Goal: Task Accomplishment & Management: Manage account settings

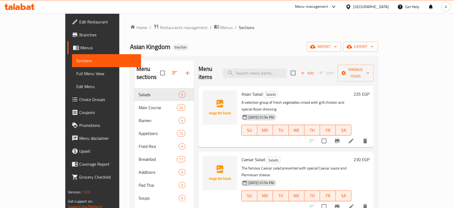
click at [79, 24] on span "Edit Restaurant" at bounding box center [108, 22] width 58 height 6
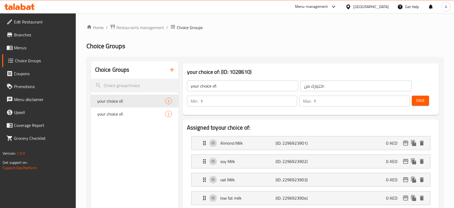
scroll to position [84, 0]
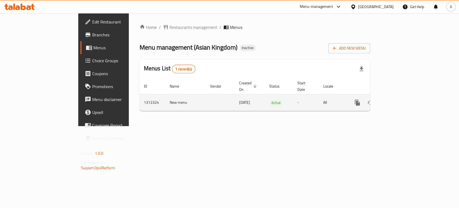
click at [402, 96] on link "enhanced table" at bounding box center [396, 102] width 13 height 13
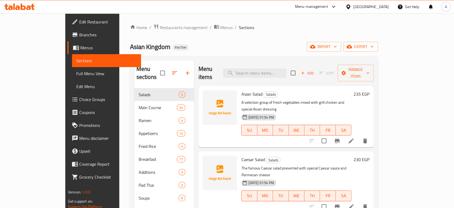
click at [76, 71] on span "Full Menu View" at bounding box center [106, 73] width 60 height 6
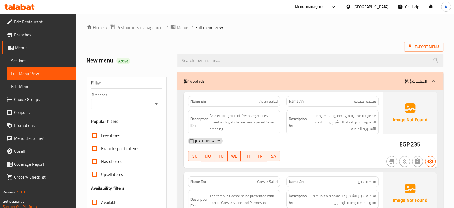
click at [243, 142] on div "[DATE] 01:54 PM" at bounding box center [283, 140] width 197 height 13
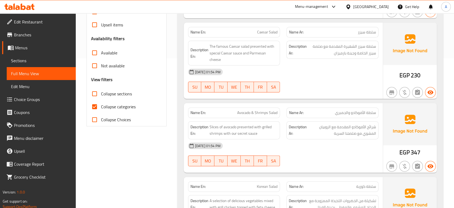
click at [112, 103] on span "Collapse categories" at bounding box center [118, 106] width 35 height 6
click at [101, 103] on input "Collapse categories" at bounding box center [94, 106] width 13 height 13
checkbox input "false"
click at [109, 93] on span "Collapse sections" at bounding box center [116, 93] width 31 height 6
click at [101, 93] on input "Collapse sections" at bounding box center [94, 93] width 13 height 13
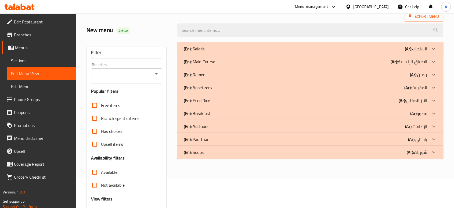
scroll to position [0, 0]
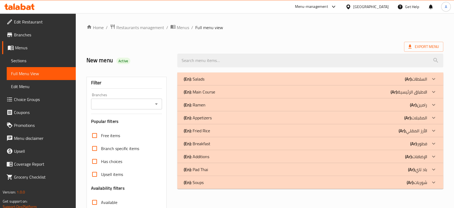
click at [304, 77] on div "(En): Salads (Ar): السلطات" at bounding box center [306, 79] width 244 height 6
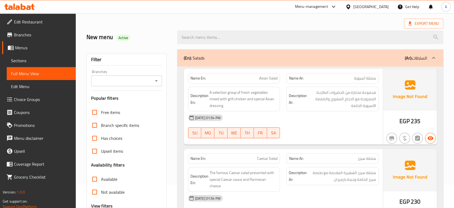
scroll to position [60, 0]
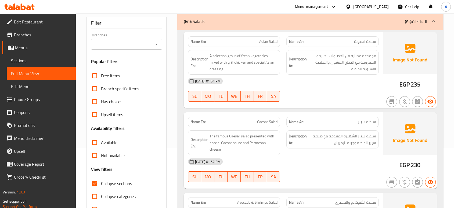
click at [295, 92] on div "16-09-2025 01:54 PM SU MO TU WE TH FR SA" at bounding box center [283, 89] width 197 height 30
click at [271, 63] on span "A selection group of fresh vegetables mixed with grill chicken and special Asia…" at bounding box center [244, 62] width 68 height 20
drag, startPoint x: 348, startPoint y: 84, endPoint x: 338, endPoint y: 86, distance: 11.0
click at [348, 84] on div "16-09-2025 01:54 PM" at bounding box center [283, 80] width 197 height 13
click at [223, 55] on span "A selection group of fresh vegetables mixed with grill chicken and special Asia…" at bounding box center [244, 62] width 68 height 20
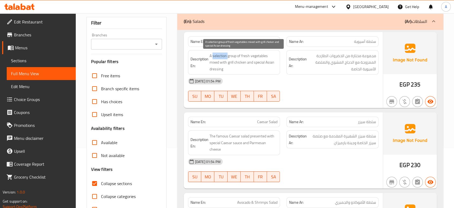
click at [223, 55] on span "A selection group of fresh vegetables mixed with grill chicken and special Asia…" at bounding box center [244, 62] width 68 height 20
copy span "selection"
click at [275, 40] on span "Asian Salad" at bounding box center [268, 42] width 18 height 6
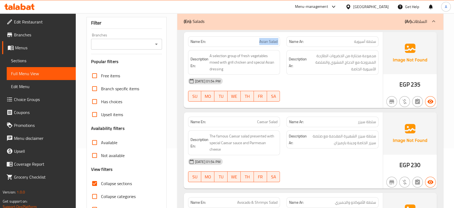
click at [275, 40] on span "Asian Salad" at bounding box center [268, 42] width 18 height 6
copy span "Asian Salad"
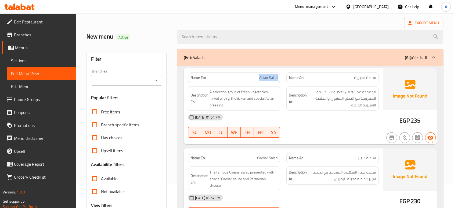
scroll to position [0, 0]
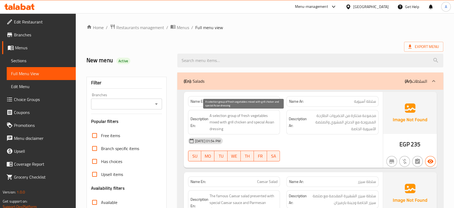
click at [221, 116] on span "A selection group of fresh vegetables mixed with grill chicken and special Asia…" at bounding box center [244, 122] width 68 height 20
copy span "selection"
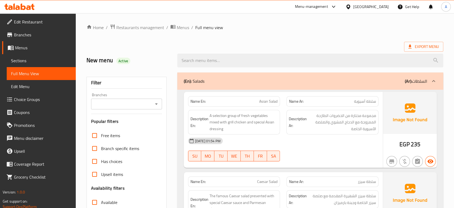
click at [339, 48] on div "New menu Active" at bounding box center [264, 60] width 363 height 24
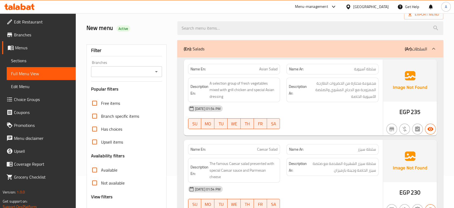
scroll to position [71, 0]
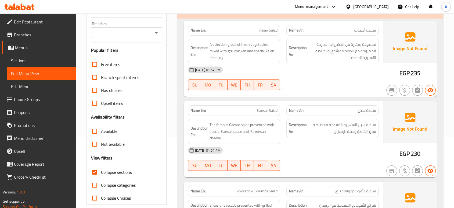
click at [122, 172] on span "Collapse sections" at bounding box center [116, 172] width 31 height 6
click at [101, 172] on input "Collapse sections" at bounding box center [94, 171] width 13 height 13
checkbox input "false"
click at [268, 28] on span "Asian Salad" at bounding box center [268, 30] width 18 height 6
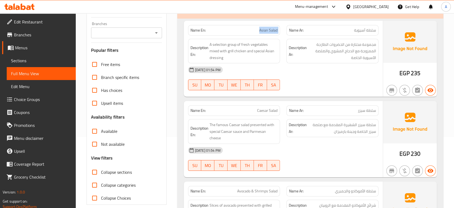
click at [268, 28] on span "Asian Salad" at bounding box center [268, 30] width 18 height 6
copy span "Asian Salad"
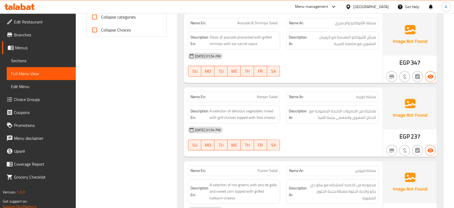
click at [274, 94] on span "Korean Salad" at bounding box center [267, 97] width 21 height 6
copy span "Korean Salad"
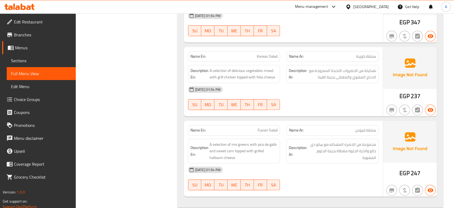
scroll to position [328, 0]
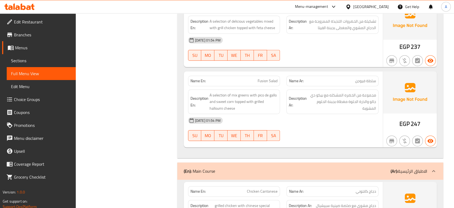
click at [272, 78] on span "Fusion Salad" at bounding box center [268, 81] width 20 height 6
copy span "Fusion Salad"
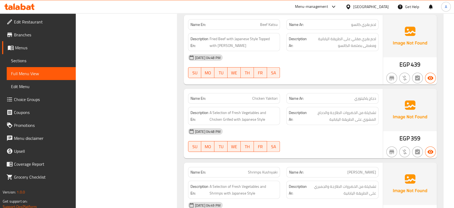
click at [272, 95] on span "Chicken Yakitori" at bounding box center [264, 98] width 25 height 6
copy span "Chicken Yakitori"
click at [310, 75] on div at bounding box center [332, 78] width 99 height 6
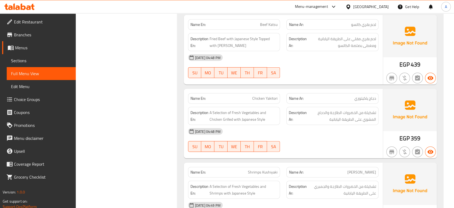
click at [275, 95] on span "Chicken Yakitori" at bounding box center [264, 98] width 25 height 6
click at [268, 169] on span "Shrimps Kushiyaki" at bounding box center [263, 172] width 30 height 6
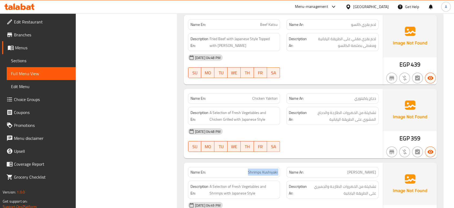
click at [268, 169] on span "Shrimps Kushiyaki" at bounding box center [263, 172] width 30 height 6
copy span "Shrimps Kushiyaki"
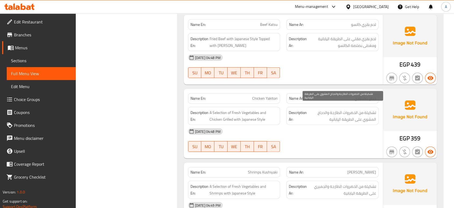
click at [347, 109] on span "تشكيلة من الخضروات الطازجة والدجاج المشوي على الطريقة اليابانية" at bounding box center [342, 115] width 68 height 13
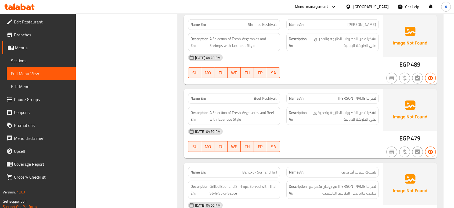
click at [273, 95] on span "Beef Kushiyaki" at bounding box center [266, 98] width 24 height 6
copy span "Beef Kushiyaki"
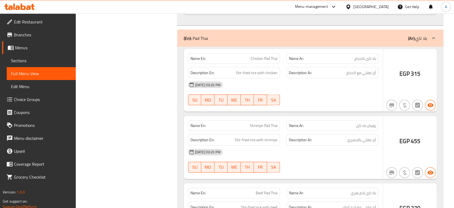
scroll to position [5557, 0]
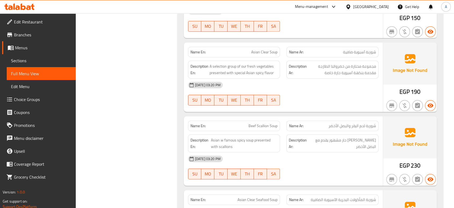
click at [262, 49] on span "Asian Clear Soup" at bounding box center [264, 52] width 26 height 6
copy span "Asian Clear Soup"
click at [321, 97] on div "Name En: Pumpkin Asian Soup Name Ar: شوربة اليقطين الآسيوية Description En: Pum…" at bounding box center [310, 195] width 266 height 457
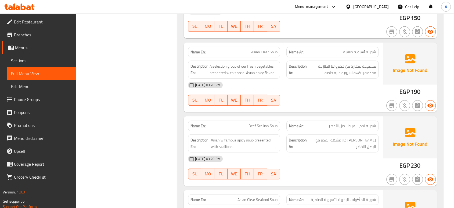
click at [249, 197] on span "Asian Clear Seafood Soup" at bounding box center [258, 200] width 40 height 6
drag, startPoint x: 392, startPoint y: 136, endPoint x: 392, endPoint y: 141, distance: 5.6
click at [392, 136] on img at bounding box center [410, 137] width 54 height 42
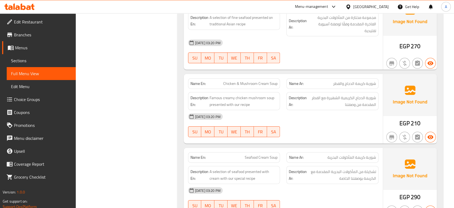
scroll to position [5769, 0]
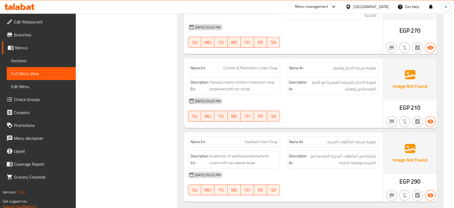
click at [271, 139] on span "Seafood Cream Soup" at bounding box center [261, 142] width 33 height 6
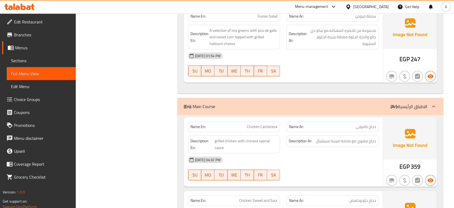
scroll to position [418, 0]
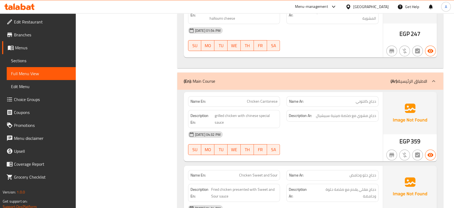
click at [324, 128] on div "[DATE] 04:32 PM" at bounding box center [283, 134] width 197 height 13
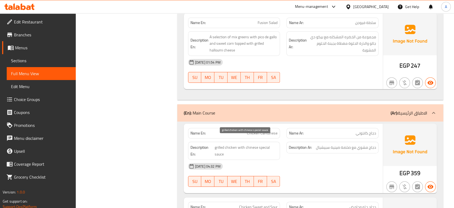
scroll to position [388, 0]
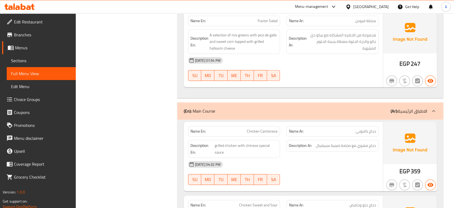
click at [272, 128] on span "Chicken Cantonese" at bounding box center [262, 131] width 31 height 6
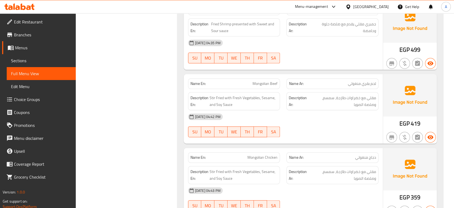
scroll to position [657, 0]
click at [327, 183] on div "16-09-2025 04:43 PM" at bounding box center [283, 189] width 197 height 13
click at [306, 113] on div "16-09-2025 04:42 PM" at bounding box center [283, 116] width 197 height 13
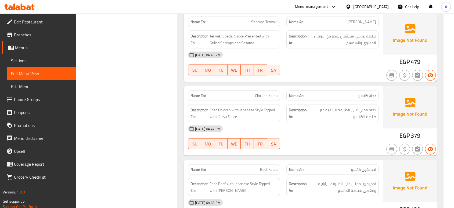
scroll to position [1105, 0]
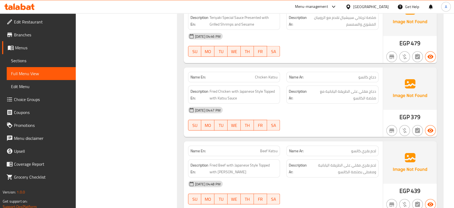
click at [265, 74] on span "Chicken Katsu" at bounding box center [266, 77] width 23 height 6
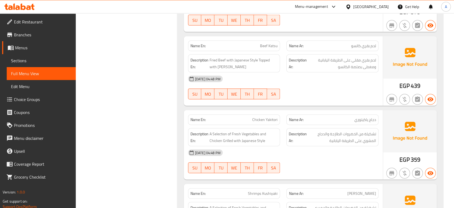
scroll to position [1211, 0]
click at [344, 124] on div "Description Ar: تشكيلة من الخضروات الطازجة والدجاج المشوي على الطريقة اليابانية" at bounding box center [332, 136] width 99 height 24
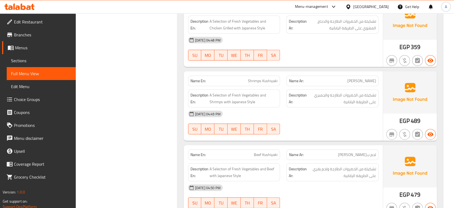
scroll to position [1360, 0]
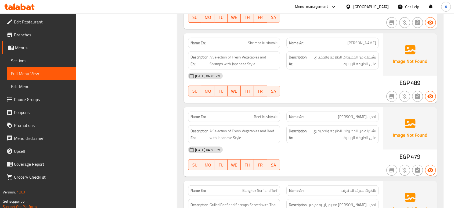
click at [342, 108] on div "Name Ar: لحم بقري كوشياكي" at bounding box center [332, 116] width 99 height 17
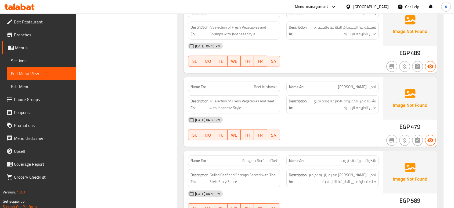
scroll to position [1420, 0]
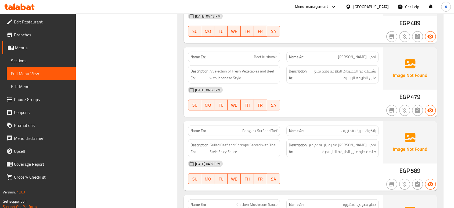
click at [291, 126] on div "Name Ar: بانكوك سيرف آند تيرف" at bounding box center [333, 130] width 92 height 10
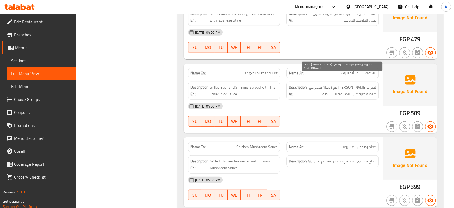
scroll to position [1510, 0]
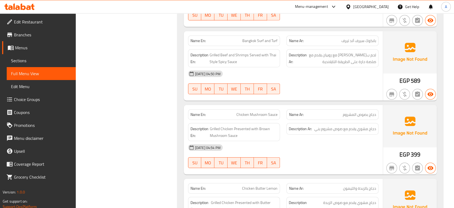
drag, startPoint x: 281, startPoint y: 115, endPoint x: 287, endPoint y: 133, distance: 19.0
click at [283, 120] on div "Description En: Grilled Chicken Presented with Brown Mushroom Sauce" at bounding box center [234, 132] width 99 height 24
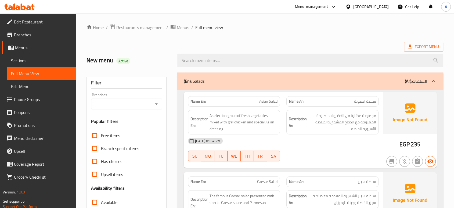
click at [36, 64] on link "Sections" at bounding box center [41, 60] width 69 height 13
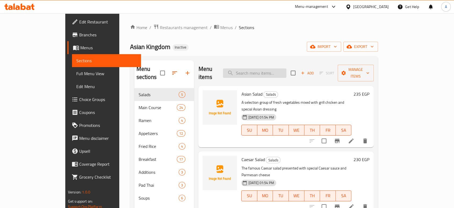
click at [271, 72] on input "search" at bounding box center [254, 72] width 63 height 9
paste input "Asian Salad"
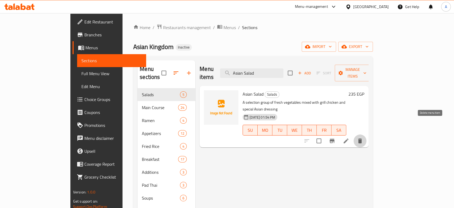
click at [363, 137] on icon "delete" at bounding box center [360, 140] width 6 height 6
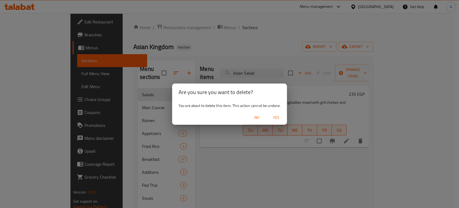
drag, startPoint x: 268, startPoint y: 117, endPoint x: 271, endPoint y: 118, distance: 2.8
click at [268, 117] on button "Yes" at bounding box center [276, 117] width 17 height 10
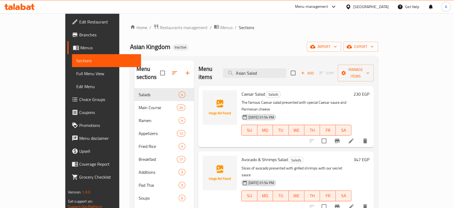
click at [301, 57] on div "Menu sections Salads 4 Main Course 24 Ramen 4 Appetizers 12 Fried Rice 4 Breakf…" at bounding box center [254, 164] width 248 height 216
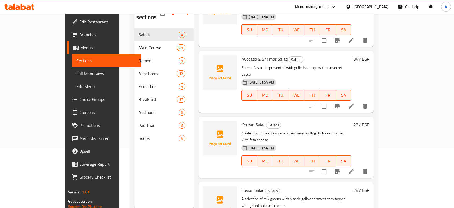
scroll to position [75, 0]
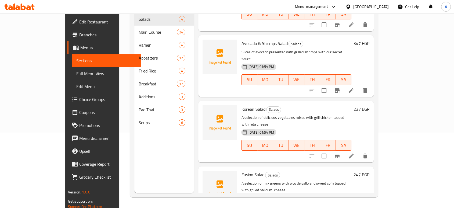
click at [241, 114] on p "A selection of delicious vegetables mixed with grill chicken topped with feta c…" at bounding box center [296, 120] width 110 height 13
copy p "selection"
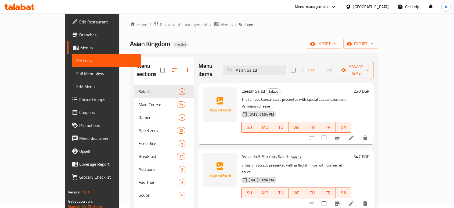
scroll to position [0, 0]
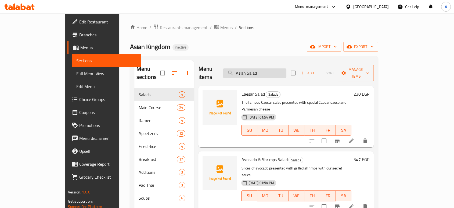
click at [284, 70] on input "Asian Salad" at bounding box center [254, 72] width 63 height 9
paste input "selection"
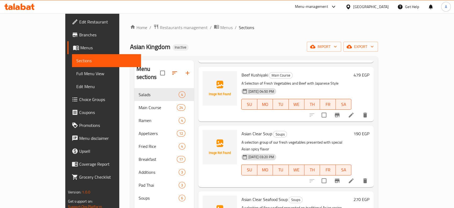
scroll to position [275, 0]
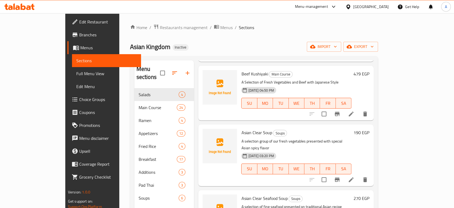
type input "selection"
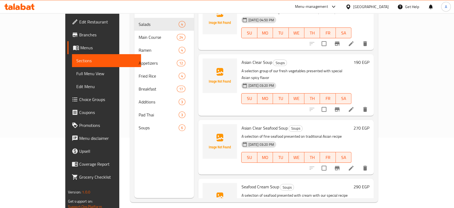
scroll to position [75, 0]
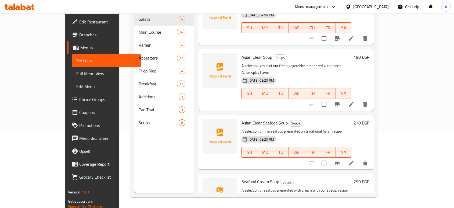
click at [241, 187] on p "A selection of seafood presented with cream with our special recipe" at bounding box center [296, 190] width 110 height 7
copy p "selection"
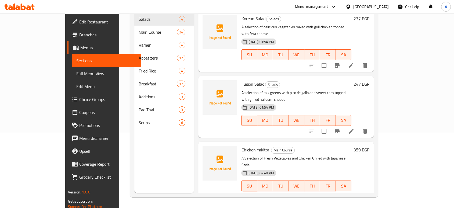
scroll to position [0, 0]
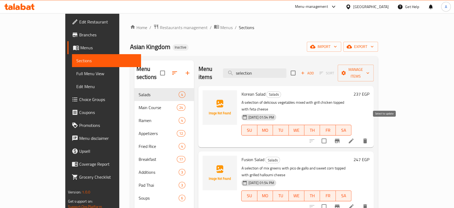
click at [330, 135] on input "checkbox" at bounding box center [324, 140] width 11 height 11
checkbox input "true"
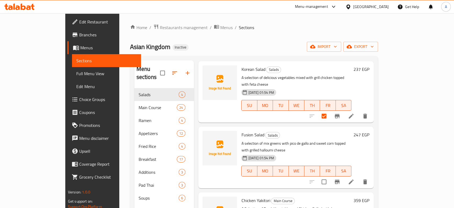
scroll to position [60, 0]
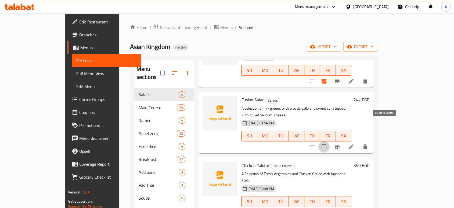
click at [330, 141] on input "checkbox" at bounding box center [324, 146] width 11 height 11
checkbox input "true"
click at [330, 206] on input "checkbox" at bounding box center [324, 211] width 11 height 11
checkbox input "true"
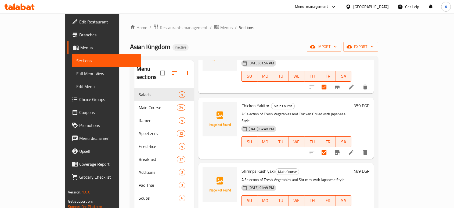
scroll to position [179, 0]
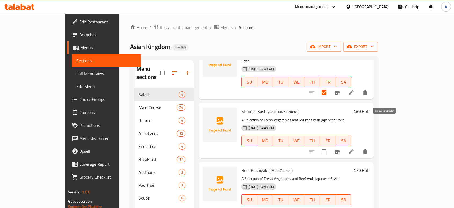
click at [330, 146] on input "checkbox" at bounding box center [324, 151] width 11 height 11
checkbox input "true"
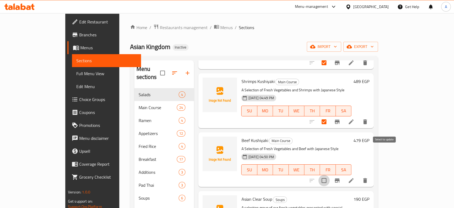
click at [330, 174] on input "checkbox" at bounding box center [324, 179] width 11 height 11
checkbox input "true"
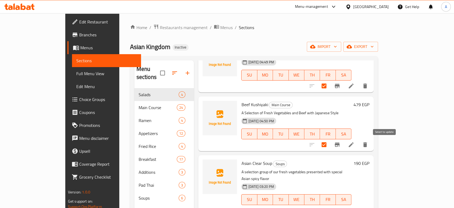
scroll to position [275, 0]
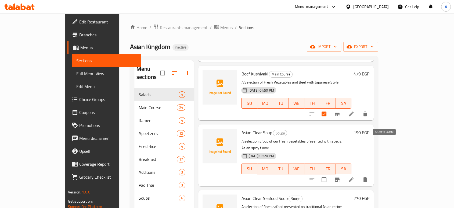
click at [330, 174] on input "checkbox" at bounding box center [324, 179] width 11 height 11
checkbox input "true"
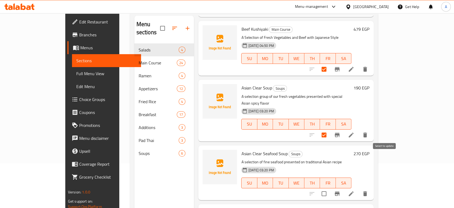
scroll to position [75, 0]
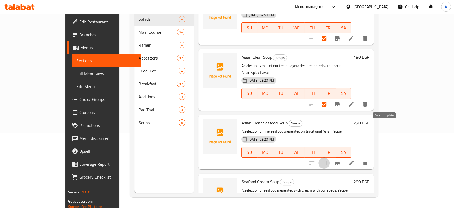
click at [330, 157] on input "checkbox" at bounding box center [324, 162] width 11 height 11
checkbox input "true"
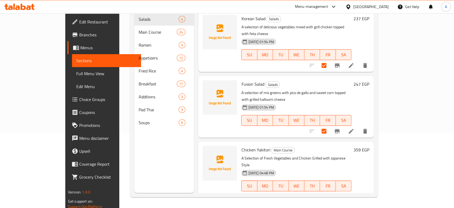
scroll to position [0, 0]
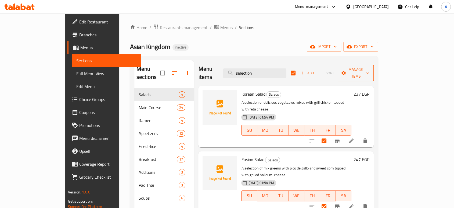
click at [370, 69] on span "Manage items" at bounding box center [355, 72] width 27 height 13
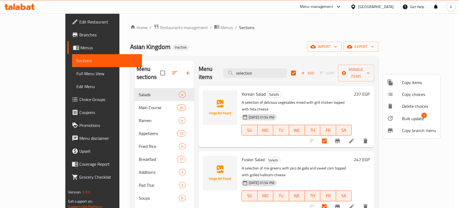
click at [415, 116] on span "Bulk update" at bounding box center [413, 118] width 22 height 6
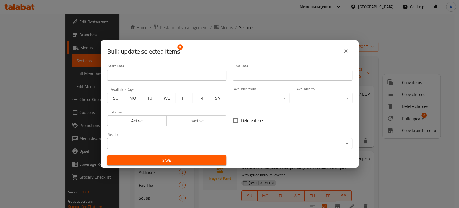
click at [245, 120] on span "Delete items" at bounding box center [252, 120] width 23 height 6
click at [241, 120] on input "Delete items" at bounding box center [235, 120] width 11 height 11
checkbox input "true"
click at [207, 155] on button "Save" at bounding box center [166, 160] width 119 height 10
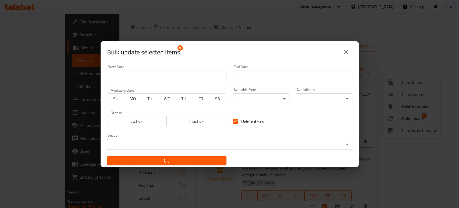
checkbox input "false"
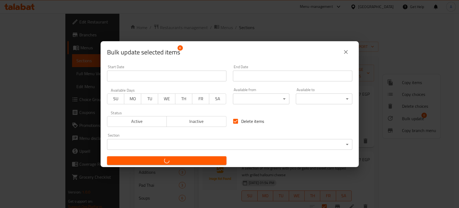
checkbox input "false"
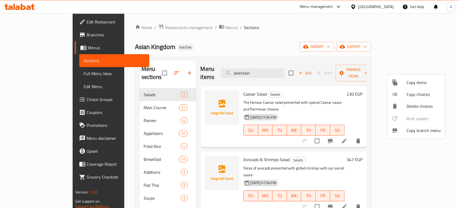
click at [288, 67] on div at bounding box center [229, 104] width 459 height 208
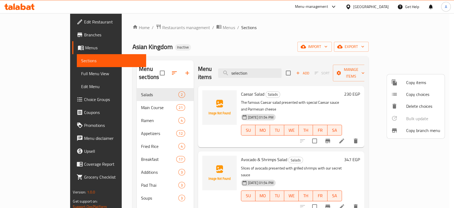
click at [282, 68] on input "selection" at bounding box center [249, 72] width 63 height 9
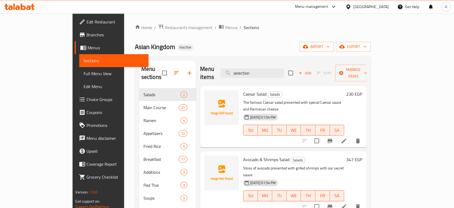
click at [284, 68] on input "selection" at bounding box center [252, 72] width 63 height 9
paste input "Chicken Katsu"
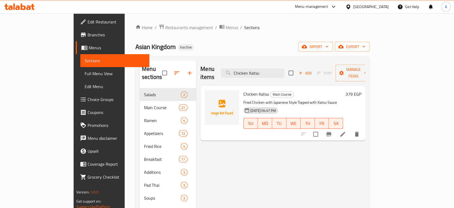
type input "Chicken Katsu"
click at [351, 129] on li at bounding box center [343, 134] width 15 height 10
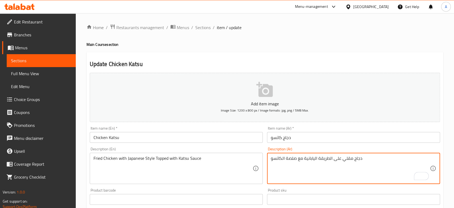
click at [302, 156] on textarea "دجاج مقلي على الطريقة اليابانية مع صلصة الكاتسو" at bounding box center [350, 168] width 159 height 26
type textarea "دجاج مقلي على الطريقة اليابانية مغطي مع صلصة الكاتسو"
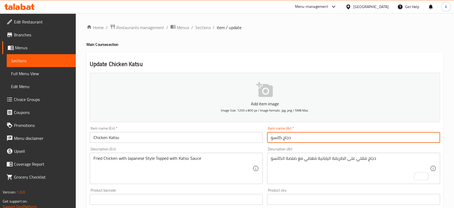
click at [305, 136] on input "دجاج كاتسو" at bounding box center [353, 137] width 173 height 11
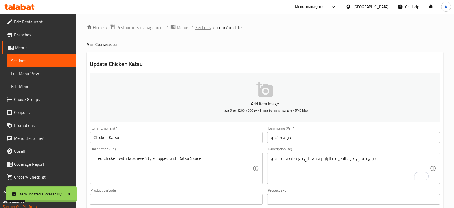
click at [206, 27] on span "Sections" at bounding box center [202, 27] width 15 height 6
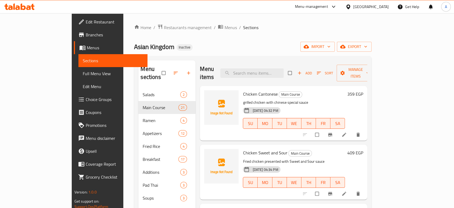
click at [293, 76] on div "Menu items Add Sort Manage items" at bounding box center [283, 73] width 167 height 26
click at [284, 73] on input "search" at bounding box center [251, 72] width 63 height 9
paste input "Garlic Butter Octopus"
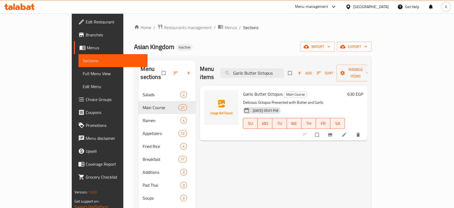
type input "Garlic Butter Octopus"
click at [347, 132] on icon at bounding box center [344, 134] width 5 height 5
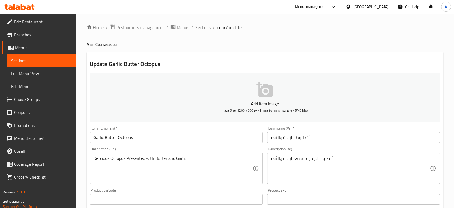
click at [164, 152] on div "Description (En) Delicious Octopus Presented with Butter and Garlic Description…" at bounding box center [176, 165] width 173 height 37
click at [162, 160] on textarea "Delicious Octopus Presented with Butter and Garlic" at bounding box center [173, 168] width 159 height 26
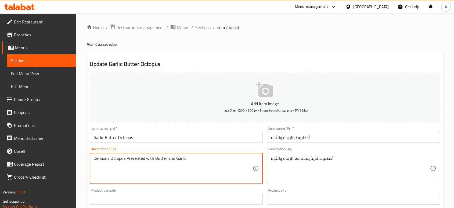
click at [162, 160] on textarea "Delicious Octopus Presented with Butter and Garlic" at bounding box center [173, 168] width 159 height 26
click at [301, 160] on textarea "أخطبوط لذيذ يقدم مع الزبدة والثوم" at bounding box center [350, 168] width 159 height 26
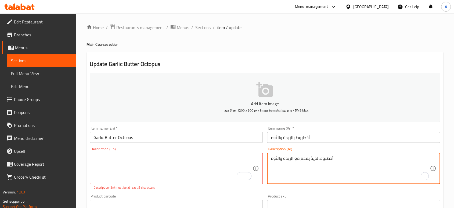
click at [301, 160] on textarea "أخطبوط لذيذ يقدم مع الزبدة والثوم" at bounding box center [350, 168] width 159 height 26
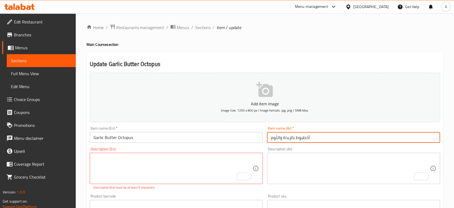
click at [338, 137] on input "أخطبوط بالزبدة والثوم" at bounding box center [353, 137] width 173 height 11
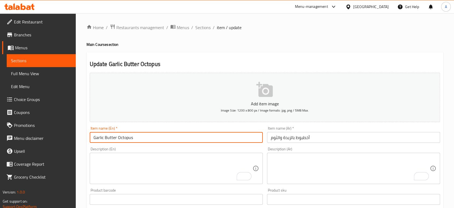
click at [167, 138] on input "Garlic Butter Octopus" at bounding box center [176, 137] width 173 height 11
click at [208, 26] on span "Sections" at bounding box center [202, 27] width 15 height 6
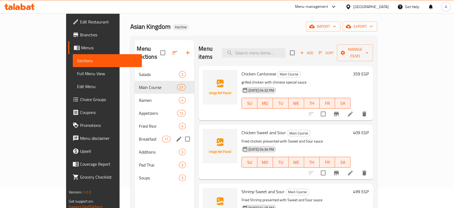
scroll to position [30, 0]
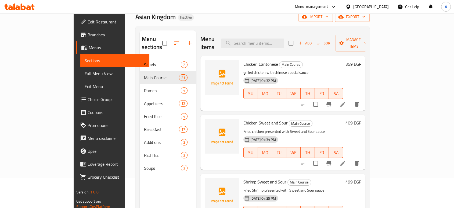
drag, startPoint x: 276, startPoint y: 31, endPoint x: 276, endPoint y: 34, distance: 3.2
click at [276, 34] on div "Menu items Add Sort Manage items" at bounding box center [283, 43] width 165 height 26
click at [276, 38] on input "search" at bounding box center [252, 42] width 63 height 9
paste input "Asian Chicken Wings"
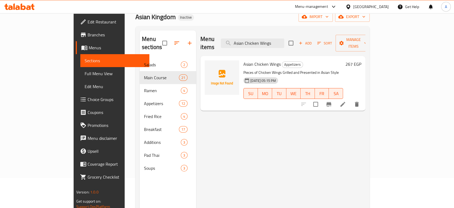
type input "Asian Chicken Wings"
click at [346, 101] on icon at bounding box center [343, 104] width 6 height 6
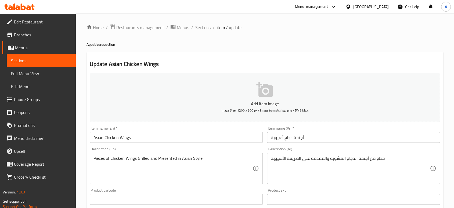
drag, startPoint x: 92, startPoint y: 156, endPoint x: 73, endPoint y: 206, distance: 53.3
click at [92, 156] on div "Pieces of Chicken Wings Grilled and Presented in Asian Style Description (En)" at bounding box center [176, 167] width 173 height 31
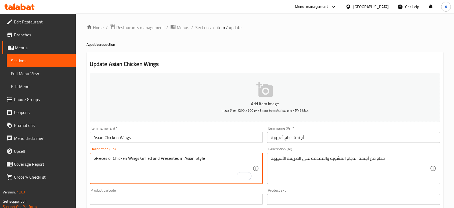
type textarea "6Pieces of Chicken Wings Grilled and Presented in Asian Style"
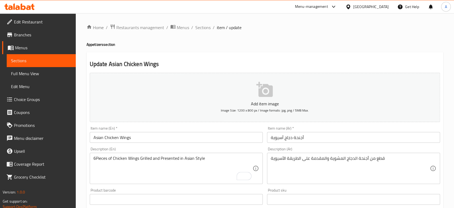
click at [269, 158] on div "قطع من أجنحة الدجاج المشوية والمقدمة على الطريقة الآسيوية Description (Ar)" at bounding box center [353, 167] width 173 height 31
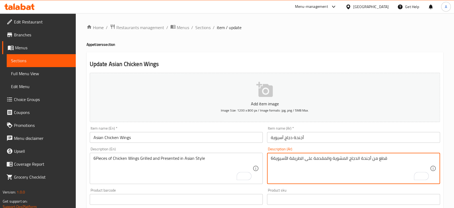
click at [223, 137] on input "Asian Chicken Wings" at bounding box center [176, 137] width 173 height 11
type textarea "6 قطع من أجنحة الدجاج المشوية والمقدمة على الطريقة الآسيوية"
click at [304, 139] on input "أجنحة دجاج آسيوية" at bounding box center [353, 137] width 173 height 11
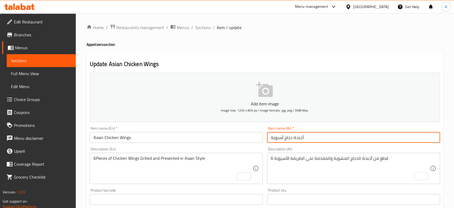
drag, startPoint x: 448, startPoint y: 43, endPoint x: 448, endPoint y: 46, distance: 3.0
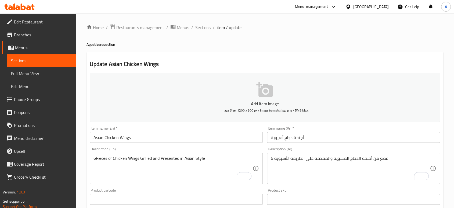
click at [50, 100] on span "Choice Groups" at bounding box center [43, 99] width 58 height 6
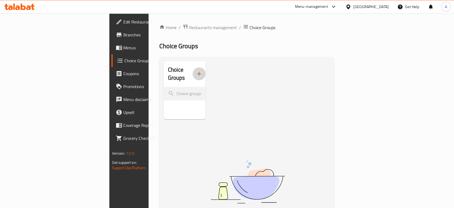
click at [196, 73] on icon "button" at bounding box center [199, 73] width 6 height 6
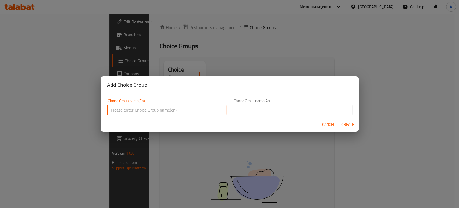
click at [164, 108] on input "text" at bounding box center [166, 109] width 119 height 11
type input "Your Choice Of:"
click at [238, 110] on input "text" at bounding box center [292, 109] width 119 height 11
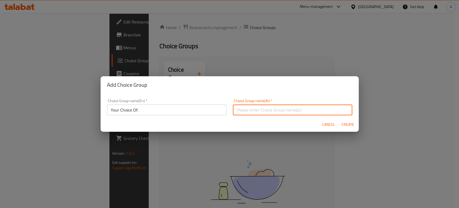
type input "اختيارك من:"
click at [165, 112] on input "Your Choice Of:" at bounding box center [166, 109] width 119 height 11
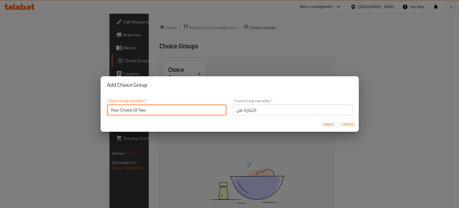
click at [137, 109] on input "Your Choice Of Two" at bounding box center [166, 109] width 119 height 11
click at [137, 109] on input "Your Choice Of fromTwo" at bounding box center [166, 109] width 119 height 11
click at [147, 109] on input "Your Choice Of fromTwo" at bounding box center [166, 109] width 119 height 11
click at [146, 109] on input "Your Choice Of fromTwo" at bounding box center [166, 109] width 119 height 11
click at [165, 112] on input "Your Choice Of from Two" at bounding box center [166, 109] width 119 height 11
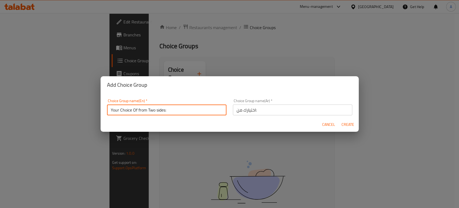
type input "Your Choice Of from Two sides:"
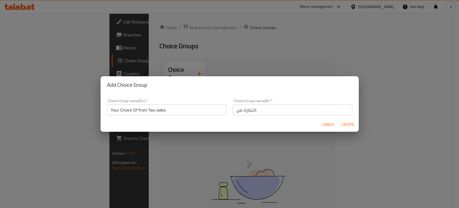
click at [318, 41] on div "Add Choice Group Choice Group name(En)   * Your Choice Of from Two sides: Choic…" at bounding box center [229, 104] width 459 height 208
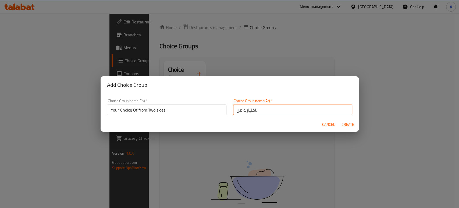
click at [273, 109] on input "اختيارك من:" at bounding box center [292, 109] width 119 height 11
click at [265, 108] on input "اختيارك من:" at bounding box center [292, 109] width 119 height 11
type input "اختيارك من من طبقين جانبين:"
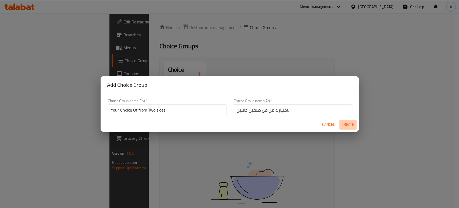
click at [351, 122] on span "Create" at bounding box center [347, 124] width 13 height 7
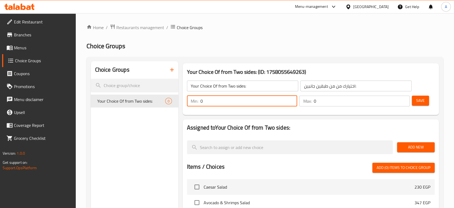
drag, startPoint x: 214, startPoint y: 98, endPoint x: 191, endPoint y: 97, distance: 22.6
click at [191, 97] on div "Min: 0 ​" at bounding box center [242, 100] width 111 height 11
type input "2"
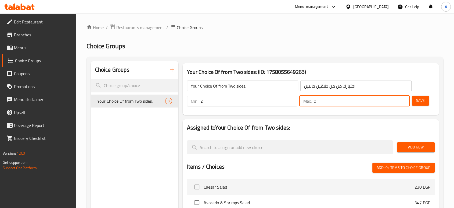
drag, startPoint x: 337, startPoint y: 102, endPoint x: 300, endPoint y: 105, distance: 37.3
click at [300, 105] on div "Max: 0 ​" at bounding box center [355, 100] width 111 height 11
type input "2"
click at [277, 36] on div "Home / Restaurants management / Choice Groups Choice Groups Choice Groups Your …" at bounding box center [265, 187] width 357 height 326
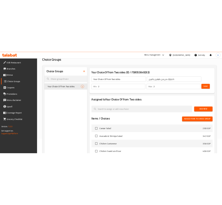
scroll to position [30, 0]
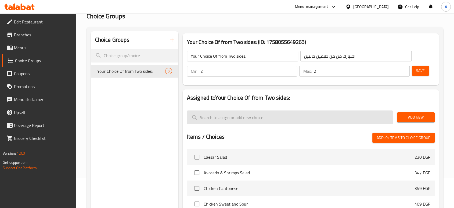
click at [237, 119] on input "search" at bounding box center [290, 117] width 206 height 14
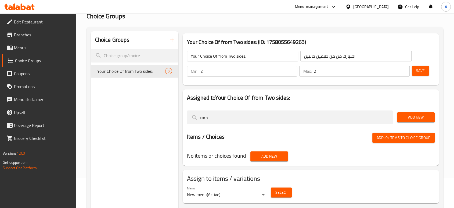
type input "corn"
click at [415, 119] on span "Add New" at bounding box center [416, 117] width 29 height 7
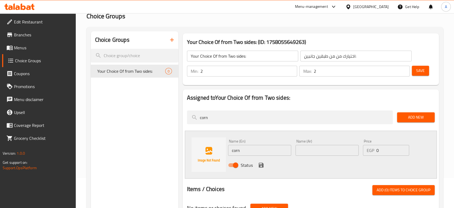
click at [320, 148] on input "text" at bounding box center [327, 150] width 63 height 11
type input "ذره"
click at [266, 162] on div "Status" at bounding box center [327, 165] width 203 height 15
click at [262, 162] on icon "save" at bounding box center [261, 165] width 6 height 6
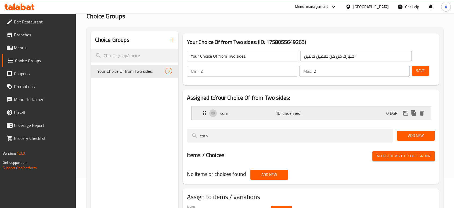
click at [232, 114] on p "corn" at bounding box center [247, 113] width 55 height 6
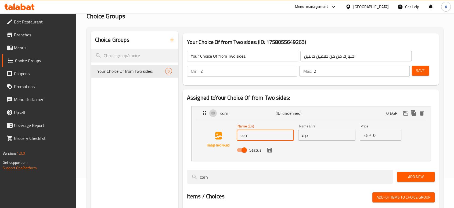
drag, startPoint x: 243, startPoint y: 137, endPoint x: 240, endPoint y: 137, distance: 3.2
click at [240, 137] on input "corn" at bounding box center [265, 135] width 57 height 11
click at [271, 148] on icon "save" at bounding box center [270, 149] width 5 height 5
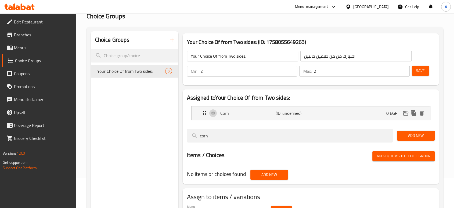
type input "Corn"
click at [274, 128] on div "corn" at bounding box center [290, 135] width 210 height 18
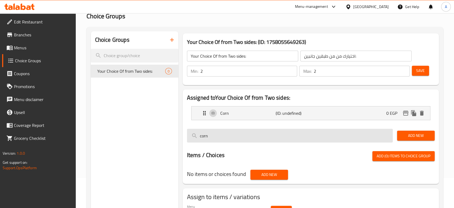
drag, startPoint x: 274, startPoint y: 128, endPoint x: 259, endPoint y: 141, distance: 19.8
click at [273, 130] on div "corn" at bounding box center [290, 135] width 210 height 18
click at [252, 137] on input "corn" at bounding box center [290, 136] width 206 height 14
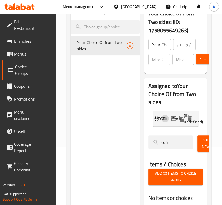
scroll to position [90, 0]
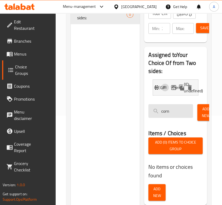
click at [173, 111] on input "corn" at bounding box center [170, 111] width 44 height 14
type input "Wedges"
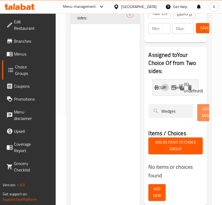
click at [204, 112] on span "Add New" at bounding box center [206, 112] width 9 height 13
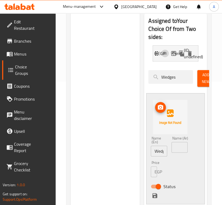
scroll to position [127, 0]
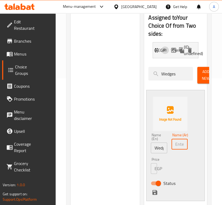
click at [174, 142] on input "text" at bounding box center [180, 144] width 16 height 11
click at [156, 148] on input "Wedges" at bounding box center [159, 148] width 16 height 11
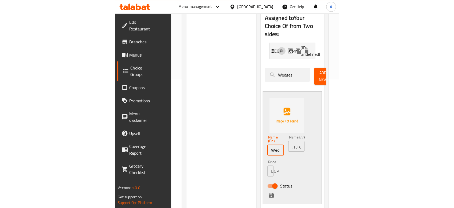
scroll to position [113, 0]
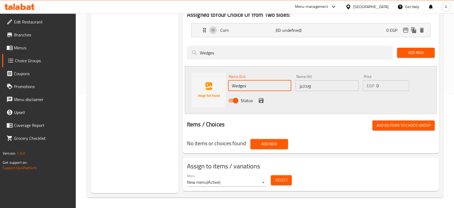
click at [324, 86] on input "ويدجيز" at bounding box center [327, 85] width 63 height 11
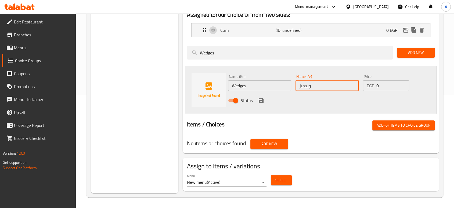
click at [324, 86] on input "ويدجيز" at bounding box center [327, 85] width 63 height 11
paste input "text"
type input "ويدجز"
click at [259, 101] on icon "save" at bounding box center [261, 100] width 5 height 5
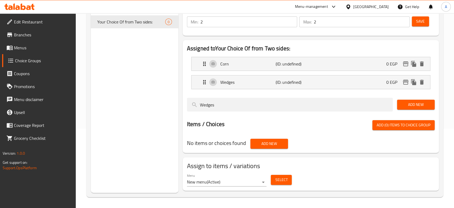
scroll to position [79, 0]
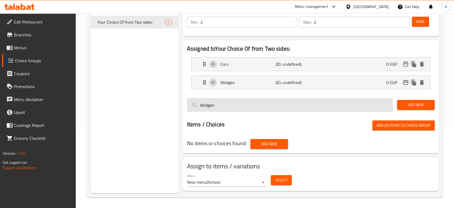
drag, startPoint x: 245, startPoint y: 105, endPoint x: 190, endPoint y: 101, distance: 55.1
click at [190, 101] on input "Wedges" at bounding box center [290, 105] width 206 height 14
type input "ل"
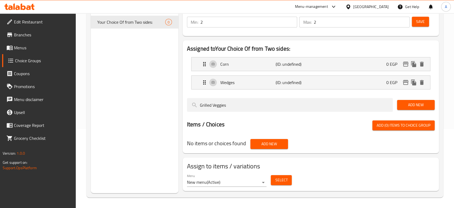
type input "Grilled Veggies"
click at [414, 106] on span "Add New" at bounding box center [416, 104] width 29 height 7
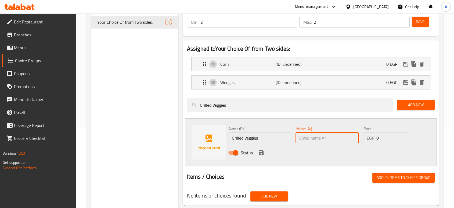
click at [332, 138] on input "text" at bounding box center [327, 137] width 63 height 11
type input "خضروات مشويه"
click at [264, 152] on icon "save" at bounding box center [261, 152] width 6 height 6
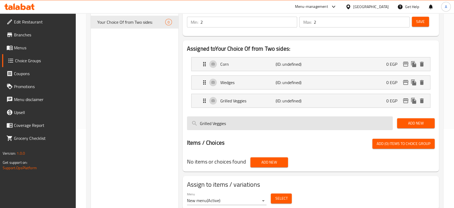
click at [364, 120] on input "Grilled Veggies" at bounding box center [290, 123] width 206 height 14
click at [363, 120] on input "Grilled Veggies" at bounding box center [290, 123] width 206 height 14
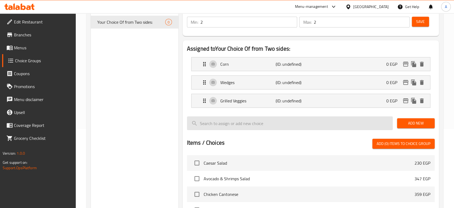
type input "ٌ"
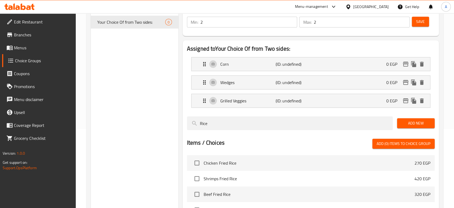
type input "Rice"
click at [423, 124] on span "Add New" at bounding box center [416, 123] width 29 height 7
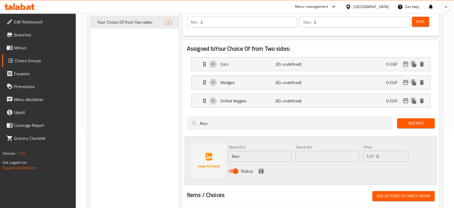
click at [325, 156] on input "text" at bounding box center [327, 156] width 63 height 11
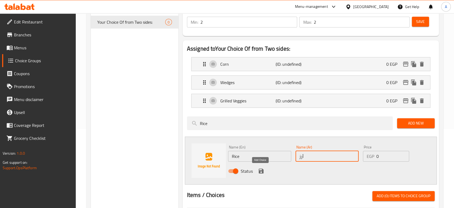
type input "أرز"
click at [263, 170] on icon "save" at bounding box center [261, 170] width 5 height 5
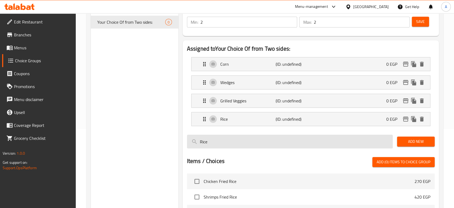
drag, startPoint x: 226, startPoint y: 142, endPoint x: 196, endPoint y: 140, distance: 29.7
click at [196, 140] on input "Rice" at bounding box center [290, 141] width 206 height 14
click at [222, 142] on input "Rice" at bounding box center [290, 141] width 206 height 14
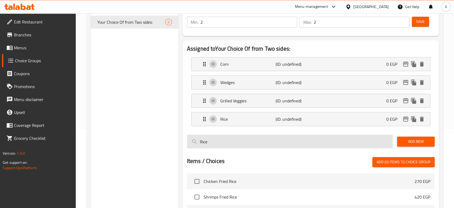
paste input "Mashed Potato"
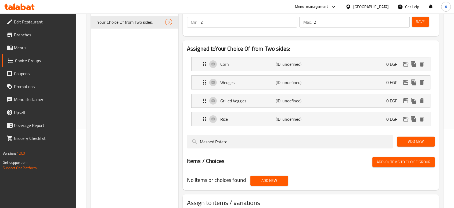
type input "Mashed Potato"
click at [413, 141] on span "Add New" at bounding box center [416, 141] width 29 height 7
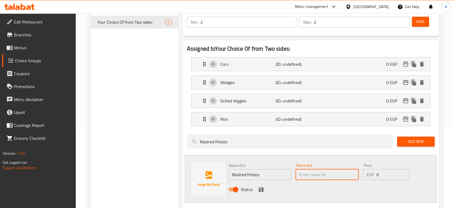
click at [327, 170] on input "text" at bounding box center [327, 174] width 63 height 11
paste input "بطاطس مهروسة"
type input "بطاطس مهروسة"
click at [318, 189] on div "Status" at bounding box center [327, 189] width 203 height 15
click at [261, 189] on icon "save" at bounding box center [261, 189] width 6 height 6
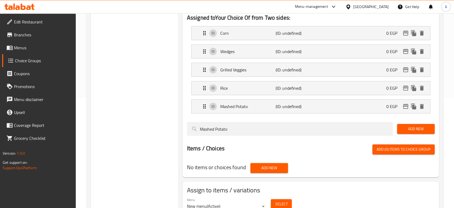
scroll to position [133, 0]
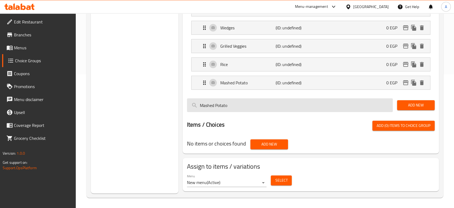
click at [231, 109] on input "Mashed Potato" at bounding box center [290, 105] width 206 height 14
click at [231, 108] on input "Mashed Potato" at bounding box center [290, 105] width 206 height 14
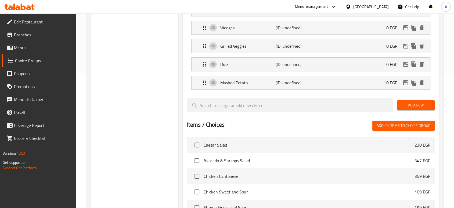
click at [257, 122] on div "Items / Choices Add (0) items to choice group" at bounding box center [311, 125] width 248 height 10
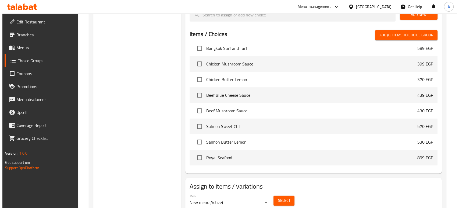
scroll to position [244, 0]
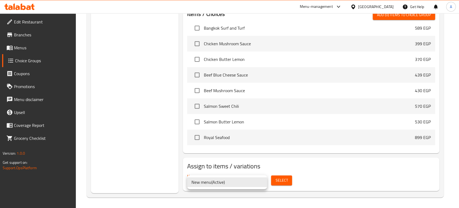
click at [303, 181] on div at bounding box center [229, 104] width 459 height 208
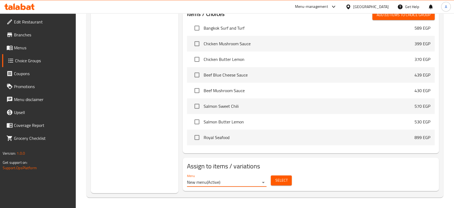
click at [283, 180] on span "Select" at bounding box center [281, 180] width 12 height 7
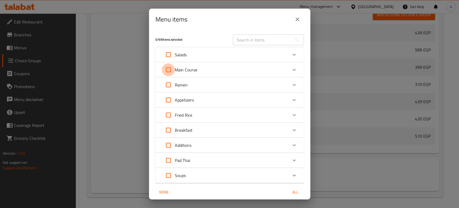
click at [169, 73] on input "Expand" at bounding box center [168, 69] width 13 height 13
checkbox input "true"
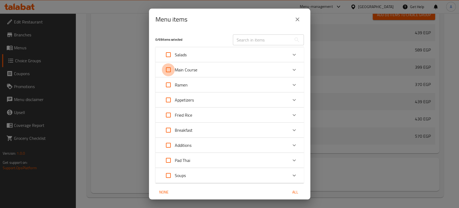
checkbox input "true"
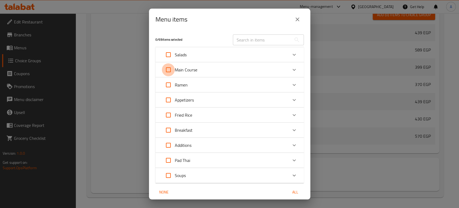
checkbox input "true"
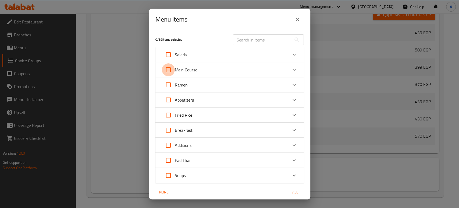
checkbox input "true"
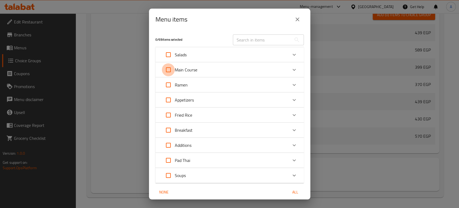
checkbox input "true"
click at [310, 126] on div "Menu items 21 / 69 items selected ​ Salads Caesar Salad 230 EGP Avocado & Shrim…" at bounding box center [229, 104] width 459 height 208
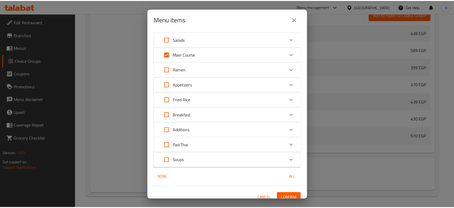
scroll to position [21, 0]
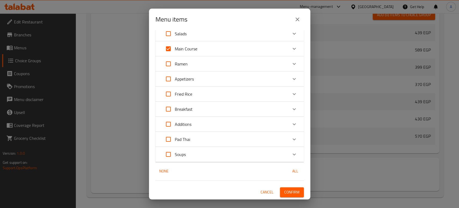
drag, startPoint x: 298, startPoint y: 199, endPoint x: 293, endPoint y: 194, distance: 7.3
click at [298, 199] on div "21 / 69 items selected ​ Salads Caesar Salad 230 EGP Avocado & Shrimps Salad 34…" at bounding box center [229, 114] width 161 height 169
click at [291, 193] on span "Confirm" at bounding box center [291, 191] width 15 height 7
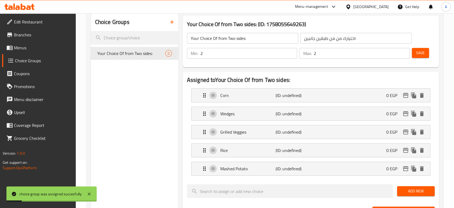
scroll to position [0, 0]
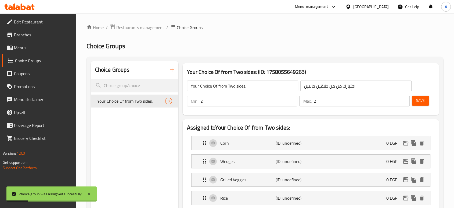
click at [416, 98] on span "Save" at bounding box center [420, 100] width 9 height 7
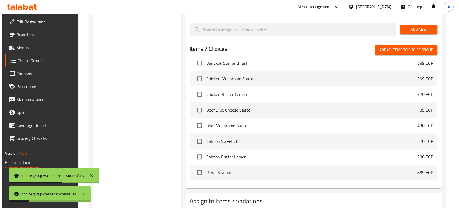
scroll to position [244, 0]
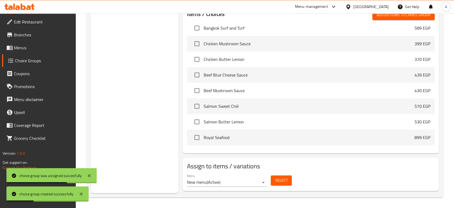
click at [284, 183] on button "Select" at bounding box center [281, 180] width 21 height 10
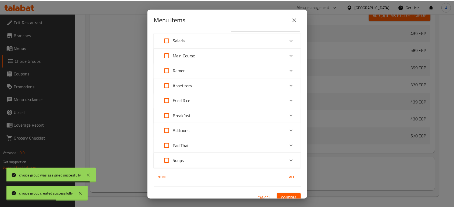
scroll to position [21, 0]
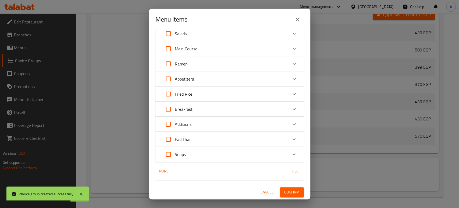
click at [166, 49] on input "Expand" at bounding box center [168, 48] width 13 height 13
checkbox input "true"
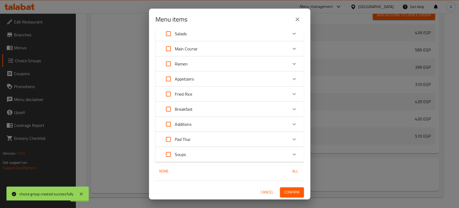
checkbox input "true"
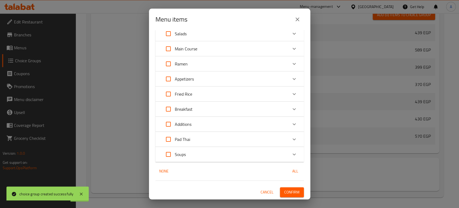
checkbox input "true"
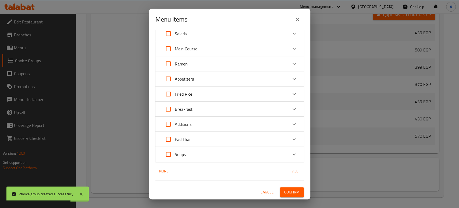
checkbox input "true"
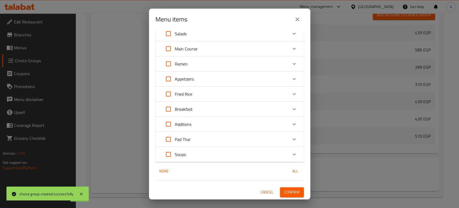
checkbox input "true"
click at [286, 191] on span "Confirm" at bounding box center [291, 191] width 15 height 7
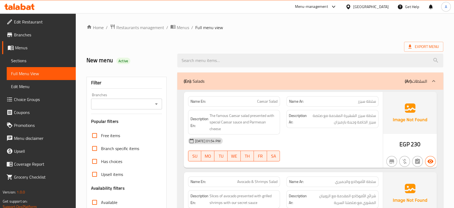
scroll to position [2, 0]
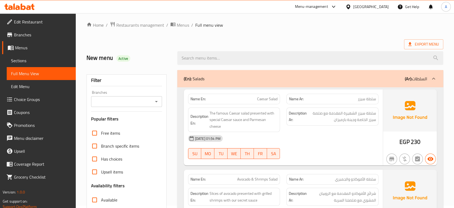
click at [325, 155] on div at bounding box center [332, 158] width 99 height 6
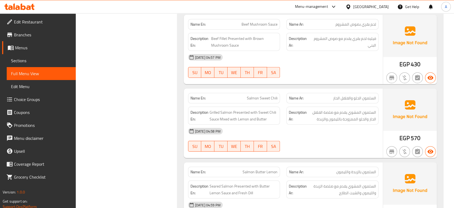
scroll to position [1377, 0]
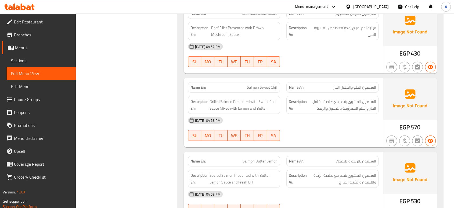
click at [424, 116] on div "EGP 570" at bounding box center [410, 112] width 54 height 69
drag, startPoint x: 299, startPoint y: 123, endPoint x: 299, endPoint y: 120, distance: 3.2
click at [299, 123] on div "[DATE] 04:58 PM SU MO TU WE TH FR SA" at bounding box center [283, 129] width 197 height 30
click at [325, 103] on div "Description Ar: السلمون المشوي يقدم مع صلصة الفلفل الحار والحلو الممزوجة بالليم…" at bounding box center [333, 105] width 92 height 18
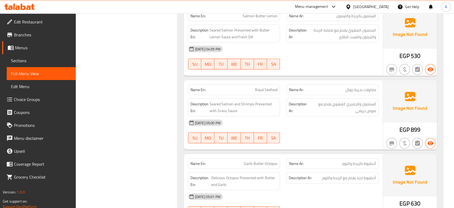
scroll to position [1556, 0]
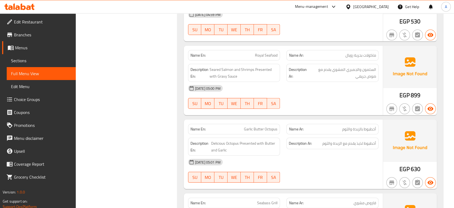
click at [273, 126] on span "Garlic Butter Octopus" at bounding box center [261, 129] width 34 height 6
copy span "Garlic Butter Octopus"
click at [266, 120] on div "Name En: Garlic Butter Octopus" at bounding box center [234, 128] width 99 height 17
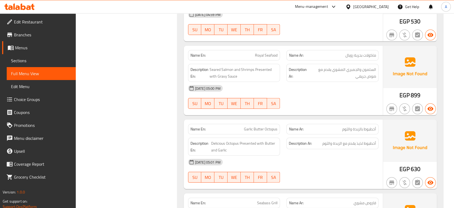
click at [266, 126] on span "Garlic Butter Octopus" at bounding box center [261, 129] width 34 height 6
copy span "Garlic Butter Octopus"
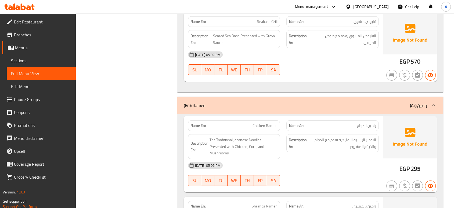
scroll to position [1765, 0]
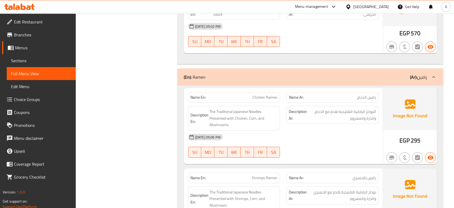
click at [298, 117] on div "Description Ar: النودلز اليابانية التقليدية تقدم مع الدجاج والذرة والمشروم" at bounding box center [332, 117] width 99 height 31
click at [302, 154] on div at bounding box center [332, 157] width 99 height 6
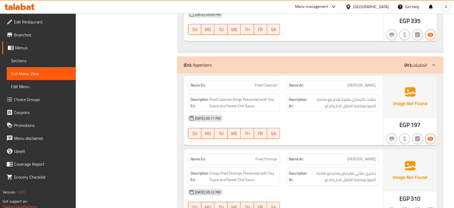
scroll to position [2123, 0]
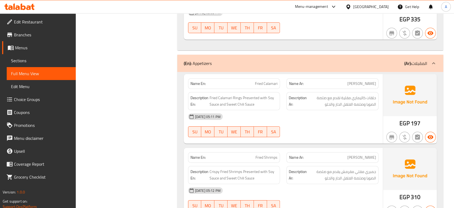
click at [302, 110] on div "16-09-2025 05:11 PM" at bounding box center [283, 116] width 197 height 13
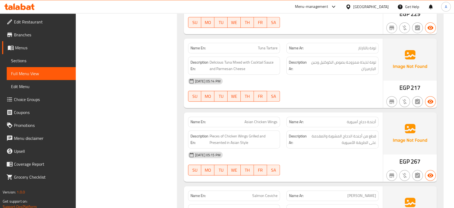
scroll to position [2482, 0]
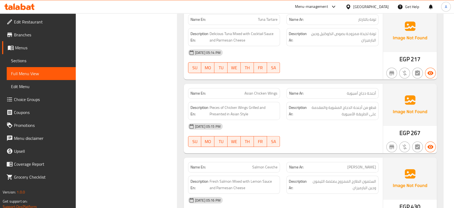
click at [268, 90] on span "Asian Chicken Wings" at bounding box center [261, 93] width 33 height 6
copy span "Asian Chicken Wings"
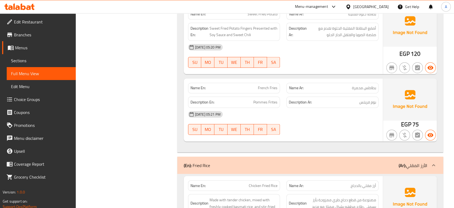
scroll to position [2930, 0]
click at [309, 116] on div "16-09-2025 05:21 PM SU MO TU WE TH FR SA" at bounding box center [283, 122] width 197 height 30
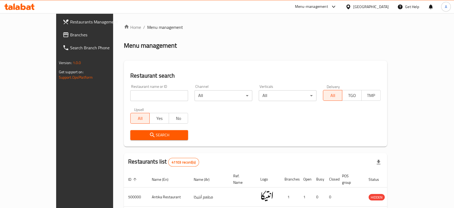
click at [383, 8] on div "[GEOGRAPHIC_DATA]" at bounding box center [371, 7] width 35 height 6
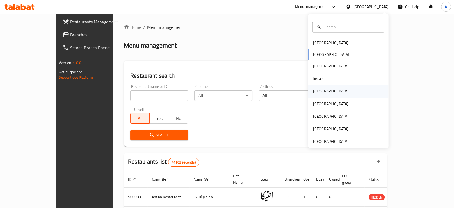
click at [324, 89] on div "[GEOGRAPHIC_DATA]" at bounding box center [331, 91] width 44 height 12
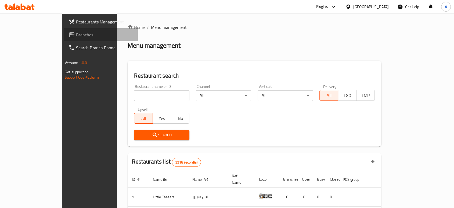
click at [76, 33] on span "Branches" at bounding box center [105, 34] width 58 height 6
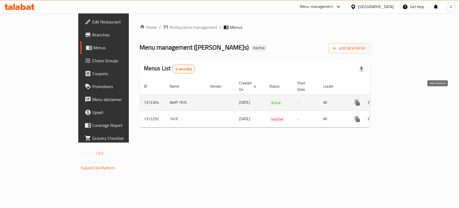
click at [398, 100] on icon "enhanced table" at bounding box center [396, 102] width 5 height 5
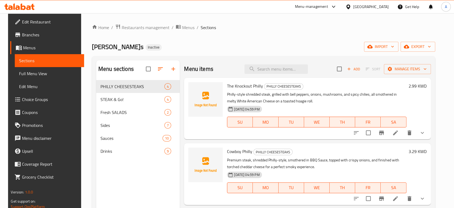
click at [40, 72] on span "Full Menu View" at bounding box center [49, 73] width 60 height 6
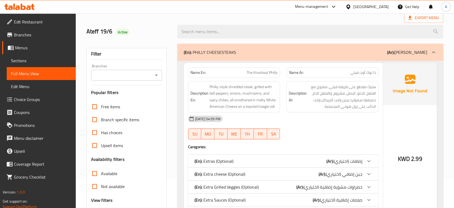
scroll to position [60, 0]
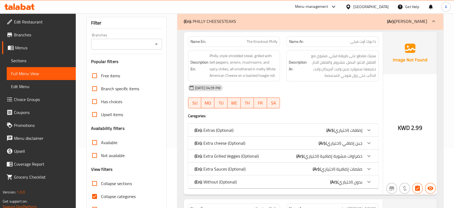
click at [118, 195] on span "Collapse categories" at bounding box center [118, 196] width 35 height 6
click at [101, 195] on input "Collapse categories" at bounding box center [94, 196] width 13 height 13
checkbox input "false"
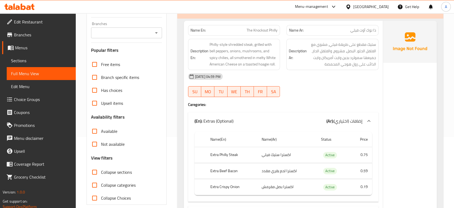
scroll to position [0, 0]
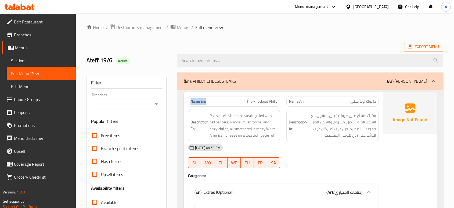
drag, startPoint x: 203, startPoint y: 103, endPoint x: 190, endPoint y: 103, distance: 13.2
click at [190, 103] on div "Name En: The Knockout Philly" at bounding box center [234, 101] width 92 height 10
copy strong "Name En:"
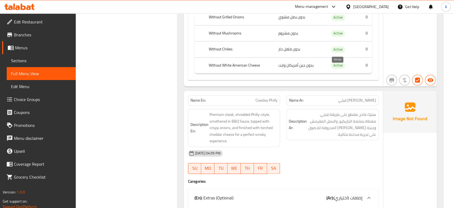
click at [339, 68] on span "Active" at bounding box center [339, 65] width 14 height 6
copy span "Active"
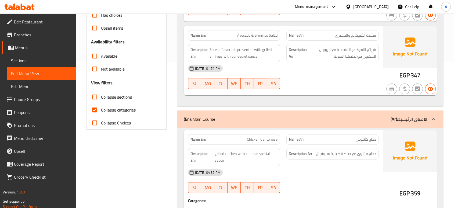
scroll to position [149, 0]
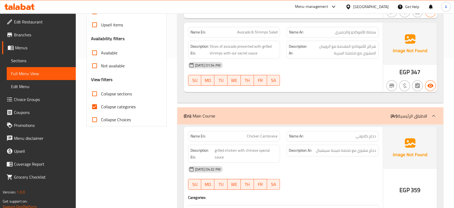
click at [122, 105] on span "Collapse categories" at bounding box center [118, 106] width 35 height 6
click at [101, 105] on input "Collapse categories" at bounding box center [94, 106] width 13 height 13
checkbox input "false"
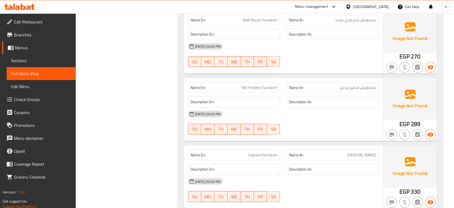
scroll to position [7154, 0]
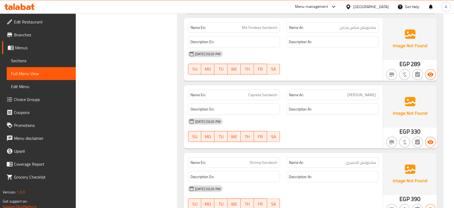
click at [257, 96] on span "Caprese Sandwich" at bounding box center [262, 95] width 29 height 6
copy span "Caprese"
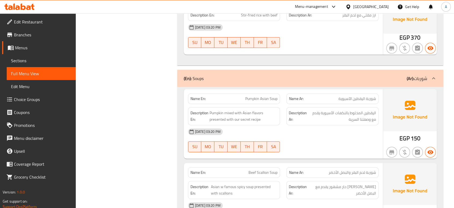
scroll to position [7884, 0]
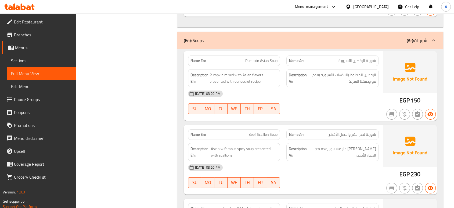
click at [288, 97] on div "[DATE] 03:20 PM" at bounding box center [283, 93] width 197 height 13
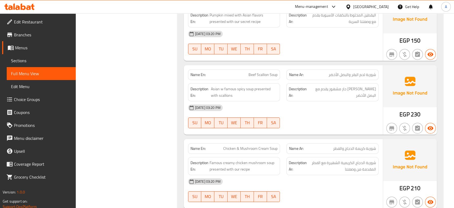
scroll to position [7969, 0]
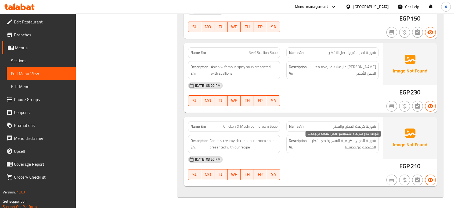
click at [319, 142] on span "شوربة الدجاج الكريمية الشهيرة مع الفطر المقدمة من وصفتنا" at bounding box center [342, 143] width 68 height 13
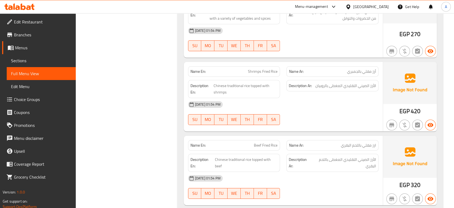
scroll to position [0, 0]
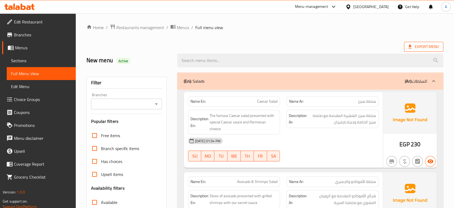
click at [418, 46] on span "Export Menu" at bounding box center [424, 46] width 31 height 7
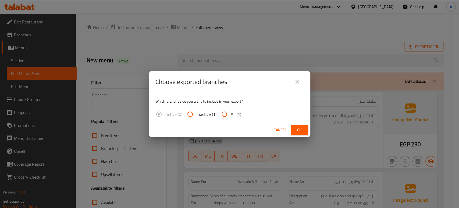
drag, startPoint x: 242, startPoint y: 109, endPoint x: 228, endPoint y: 114, distance: 14.7
click at [238, 111] on div "Active (0) Inactive (1) All (1)" at bounding box center [200, 114] width 90 height 13
click at [227, 115] on input "All (1)" at bounding box center [224, 114] width 13 height 13
radio input "true"
click at [297, 125] on button "Ok" at bounding box center [299, 130] width 17 height 10
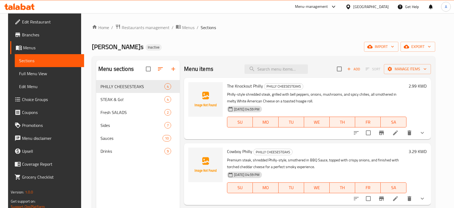
scroll to position [75, 0]
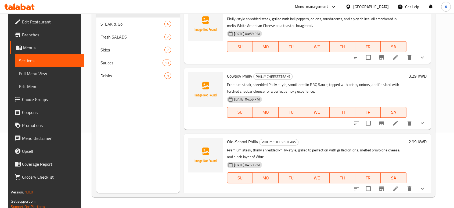
click at [27, 53] on link "Menus" at bounding box center [47, 47] width 74 height 13
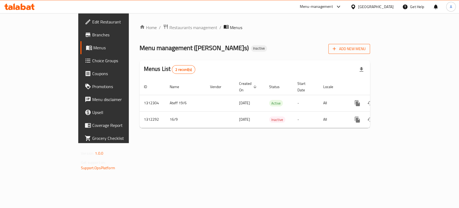
click at [370, 53] on button "Add New Menu" at bounding box center [349, 49] width 42 height 10
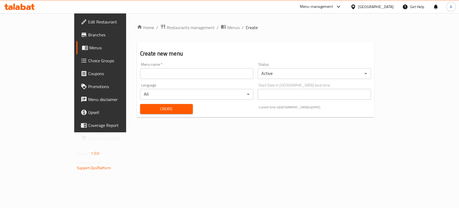
click at [192, 68] on input "text" at bounding box center [196, 73] width 113 height 11
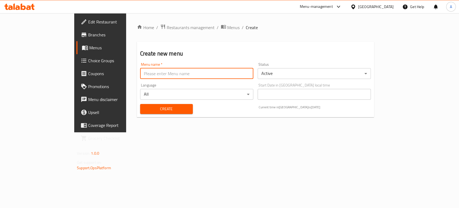
click at [186, 73] on input "text" at bounding box center [196, 73] width 113 height 11
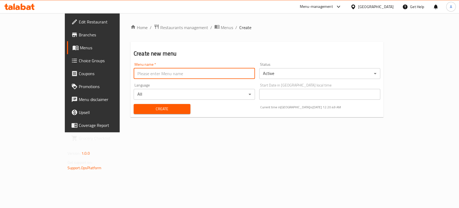
type input "menu"
click at [162, 109] on span "Create" at bounding box center [162, 108] width 48 height 7
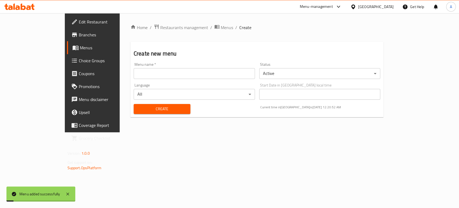
click at [80, 50] on span "Menus" at bounding box center [108, 47] width 57 height 6
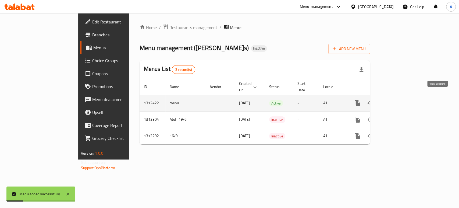
click at [399, 100] on icon "enhanced table" at bounding box center [396, 103] width 6 height 6
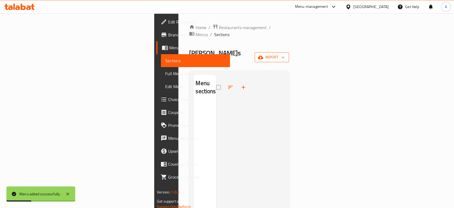
click at [285, 54] on span "import" at bounding box center [272, 57] width 26 height 7
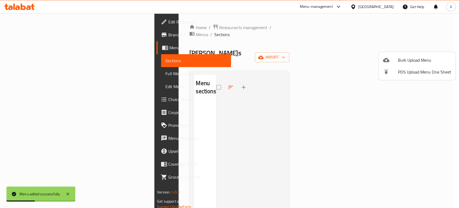
click at [418, 54] on li "Bulk Upload Menu" at bounding box center [417, 60] width 77 height 12
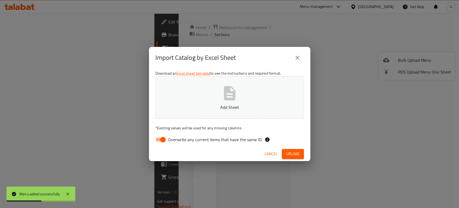
click at [148, 134] on div "Import Catalog by Excel Sheet Download an Excel sheet template to see the instr…" at bounding box center [229, 104] width 459 height 208
click at [155, 138] on input "Overwrite any current items that have the same ID." at bounding box center [163, 139] width 31 height 10
checkbox input "false"
click at [205, 102] on button "Add Sheet" at bounding box center [229, 97] width 148 height 42
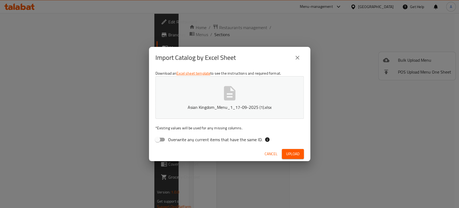
click at [298, 148] on div "Cancel Upload" at bounding box center [229, 154] width 161 height 14
click at [297, 151] on span "Upload" at bounding box center [292, 153] width 13 height 7
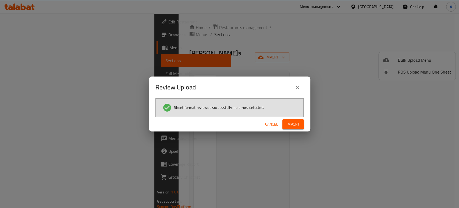
click at [300, 125] on button "Import" at bounding box center [293, 124] width 22 height 10
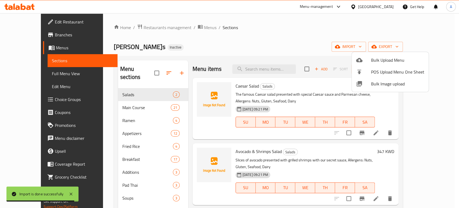
click at [42, 74] on div at bounding box center [229, 104] width 459 height 208
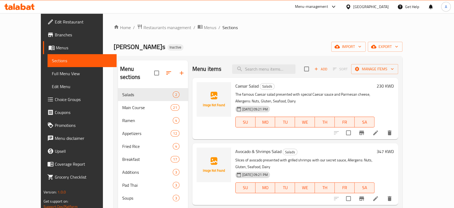
click at [52, 74] on span "Full Menu View" at bounding box center [82, 73] width 60 height 6
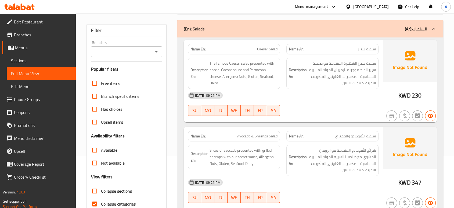
scroll to position [90, 0]
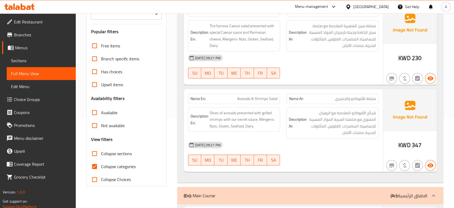
click at [116, 165] on span "Collapse categories" at bounding box center [118, 166] width 35 height 6
click at [101, 165] on input "Collapse categories" at bounding box center [94, 166] width 13 height 13
checkbox input "false"
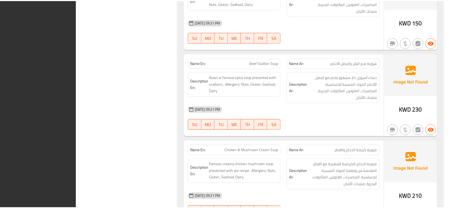
scroll to position [8593, 0]
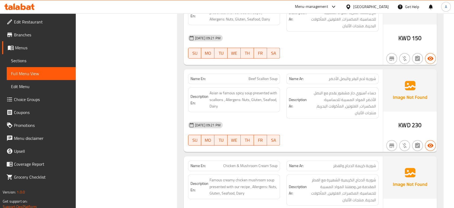
click at [32, 58] on span "Sections" at bounding box center [41, 60] width 60 height 6
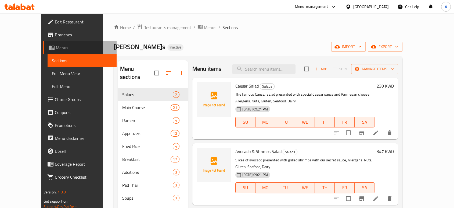
click at [56, 45] on span "Menus" at bounding box center [84, 47] width 56 height 6
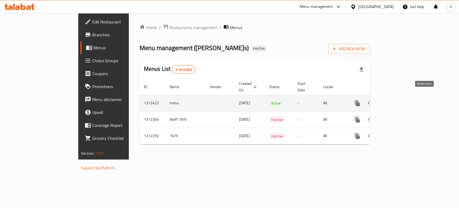
click at [386, 100] on icon "enhanced table" at bounding box center [383, 103] width 6 height 6
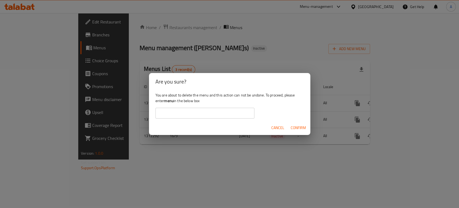
click at [232, 112] on input "text" at bounding box center [204, 113] width 99 height 11
click at [168, 100] on b "menu" at bounding box center [168, 100] width 9 height 7
copy div "menu"
click at [180, 113] on input "text" at bounding box center [204, 113] width 99 height 11
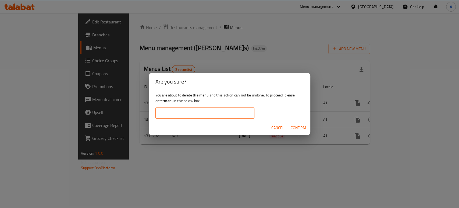
paste input "menu"
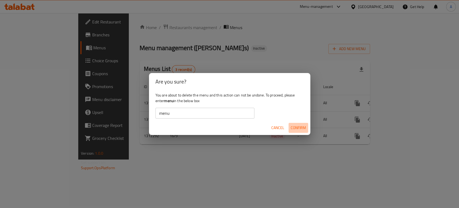
click at [297, 124] on span "Confirm" at bounding box center [298, 127] width 15 height 7
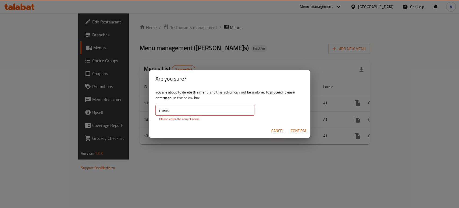
click at [223, 111] on input "menu" at bounding box center [204, 110] width 99 height 11
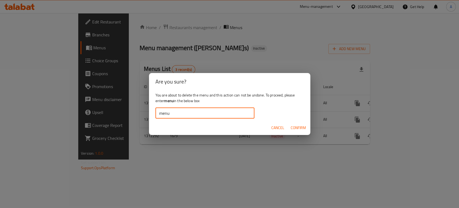
type input "menu"
click at [288, 127] on button "Confirm" at bounding box center [298, 128] width 20 height 10
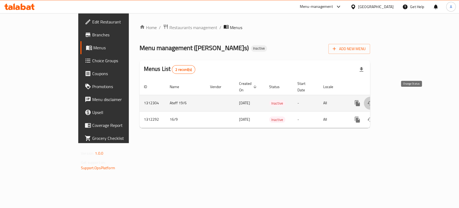
click at [373, 100] on icon "enhanced table" at bounding box center [370, 103] width 6 height 6
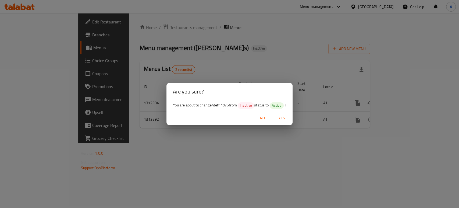
click at [285, 116] on span "Yes" at bounding box center [281, 118] width 13 height 7
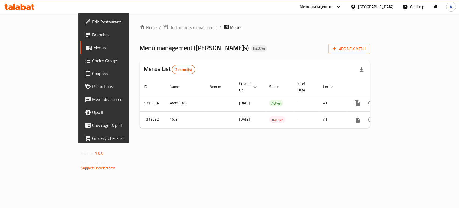
click at [347, 143] on div "Home / Restaurants management / Menus Menu management ( Philly`s ) Inactive Add…" at bounding box center [255, 78] width 252 height 130
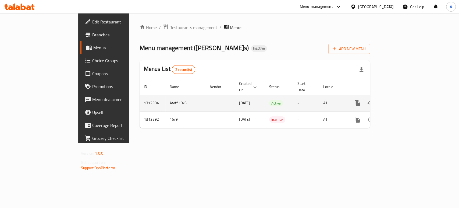
click at [398, 101] on icon "enhanced table" at bounding box center [396, 103] width 5 height 5
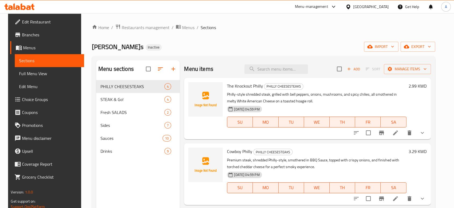
drag, startPoint x: 33, startPoint y: 72, endPoint x: 78, endPoint y: 79, distance: 45.9
click at [33, 72] on span "Full Menu View" at bounding box center [49, 73] width 60 height 6
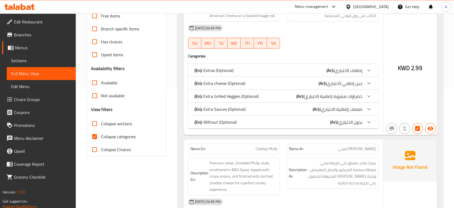
scroll to position [149, 0]
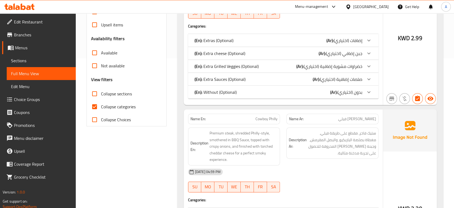
click at [124, 106] on span "Collapse categories" at bounding box center [118, 106] width 35 height 6
click at [101, 106] on input "Collapse categories" at bounding box center [94, 106] width 13 height 13
checkbox input "false"
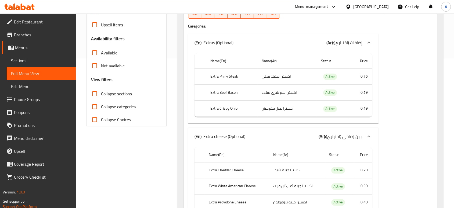
drag, startPoint x: 423, startPoint y: 112, endPoint x: 409, endPoint y: 101, distance: 17.2
click at [40, 21] on span "Edit Restaurant" at bounding box center [43, 22] width 58 height 6
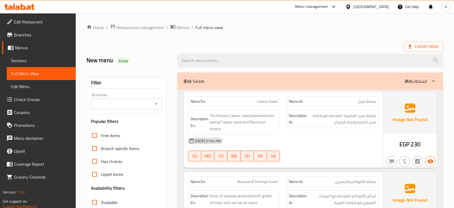
checkbox input "true"
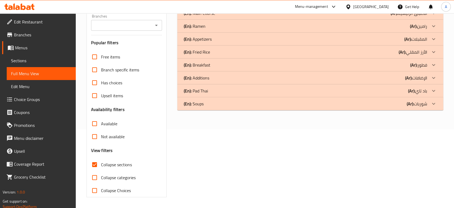
scroll to position [78, 0]
click at [31, 51] on link "Menus" at bounding box center [39, 47] width 74 height 13
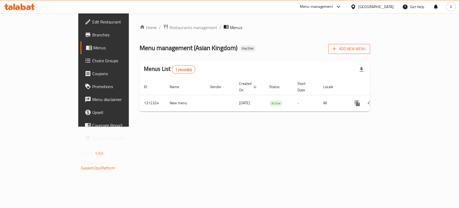
click at [370, 53] on button "Add New Menu" at bounding box center [349, 49] width 42 height 10
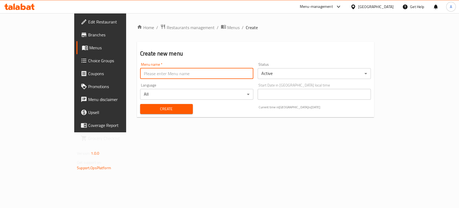
click at [208, 68] on input "text" at bounding box center [196, 73] width 113 height 11
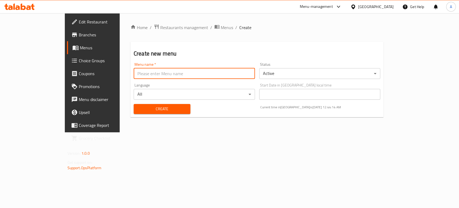
type input "menu"
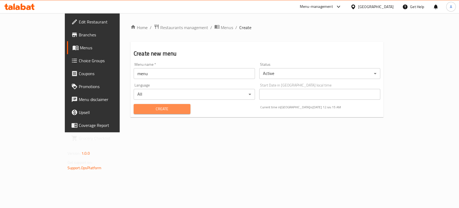
click at [170, 107] on button "Create" at bounding box center [162, 109] width 57 height 10
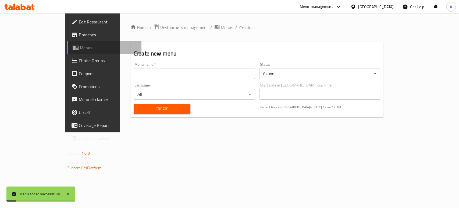
drag, startPoint x: 42, startPoint y: 52, endPoint x: 70, endPoint y: 66, distance: 31.6
click at [67, 52] on link "Menus" at bounding box center [104, 47] width 74 height 13
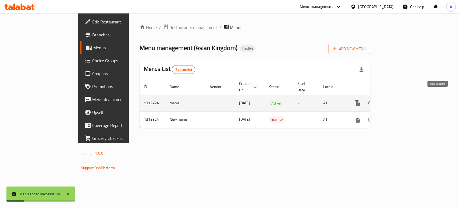
click at [399, 100] on icon "enhanced table" at bounding box center [396, 103] width 6 height 6
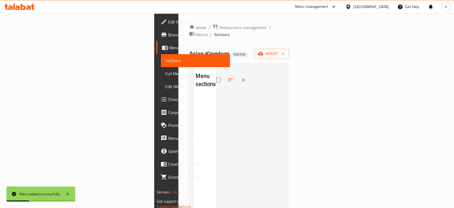
click at [289, 52] on div "Home / Restaurants management / Menus / Sections Asian Kingdom Inactive import …" at bounding box center [239, 151] width 100 height 255
click at [285, 50] on span "import" at bounding box center [272, 53] width 26 height 7
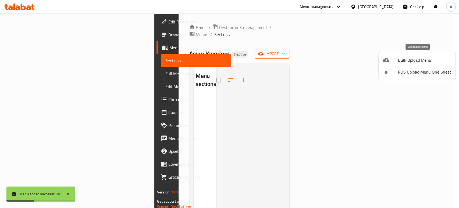
click at [406, 63] on span "Bulk Upload Menu" at bounding box center [424, 60] width 53 height 6
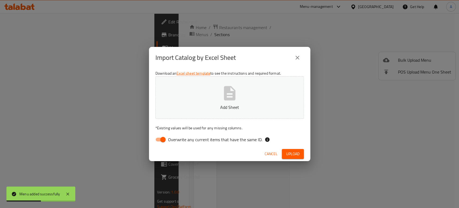
click at [168, 138] on span "Overwrite any current items that have the same ID." at bounding box center [215, 139] width 94 height 6
click at [168, 138] on input "Overwrite any current items that have the same ID." at bounding box center [163, 139] width 31 height 10
checkbox input "false"
click at [222, 110] on p "Add Sheet" at bounding box center [230, 107] width 132 height 6
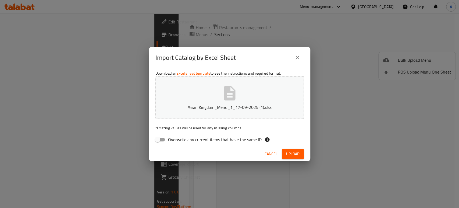
click at [290, 151] on span "Upload" at bounding box center [292, 153] width 13 height 7
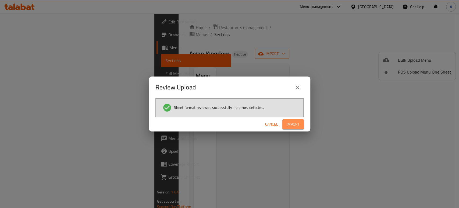
click at [299, 123] on button "Import" at bounding box center [293, 124] width 22 height 10
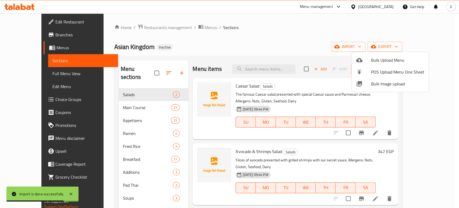
click at [18, 74] on div at bounding box center [229, 104] width 459 height 208
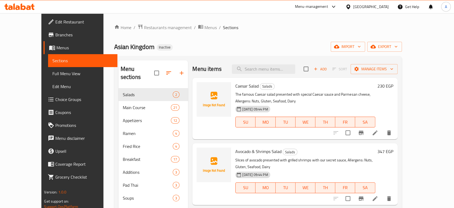
click at [48, 78] on link "Full Menu View" at bounding box center [82, 73] width 69 height 13
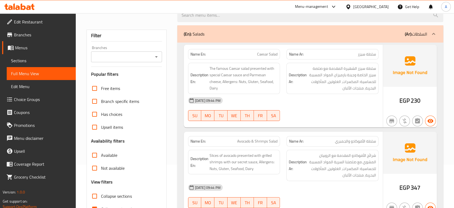
scroll to position [60, 0]
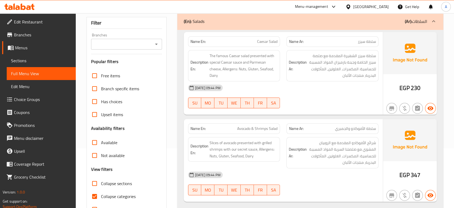
drag, startPoint x: 104, startPoint y: 194, endPoint x: 105, endPoint y: 185, distance: 9.2
click at [104, 195] on span "Collapse categories" at bounding box center [118, 196] width 35 height 6
click at [101, 195] on input "Collapse categories" at bounding box center [94, 196] width 13 height 13
checkbox input "false"
click at [105, 185] on span "Collapse sections" at bounding box center [116, 183] width 31 height 6
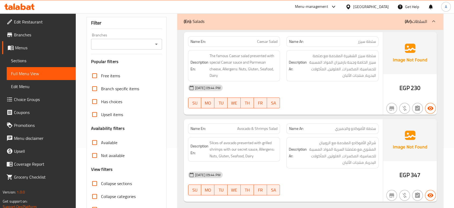
click at [101, 185] on input "Collapse sections" at bounding box center [94, 183] width 13 height 13
checkbox input "true"
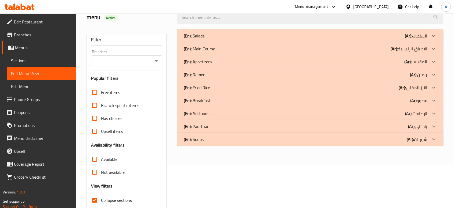
scroll to position [30, 0]
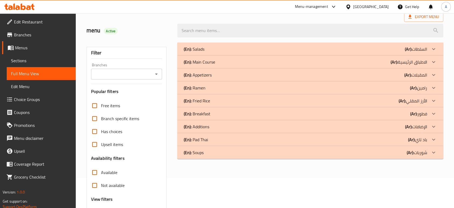
click at [211, 154] on div "(En): Soups (Ar): شوربات" at bounding box center [306, 152] width 244 height 6
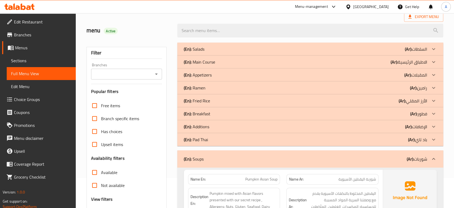
click at [218, 98] on div "(En): Fried Rice (Ar): الأرز المقلي" at bounding box center [306, 100] width 244 height 6
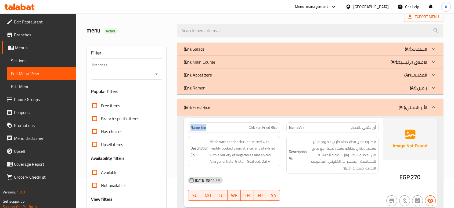
drag, startPoint x: 208, startPoint y: 129, endPoint x: 190, endPoint y: 128, distance: 18.9
click at [190, 128] on div "Name En: Chicken Fried Rice" at bounding box center [234, 127] width 92 height 10
copy strong "Name En:"
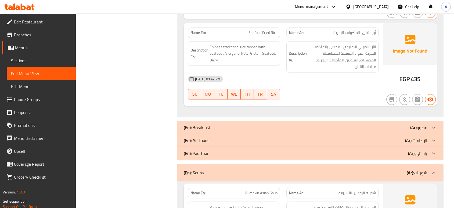
scroll to position [534, 0]
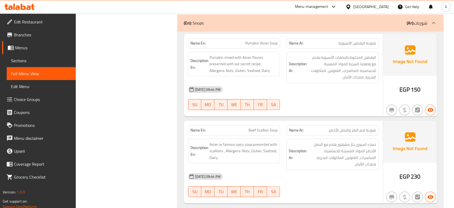
click at [218, 23] on div "(En): Soups (Ar): شوربات" at bounding box center [310, 22] width 266 height 17
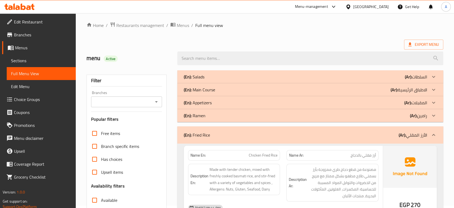
scroll to position [0, 0]
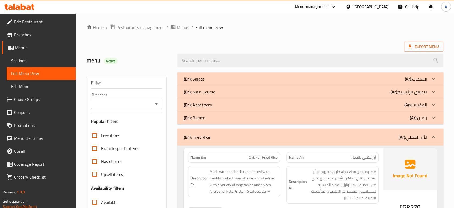
click at [219, 77] on div "(En): Salads (Ar): السلطات" at bounding box center [306, 79] width 244 height 6
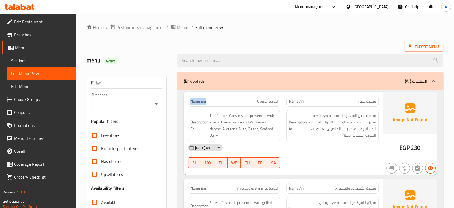
drag, startPoint x: 209, startPoint y: 100, endPoint x: 180, endPoint y: 98, distance: 28.3
click at [180, 98] on div "Name En: Caesar Salad Name Ar: سلطة سيزر Description En: The famous Caesar sala…" at bounding box center [310, 181] width 266 height 182
copy strong "Name En:"
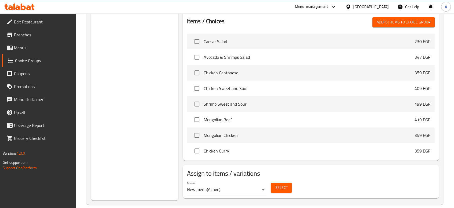
scroll to position [154, 0]
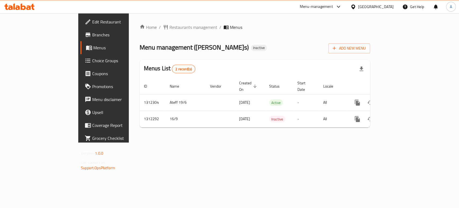
click at [310, 142] on div "Home / Restaurants management / Menus Menu management ( Philly`s ) Inactive Add…" at bounding box center [255, 77] width 252 height 129
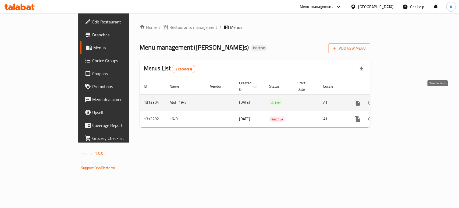
click at [402, 96] on link "enhanced table" at bounding box center [396, 102] width 13 height 13
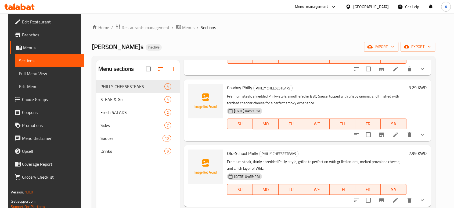
scroll to position [67, 0]
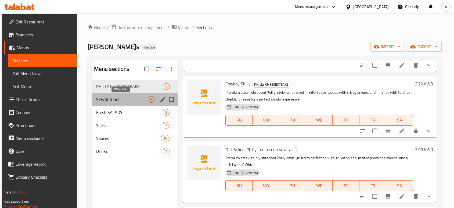
click at [129, 99] on span "STEAK & Go!" at bounding box center [122, 99] width 52 height 6
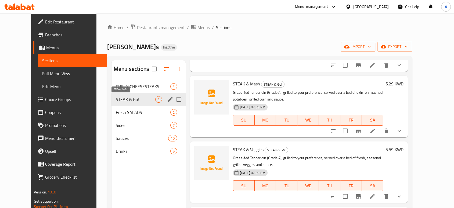
scroll to position [54, 0]
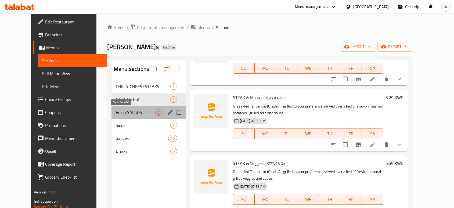
click at [116, 111] on span "Fresh SALADS" at bounding box center [136, 112] width 40 height 6
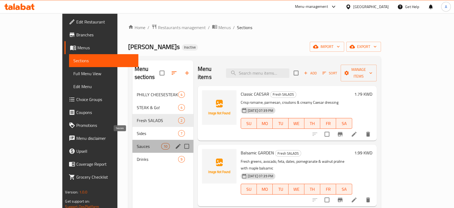
click at [137, 143] on span "Sauces" at bounding box center [149, 146] width 24 height 6
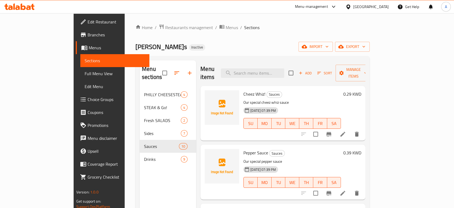
click at [144, 91] on span "PHILLY CHEESESTEAKS" at bounding box center [162, 94] width 37 height 6
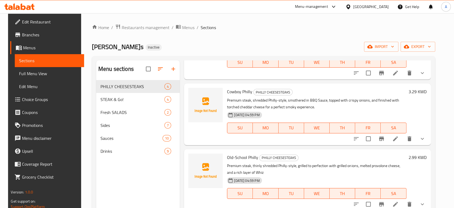
scroll to position [67, 0]
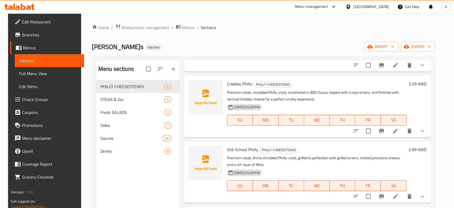
click at [427, 123] on div "3.29 KWD" at bounding box center [417, 106] width 20 height 53
click at [426, 127] on icon "show more" at bounding box center [422, 130] width 6 height 6
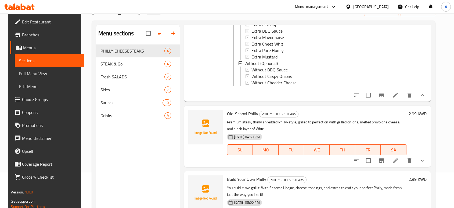
scroll to position [75, 0]
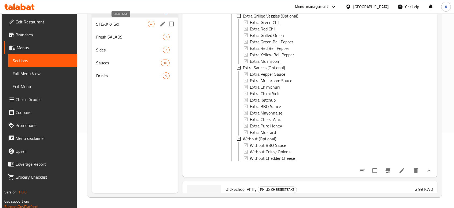
click at [135, 23] on span "STEAK & Go!" at bounding box center [122, 24] width 52 height 6
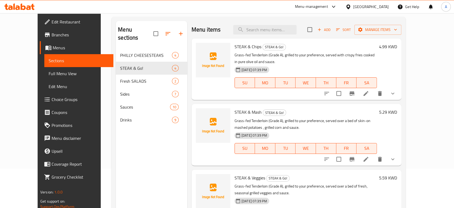
scroll to position [15, 0]
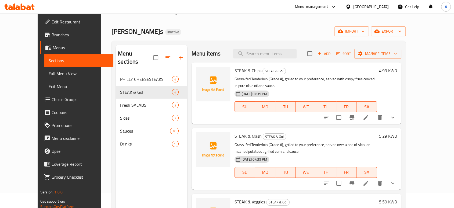
click at [400, 111] on button "show more" at bounding box center [393, 117] width 13 height 13
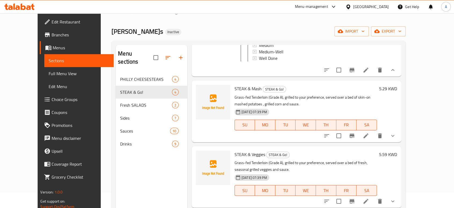
scroll to position [215, 0]
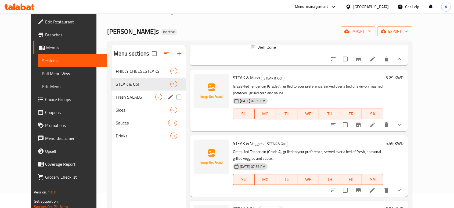
click at [123, 101] on div "Fresh SALADS 2" at bounding box center [149, 96] width 74 height 13
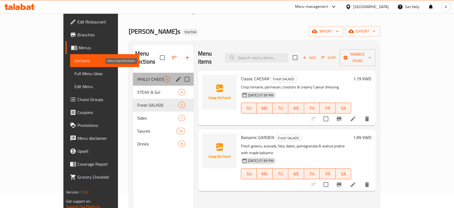
click at [137, 76] on span "PHILLY CHEESESTEAKS" at bounding box center [150, 79] width 26 height 6
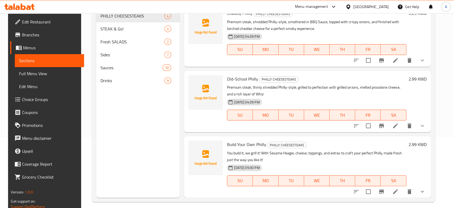
scroll to position [75, 0]
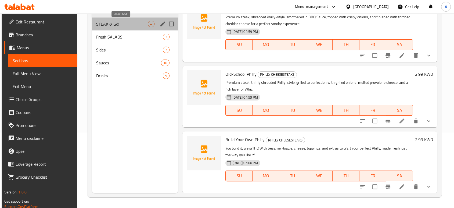
click at [122, 24] on span "STEAK & Go!" at bounding box center [122, 24] width 52 height 6
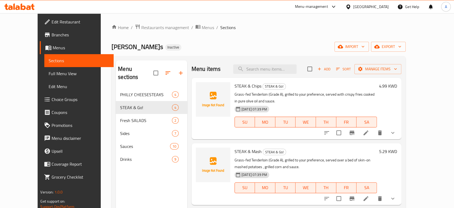
drag, startPoint x: 250, startPoint y: 30, endPoint x: 240, endPoint y: 36, distance: 12.0
click at [250, 30] on ol "Home / Restaurants management / Menus / Sections" at bounding box center [259, 27] width 294 height 7
click at [59, 73] on span "Full Menu View" at bounding box center [79, 73] width 60 height 6
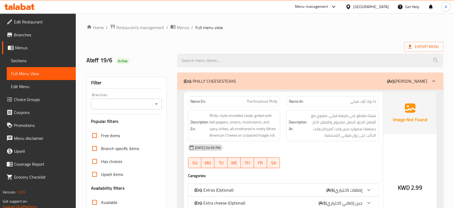
click at [27, 60] on span "Sections" at bounding box center [41, 60] width 60 height 6
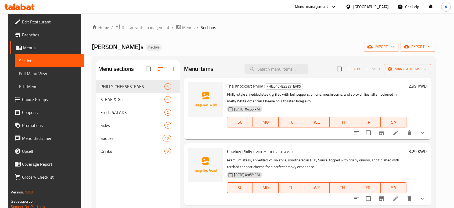
click at [34, 97] on span "Choice Groups" at bounding box center [51, 99] width 58 height 6
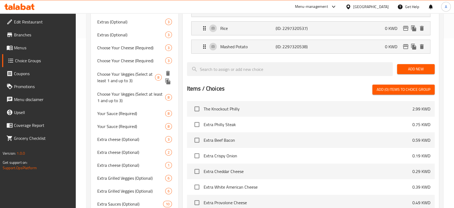
scroll to position [179, 0]
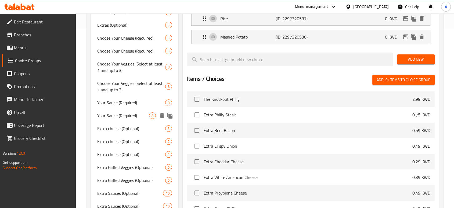
click at [131, 118] on span "Your Sauce (Required)" at bounding box center [123, 115] width 52 height 6
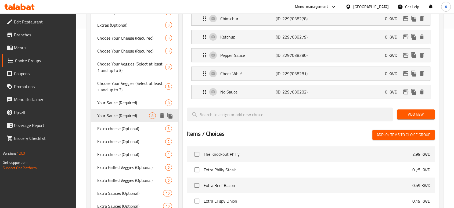
type input "Your Sauce (Required)"
type input "صلصتك (مطلوبة)"
type input "0"
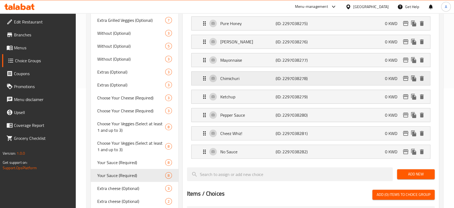
click at [261, 78] on p "Chimichuri" at bounding box center [247, 78] width 55 height 6
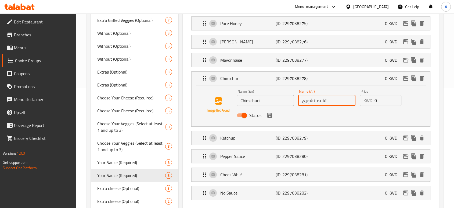
click at [320, 104] on input "تشيميتشوري" at bounding box center [326, 100] width 57 height 11
click at [129, 167] on div "Your Sauce (Required) 8" at bounding box center [135, 162] width 88 height 13
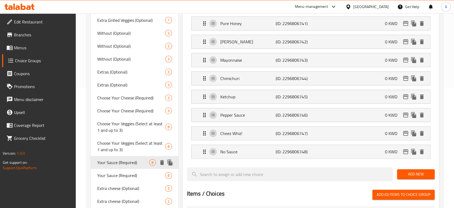
type input "1"
click at [294, 78] on p "(ID: 2296806744)" at bounding box center [294, 78] width 37 height 6
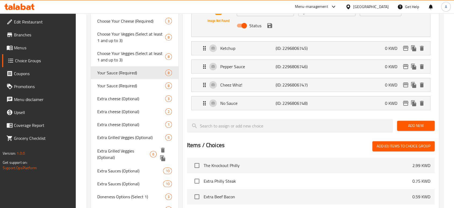
scroll to position [239, 0]
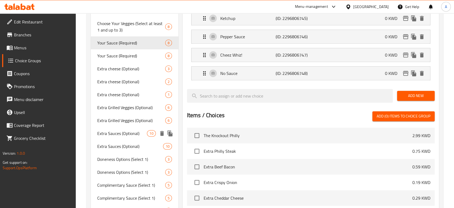
click at [128, 134] on span "Extra Sauces (Optional)" at bounding box center [122, 133] width 50 height 6
type input "Extra Sauces (Optional)"
type input "صلصات إضافية (اختياري)"
type input "0"
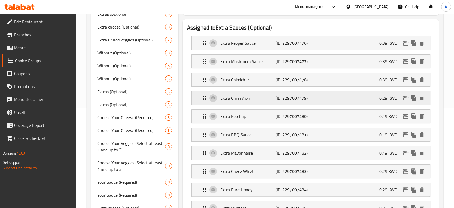
scroll to position [90, 0]
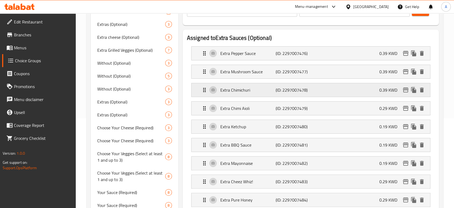
click at [277, 84] on div "Extra Chimichuri (ID: 2297007478) 0.39 KWD" at bounding box center [312, 89] width 223 height 13
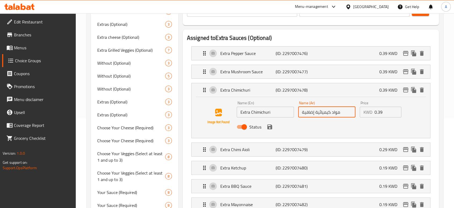
click at [318, 112] on input "مواد كيميائية إضافية" at bounding box center [326, 111] width 57 height 11
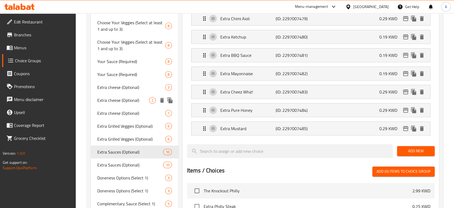
scroll to position [269, 0]
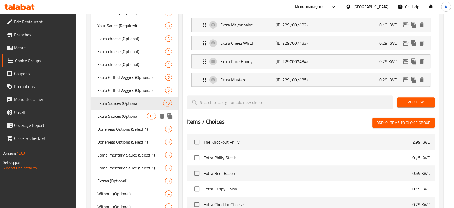
click at [135, 115] on span "Extra Sauces (Optional)" at bounding box center [122, 116] width 50 height 6
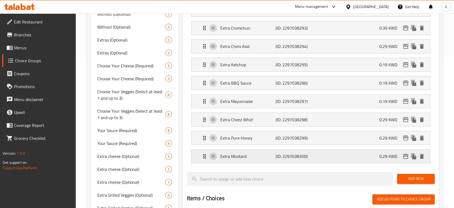
scroll to position [119, 0]
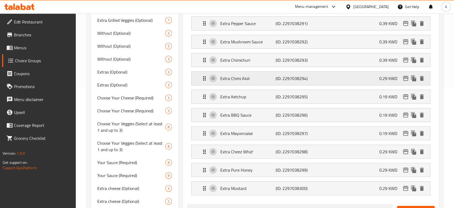
click at [273, 80] on p "Extra Chimi Aioli" at bounding box center [247, 78] width 55 height 6
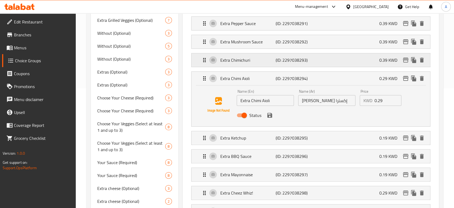
click at [267, 60] on p "Extra Chimichuri" at bounding box center [247, 60] width 55 height 6
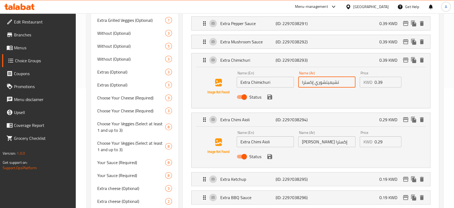
click at [324, 81] on input "تشيميتشوري إكسترا" at bounding box center [326, 82] width 57 height 11
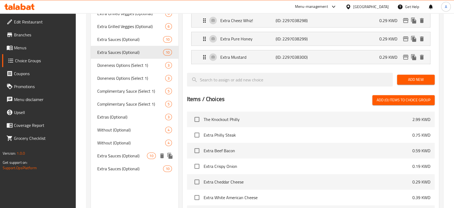
scroll to position [358, 0]
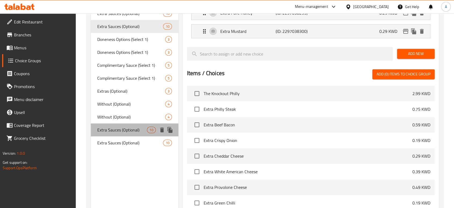
click at [122, 129] on span "Extra Sauces (Optional)" at bounding box center [122, 129] width 50 height 6
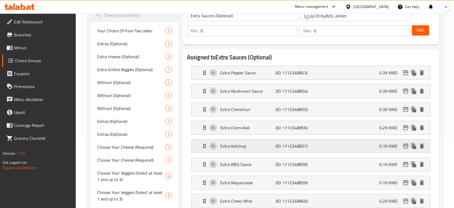
scroll to position [96, 0]
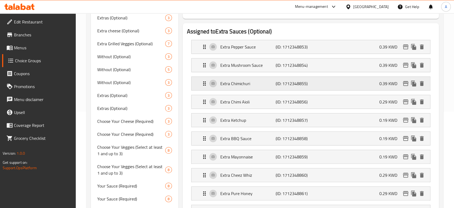
click at [264, 86] on p "Extra Chimichuri" at bounding box center [247, 83] width 55 height 6
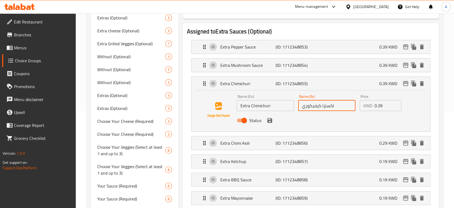
click at [309, 106] on input "اكسترا كيميكوري" at bounding box center [326, 105] width 57 height 11
paste input "تشيميتش"
click at [267, 120] on icon "save" at bounding box center [270, 120] width 6 height 6
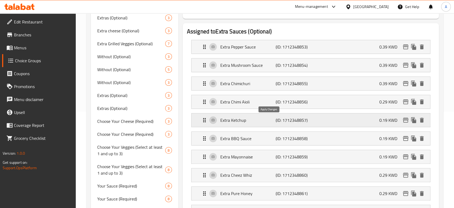
type input "اكسترا تشيميتشوري"
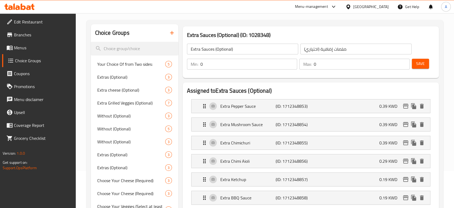
scroll to position [6, 0]
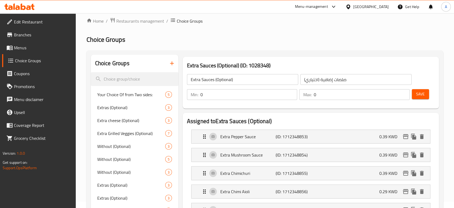
click at [420, 99] on div "Save" at bounding box center [421, 94] width 21 height 13
click at [419, 96] on span "Save" at bounding box center [420, 94] width 9 height 7
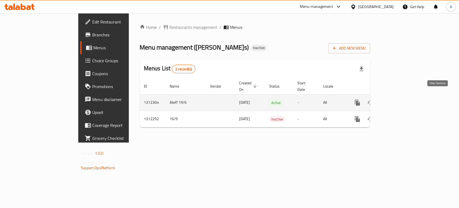
click at [398, 100] on icon "enhanced table" at bounding box center [396, 102] width 5 height 5
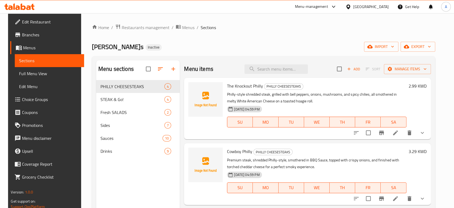
click at [21, 75] on span "Full Menu View" at bounding box center [49, 73] width 60 height 6
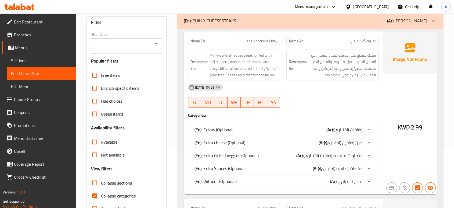
scroll to position [149, 0]
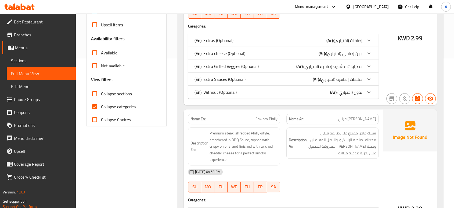
click at [119, 105] on span "Collapse categories" at bounding box center [118, 106] width 35 height 6
click at [101, 105] on input "Collapse categories" at bounding box center [94, 106] width 13 height 13
checkbox input "false"
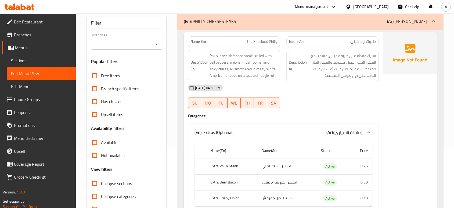
scroll to position [0, 0]
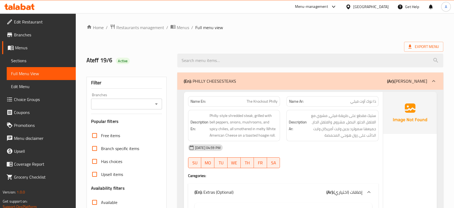
click at [275, 149] on div "[DATE] 04:59 PM" at bounding box center [283, 147] width 197 height 13
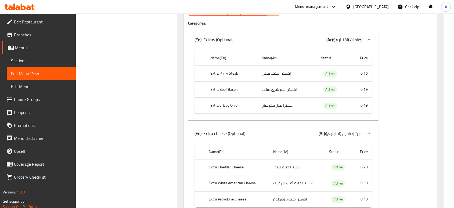
scroll to position [1734, 0]
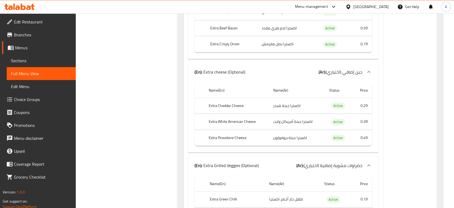
click at [377, 114] on div "Name(En) Name(Ar) Status Price Extra Cheddar Cheese اكسترا جبنة شيدر Active 0.2…" at bounding box center [283, 116] width 191 height 72
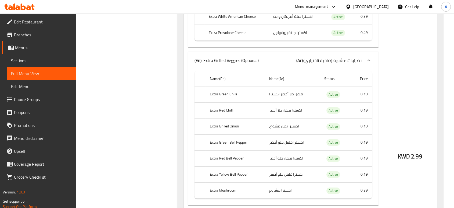
scroll to position [1884, 0]
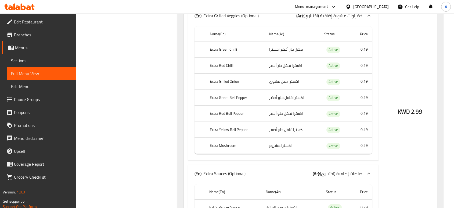
click at [402, 66] on div "KWD 2.99" at bounding box center [410, 97] width 54 height 737
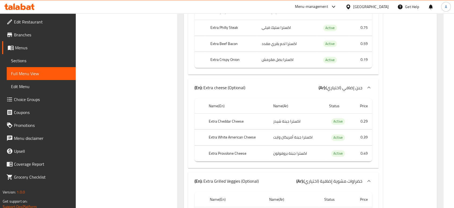
scroll to position [1729, 0]
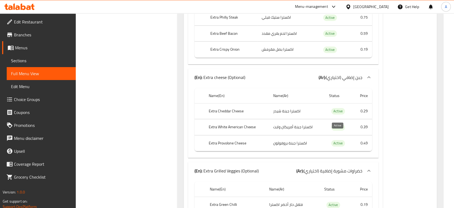
click at [334, 130] on span "Active" at bounding box center [339, 127] width 14 height 6
copy span "Active"
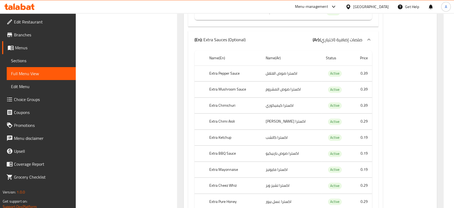
scroll to position [2027, 0]
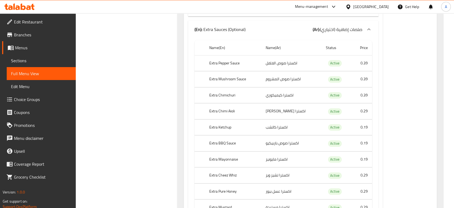
click at [230, 103] on th "Extra Chimichuri" at bounding box center [233, 95] width 56 height 16
copy th "Chimichuri"
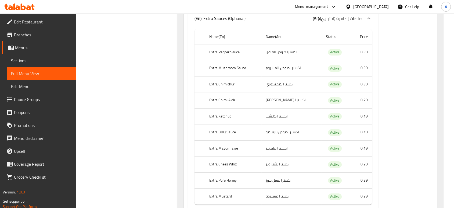
scroll to position [2057, 0]
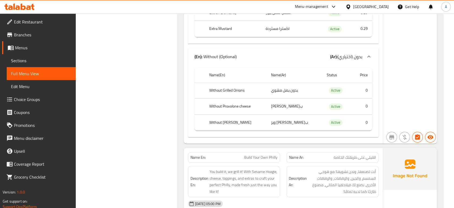
scroll to position [2207, 0]
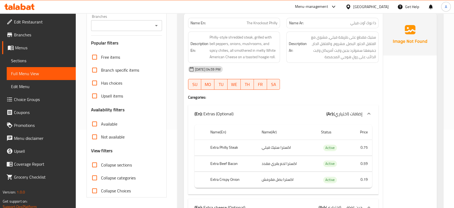
scroll to position [30, 0]
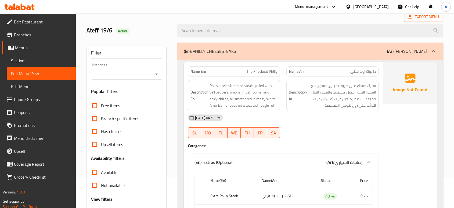
click at [342, 114] on div "[DATE] 04:59 PM" at bounding box center [283, 117] width 197 height 13
click at [351, 117] on div "[DATE] 04:59 PM" at bounding box center [283, 117] width 197 height 13
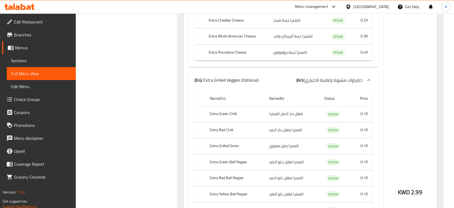
scroll to position [21, 0]
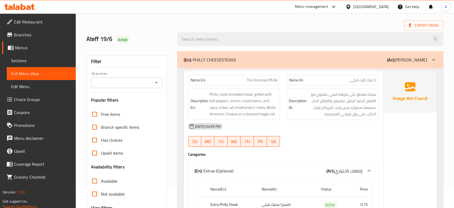
click at [262, 83] on span "The Knockout Philly" at bounding box center [262, 80] width 31 height 6
copy span "The Knockout Philly"
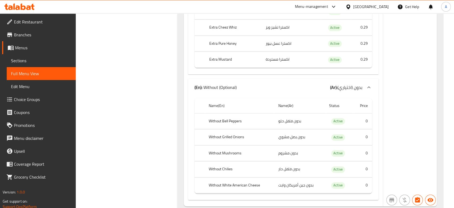
scroll to position [687, 0]
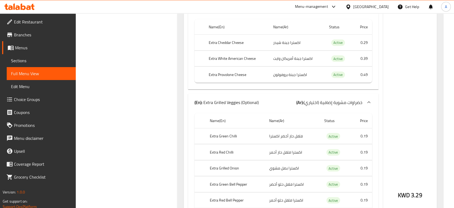
scroll to position [1045, 0]
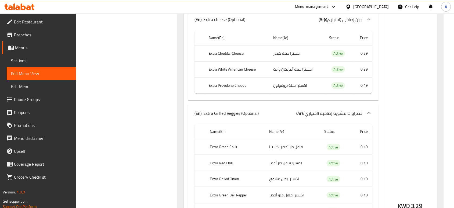
click at [399, 95] on div "KWD 3.29" at bounding box center [410, 190] width 54 height 743
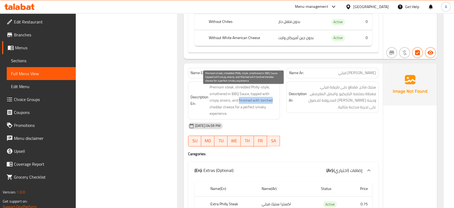
drag, startPoint x: 271, startPoint y: 103, endPoint x: 239, endPoint y: 103, distance: 32.3
click at [239, 103] on span "Premium steak, shredded Philly-style, smothered in BBQ Sauce, topped with crisp…" at bounding box center [244, 100] width 68 height 33
copy span "finished with torched"
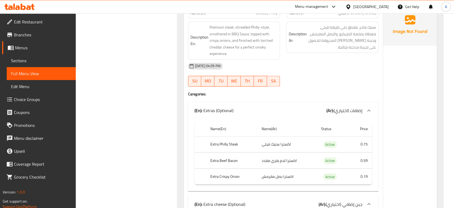
click at [302, 67] on div "[DATE] 04:59 PM" at bounding box center [283, 65] width 197 height 13
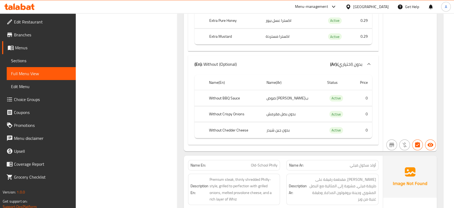
scroll to position [1459, 0]
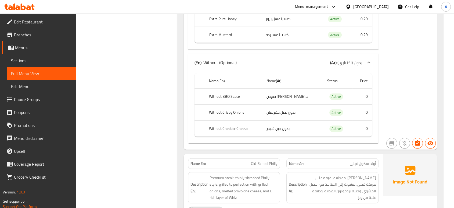
drag, startPoint x: 334, startPoint y: 65, endPoint x: 362, endPoint y: 64, distance: 27.4
click at [334, 65] on div "(En): Without (Optional) (Ar): بدون (اختياري)" at bounding box center [283, 62] width 191 height 17
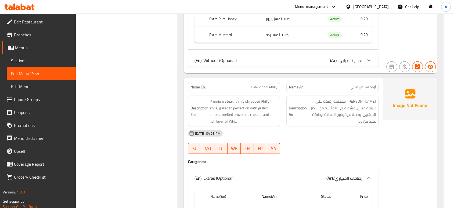
click at [273, 63] on div "(En): Without (Optional) (Ar): بدون (اختياري)" at bounding box center [283, 60] width 191 height 13
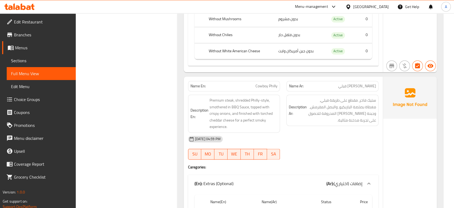
scroll to position [801, 0]
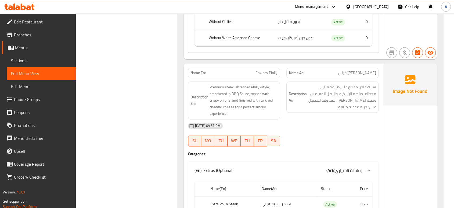
click at [254, 103] on span "Premium steak, shredded Philly-style, smothered in BBQ Sauce, topped with crisp…" at bounding box center [244, 100] width 68 height 33
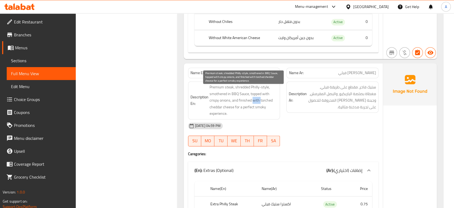
click at [254, 103] on span "Premium steak, shredded Philly-style, smothered in BBQ Sauce, topped with crisp…" at bounding box center [244, 100] width 68 height 33
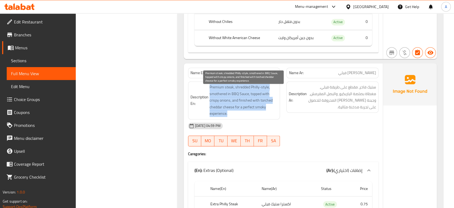
click at [254, 103] on span "Premium steak, shredded Philly-style, smothered in BBQ Sauce, topped with crisp…" at bounding box center [244, 100] width 68 height 33
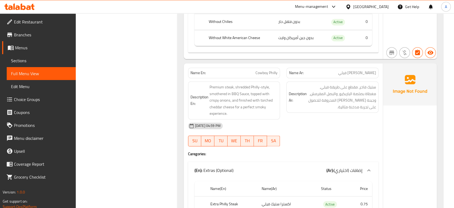
click at [321, 127] on div "[DATE] 04:59 PM" at bounding box center [283, 125] width 197 height 13
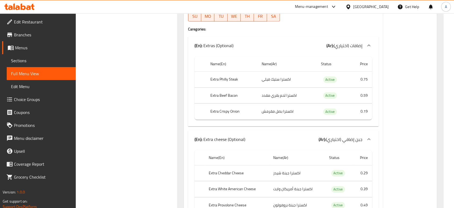
scroll to position [1698, 0]
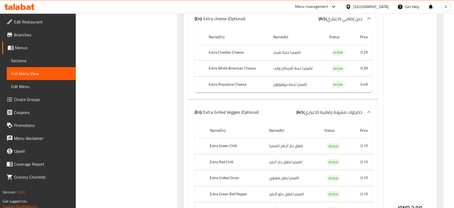
click at [404, 98] on div "KWD 2.99" at bounding box center [410, 193] width 54 height 737
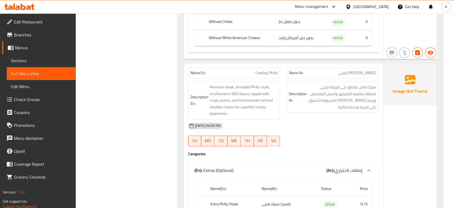
scroll to position [921, 0]
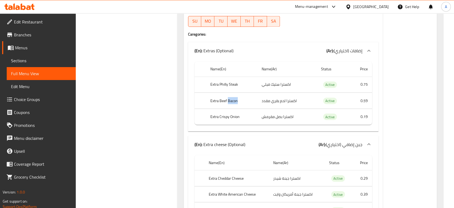
drag, startPoint x: 238, startPoint y: 105, endPoint x: 228, endPoint y: 105, distance: 10.5
click at [228, 105] on th "Extra Beef Bacon" at bounding box center [231, 100] width 51 height 16
copy th "Bacon"
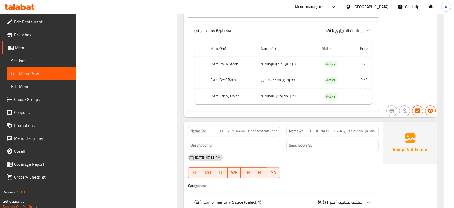
scroll to position [138, 0]
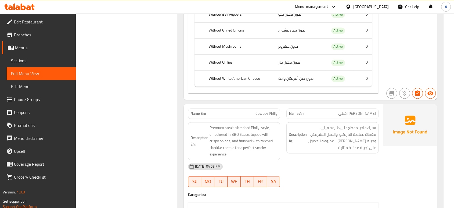
scroll to position [705, 0]
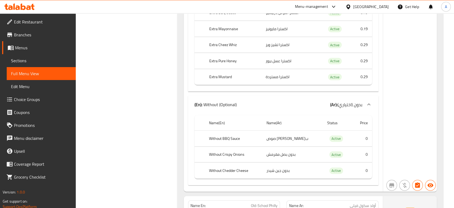
scroll to position [1452, 0]
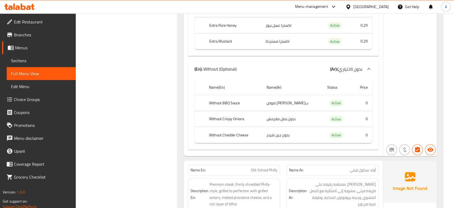
click at [240, 143] on th "Without Chedder Cheese" at bounding box center [234, 135] width 58 height 16
copy th "Without Chedder Cheese"
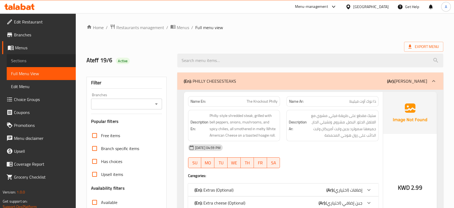
click at [42, 63] on span "Sections" at bounding box center [41, 60] width 60 height 6
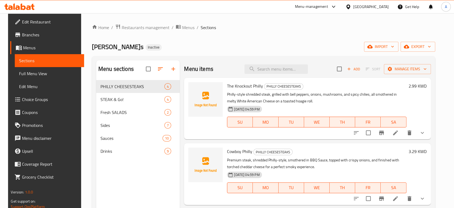
click at [39, 92] on link "Edit Menu" at bounding box center [49, 86] width 69 height 13
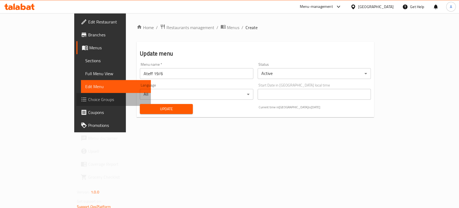
click at [76, 105] on link "Choice Groups" at bounding box center [113, 99] width 74 height 13
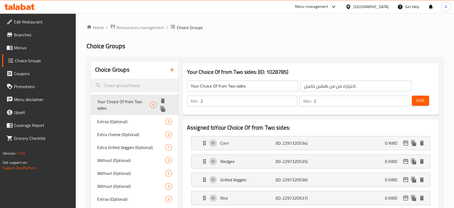
click at [162, 104] on icon "delete" at bounding box center [163, 100] width 6 height 6
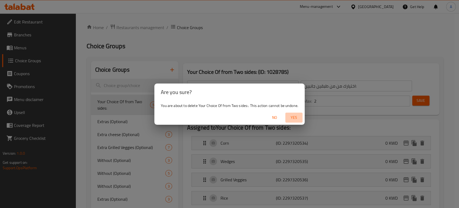
click at [292, 118] on span "Yes" at bounding box center [293, 117] width 13 height 7
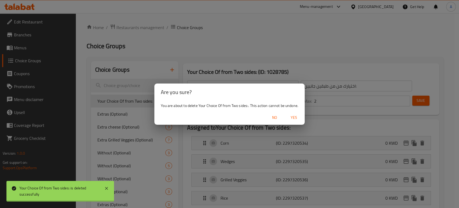
type input "Extras (Optional)"
type input "إضافات (اختياري)"
type input "0"
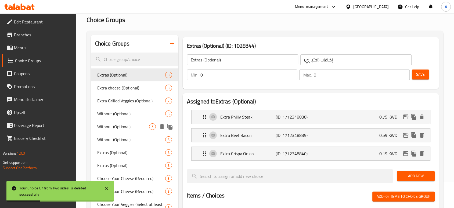
scroll to position [30, 0]
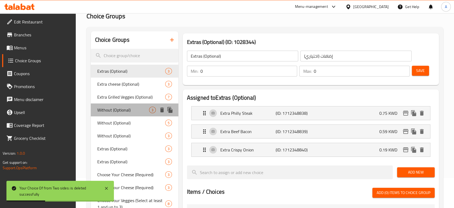
click at [137, 111] on span "Without (Optional)" at bounding box center [123, 109] width 52 height 6
type input "Without (Optional)"
type input "بدون (اختياري)"
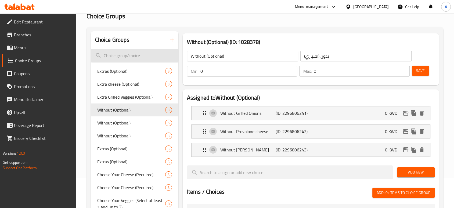
click at [142, 52] on input "search" at bounding box center [135, 56] width 88 height 14
paste input "Without Chedder Cheese"
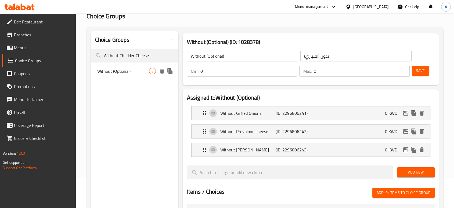
type input "Without Chedder Cheese"
click at [147, 74] on span "Without (Optional)" at bounding box center [123, 71] width 52 height 6
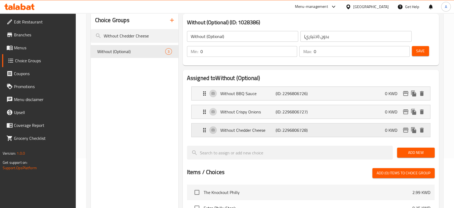
scroll to position [60, 0]
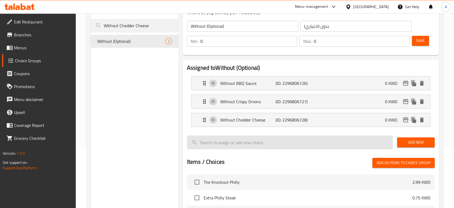
click at [297, 148] on input "search" at bounding box center [290, 142] width 206 height 14
paste input "Without Chedder Cheese"
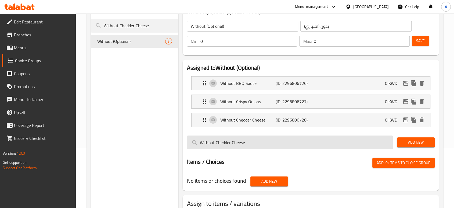
click at [222, 142] on input "Without Chedder Cheese" at bounding box center [290, 142] width 206 height 14
click at [223, 143] on input "Without لاCheese" at bounding box center [290, 142] width 206 height 14
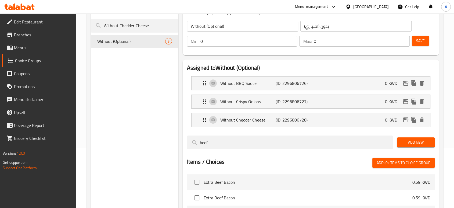
type input "beef"
click at [214, 182] on span "Extra Beef Bacon" at bounding box center [308, 182] width 209 height 6
click at [199, 183] on input "checkbox" at bounding box center [196, 181] width 11 height 11
click at [384, 162] on span "Add (1) items to choice group" at bounding box center [404, 162] width 54 height 7
checkbox input "false"
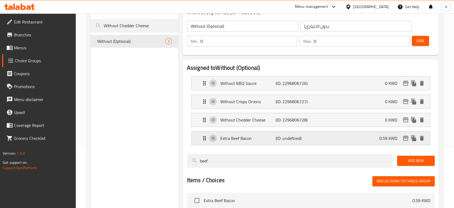
click at [311, 136] on p "(ID: undefined)" at bounding box center [294, 138] width 37 height 6
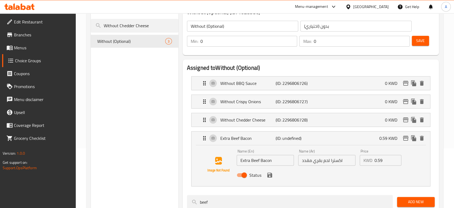
click at [245, 159] on input "Extra Beef Bacon" at bounding box center [265, 160] width 57 height 11
type input "without Beef Bacon"
drag, startPoint x: 330, startPoint y: 160, endPoint x: 349, endPoint y: 161, distance: 19.1
click at [349, 161] on input "اكسترا لحم بقري مقدد" at bounding box center [326, 160] width 57 height 11
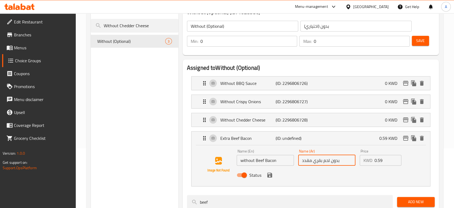
type input "بدون لحم بقري مقدد"
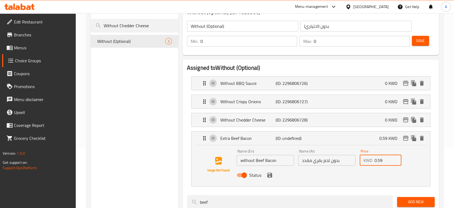
click at [385, 161] on input "0.59" at bounding box center [388, 160] width 27 height 11
click at [275, 177] on div "Status" at bounding box center [327, 174] width 185 height 15
click at [270, 175] on icon "save" at bounding box center [270, 174] width 5 height 5
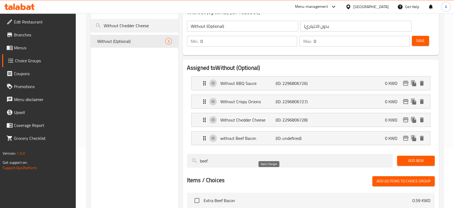
type input "0"
click at [422, 36] on button "Save" at bounding box center [420, 41] width 17 height 10
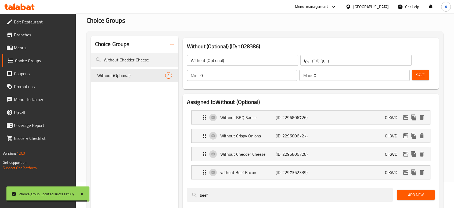
scroll to position [0, 0]
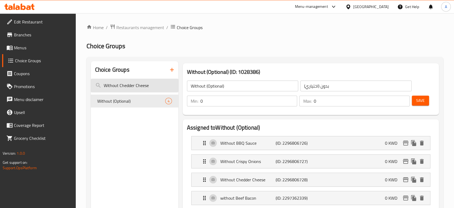
click at [137, 87] on input "Without Chedder Cheese" at bounding box center [135, 86] width 88 height 14
paste input "Choose Your Veggies (Select at least 1 and up to 3)"
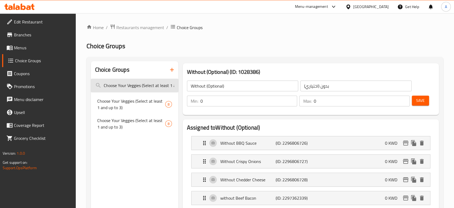
scroll to position [0, 20]
type input "Choose Your Veggies (Select at least 1 and up to 3)"
click at [137, 108] on span "Choose Your Veggies (Select at least 1 and up to 3)" at bounding box center [126, 104] width 58 height 13
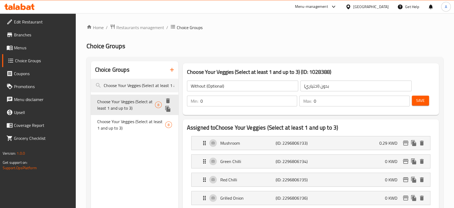
type input "Choose Your Veggies (Select at least 1 and up to 3)"
type input "اختر خضرواتك (اختر واحدة على الأقل وحتى 3)"
type input "1"
type input "3"
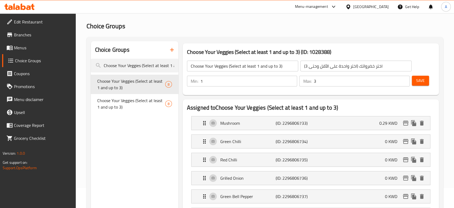
scroll to position [60, 0]
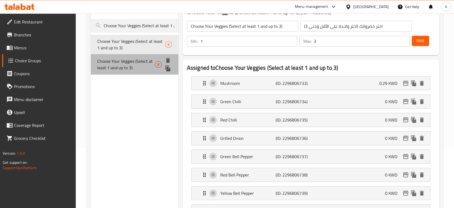
click at [122, 64] on span "Choose Your Veggies (Select at least 1 and up to 3)" at bounding box center [126, 64] width 58 height 13
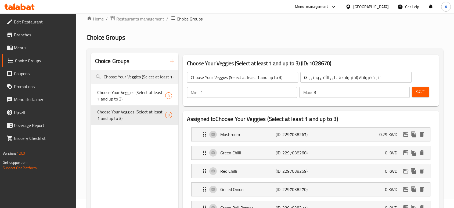
scroll to position [0, 0]
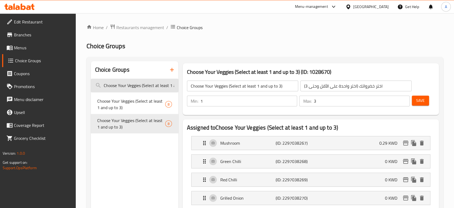
click at [128, 81] on input "Choose Your Veggies (Select at least 1 and up to 3)" at bounding box center [135, 86] width 88 height 14
paste input "Pure Honey"
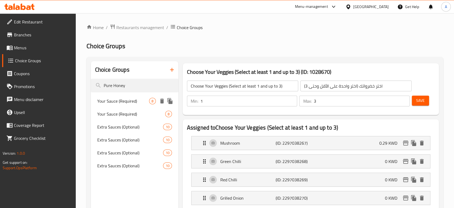
type input "Pure Honey"
click at [138, 102] on span "Your Sauce (Required)" at bounding box center [123, 101] width 52 height 6
type input "Your Sauce (Required)"
type input "صلصتك (مطلوبة)"
type input "1"
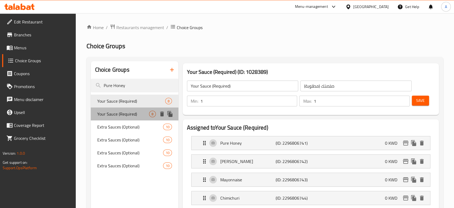
click at [120, 113] on span "Your Sauce (Required)" at bounding box center [123, 114] width 52 height 6
type input "0"
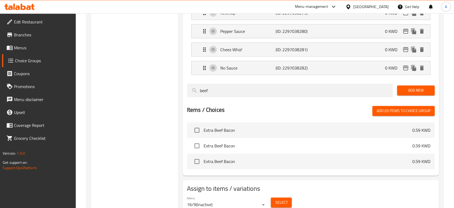
scroll to position [225, 0]
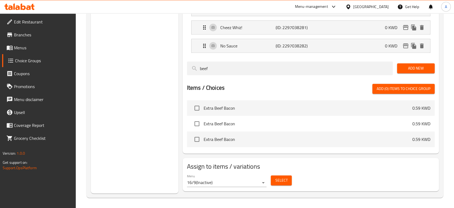
click at [275, 180] on span "Select" at bounding box center [281, 180] width 12 height 7
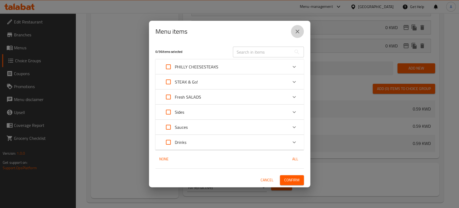
click at [299, 31] on icon "close" at bounding box center [297, 31] width 6 height 6
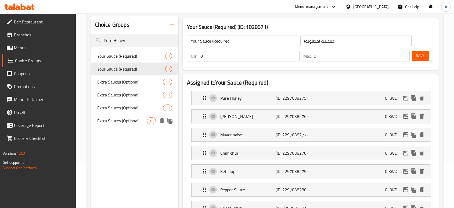
scroll to position [16, 0]
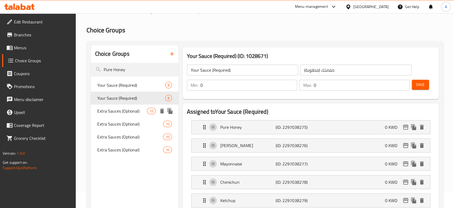
click at [133, 106] on div "Extra Sauces (Optional) 10" at bounding box center [135, 110] width 88 height 13
type input "Extra Sauces (Optional)"
type input "صلصات إضافية (اختياري)"
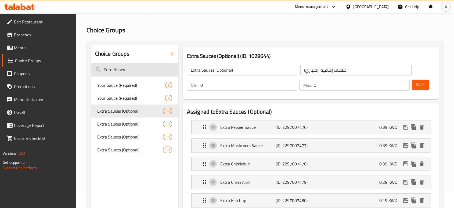
click at [138, 72] on input "Pure Honey" at bounding box center [135, 70] width 88 height 14
click at [138, 71] on input "Pure Honey" at bounding box center [135, 70] width 88 height 14
paste input "Extra cheese (Optional)"
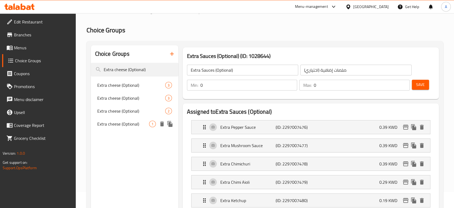
type input "Extra cheese (Optional)"
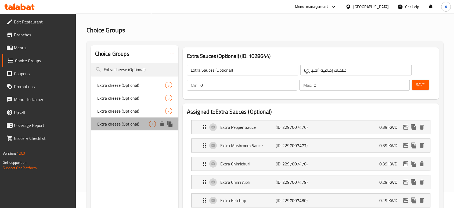
click at [126, 126] on span "Extra cheese (Optional)" at bounding box center [123, 123] width 52 height 6
type input "Extra cheese (Optional)"
type input "جبن إضافي (اختياري)"
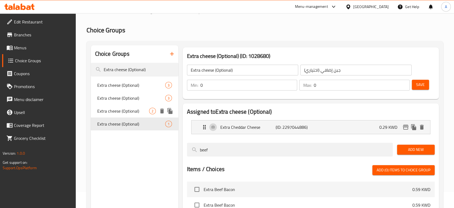
click at [126, 113] on span "Extra cheese (Optional)" at bounding box center [123, 111] width 52 height 6
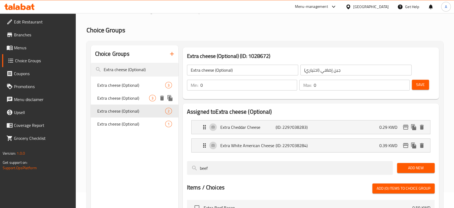
click at [130, 95] on span "Extra cheese (Optional)" at bounding box center [123, 98] width 52 height 6
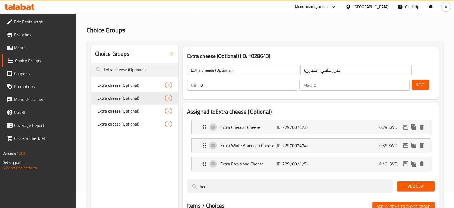
click at [320, 99] on div "Extra cheese (Optional) (ID: 1028643) Extra cheese (Optional) ​ جبن إضافي (اختي…" at bounding box center [311, 73] width 261 height 56
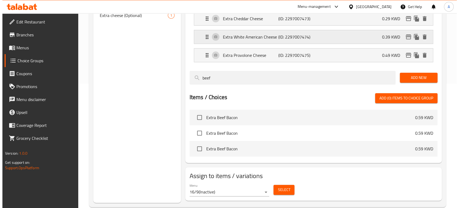
scroll to position [134, 0]
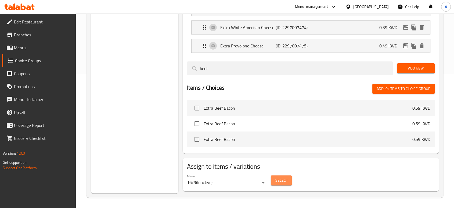
click at [286, 183] on span "Select" at bounding box center [281, 180] width 12 height 7
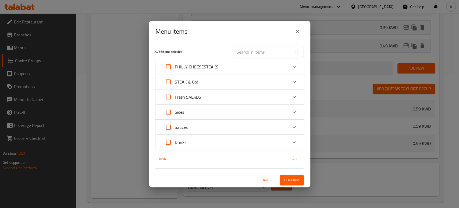
click at [220, 38] on div "Menu items" at bounding box center [229, 32] width 161 height 22
click at [296, 68] on icon "Expand" at bounding box center [294, 66] width 6 height 6
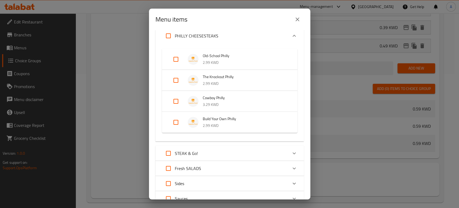
scroll to position [60, 0]
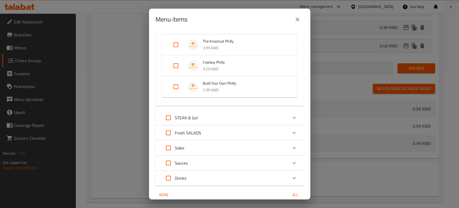
click at [224, 87] on span "Build Your Own Philly" at bounding box center [245, 83] width 84 height 7
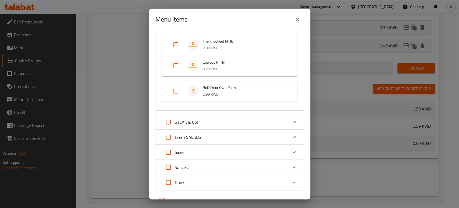
click at [179, 91] on input "Expand" at bounding box center [175, 90] width 13 height 13
checkbox input "true"
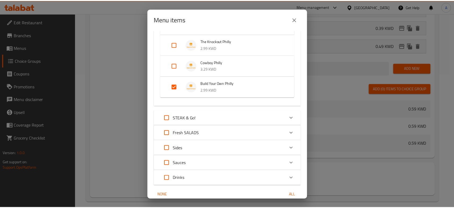
scroll to position [83, 0]
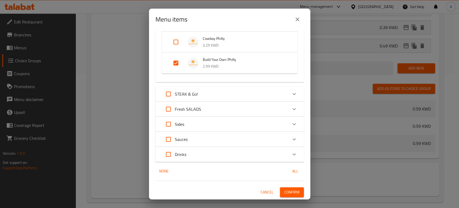
click at [284, 191] on span "Confirm" at bounding box center [291, 191] width 15 height 7
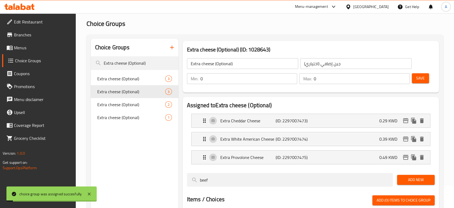
scroll to position [0, 0]
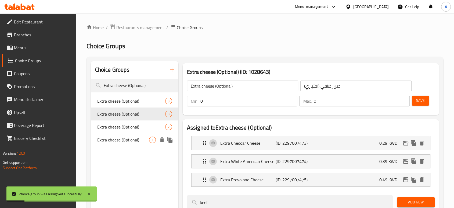
click at [129, 141] on span "Extra cheese (Optional)" at bounding box center [123, 139] width 52 height 6
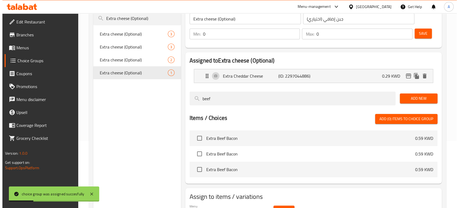
scroll to position [97, 0]
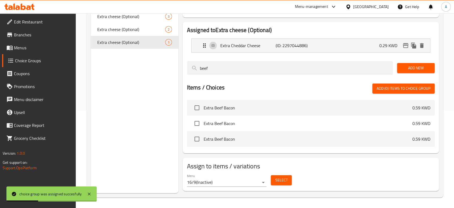
click at [281, 174] on div "Select" at bounding box center [281, 180] width 25 height 14
click at [280, 176] on button "Select" at bounding box center [281, 180] width 21 height 10
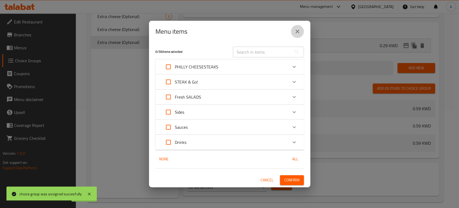
click at [300, 29] on icon "close" at bounding box center [297, 31] width 6 height 6
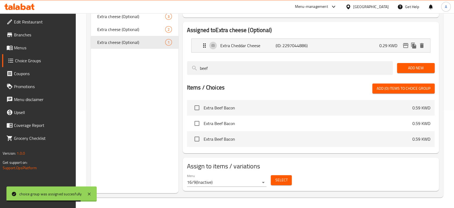
click at [240, 110] on body "choice group was assigned succesfully ​ Menu-management [GEOGRAPHIC_DATA] Get H…" at bounding box center [227, 13] width 454 height 194
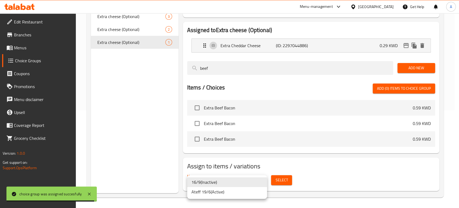
click at [226, 191] on li "Ateff 19/6 ( Active )" at bounding box center [227, 192] width 80 height 10
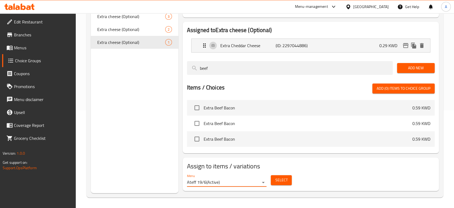
click at [280, 180] on span "Select" at bounding box center [281, 179] width 12 height 7
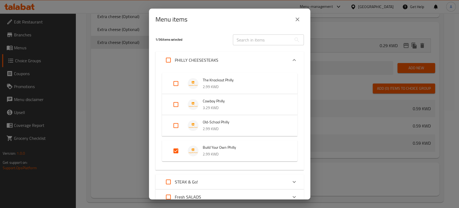
click at [180, 149] on input "Expand" at bounding box center [175, 150] width 13 height 13
checkbox input "false"
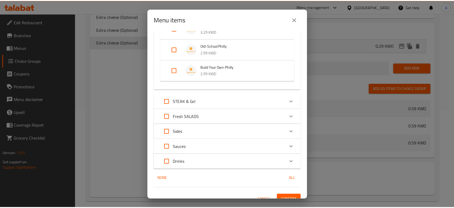
scroll to position [83, 0]
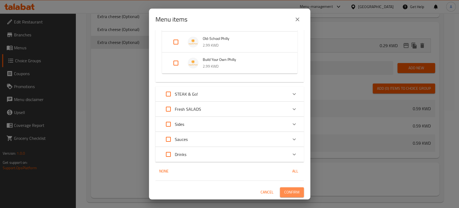
click at [289, 194] on span "Confirm" at bounding box center [291, 191] width 15 height 7
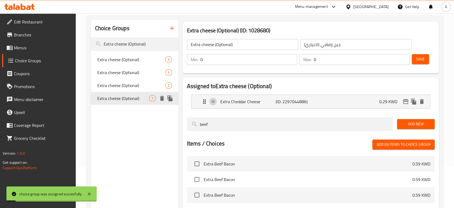
scroll to position [38, 0]
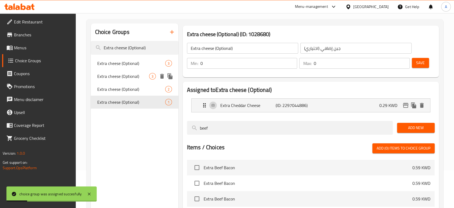
click at [123, 79] on span "Extra cheese (Optional)" at bounding box center [123, 76] width 52 height 6
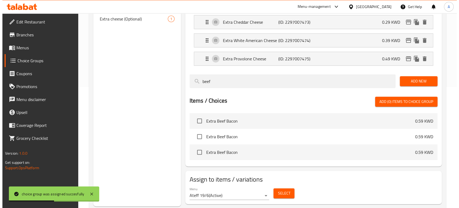
scroll to position [134, 0]
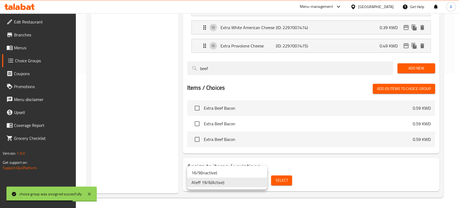
click at [236, 180] on li "Ateff 19/6 ( Active )" at bounding box center [227, 182] width 80 height 10
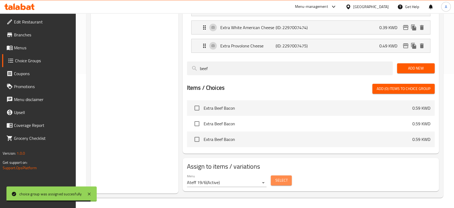
click at [286, 179] on span "Select" at bounding box center [281, 180] width 12 height 7
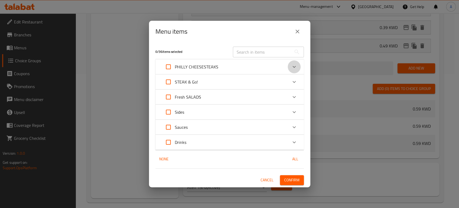
click at [295, 67] on icon "Expand" at bounding box center [294, 66] width 6 height 6
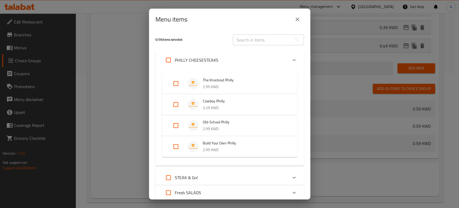
click at [177, 146] on input "Expand" at bounding box center [175, 146] width 13 height 13
checkbox input "true"
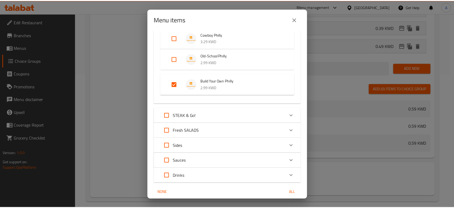
scroll to position [88, 0]
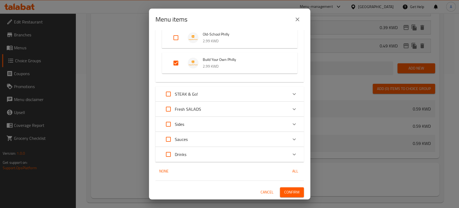
click at [286, 197] on div "1 / 36 items selected ​ PHILLY CHEESESTEAKS The Knockout Philly 2.99 KWD Cowboy…" at bounding box center [229, 114] width 161 height 169
click at [284, 193] on span "Confirm" at bounding box center [291, 191] width 15 height 7
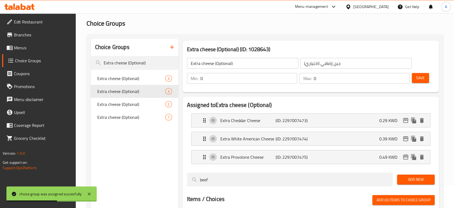
scroll to position [0, 0]
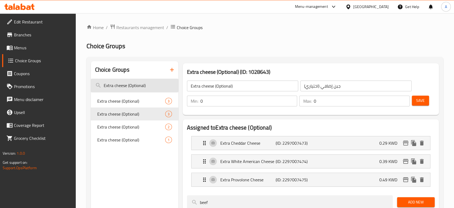
click at [135, 83] on input "Extra cheese (Optional)" at bounding box center [135, 86] width 88 height 14
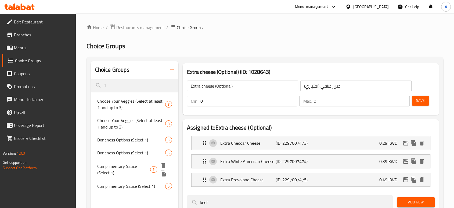
type input "1"
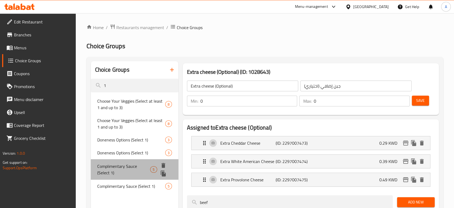
click at [140, 166] on span "Complimentary Sauce (Select 1)" at bounding box center [123, 169] width 53 height 13
type input "Complimentary Sauce (Select 1)"
type input "صلصة مجانية (اختر 1)"
type input "1"
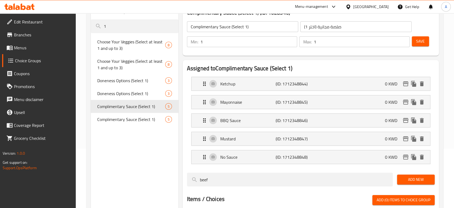
scroll to position [60, 0]
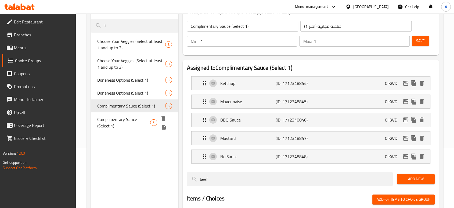
click at [116, 122] on span "Complimentary Sauce (Select 1)" at bounding box center [123, 122] width 53 height 13
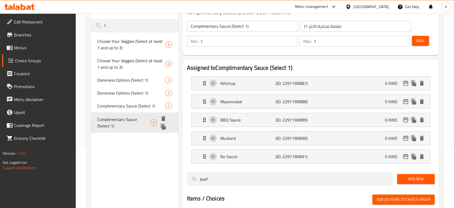
type input "صوص مجانية (اختر 1)"
click at [31, 48] on span "Menus" at bounding box center [43, 47] width 58 height 6
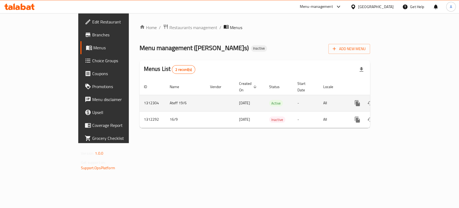
click at [402, 100] on link "enhanced table" at bounding box center [396, 103] width 13 height 13
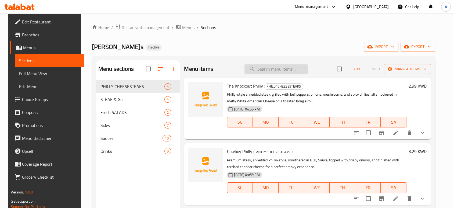
click at [266, 66] on input "search" at bounding box center [276, 68] width 63 height 9
paste input "Cheese Fries"
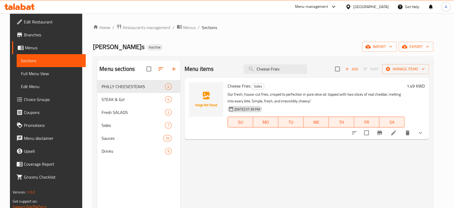
type input "Cheese Fries"
click at [397, 133] on icon at bounding box center [394, 132] width 6 height 6
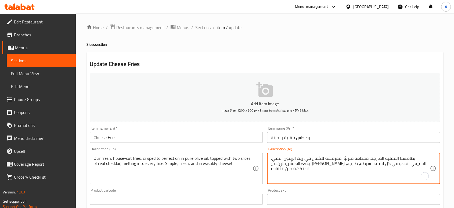
type textarea "بطاطسنا المقلية الطازجة، مقطعة منزليًا، مقرمشة للكمال في زيت الزيتون النقي، ومغ…"
click at [332, 134] on input "بطاطس مقلية بالجبنة" at bounding box center [353, 137] width 173 height 11
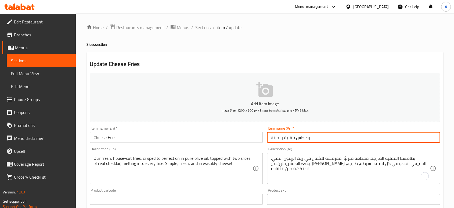
click at [194, 25] on ol "Home / Restaurants management / Menus / Sections / item / update" at bounding box center [265, 27] width 357 height 7
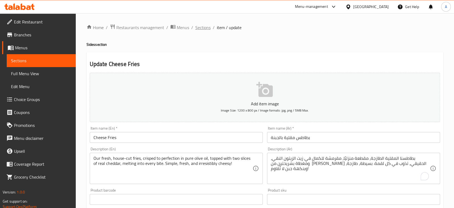
click at [204, 27] on span "Sections" at bounding box center [202, 27] width 15 height 6
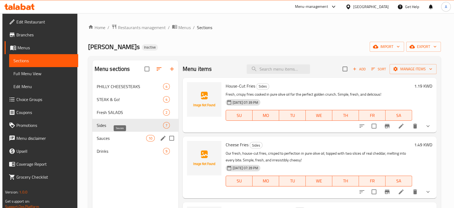
click at [122, 138] on span "Sauces" at bounding box center [121, 138] width 49 height 6
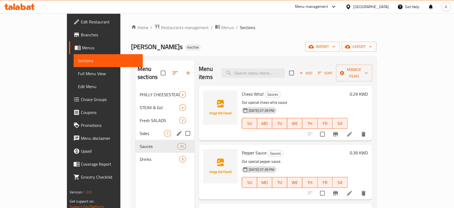
click at [136, 129] on div "Sides 7" at bounding box center [165, 133] width 59 height 13
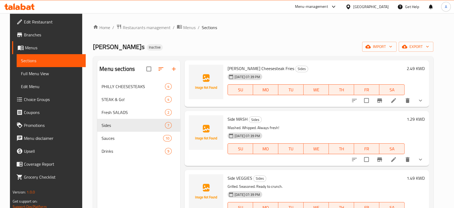
scroll to position [119, 0]
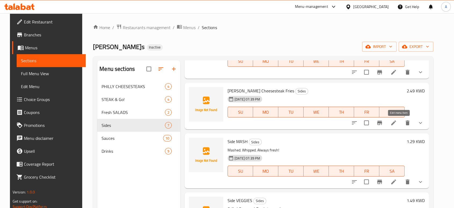
click at [397, 124] on icon at bounding box center [394, 122] width 6 height 6
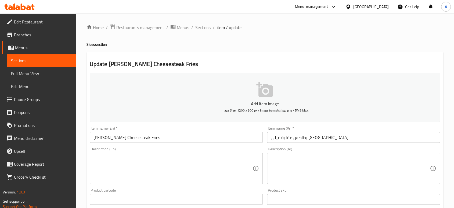
click at [180, 181] on textarea at bounding box center [173, 168] width 159 height 26
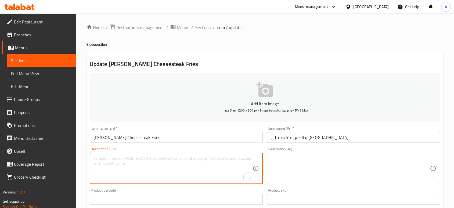
paste textarea "[PERSON_NAME] Cheesesteak Fries"
type textarea "[PERSON_NAME] Cheesesteak Fries"
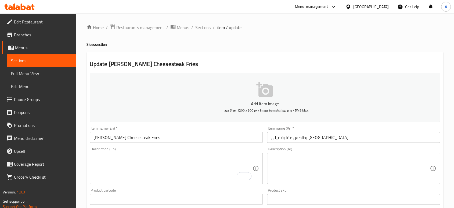
click at [211, 156] on textarea "To enrich screen reader interactions, please activate Accessibility in Grammarl…" at bounding box center [173, 168] width 159 height 26
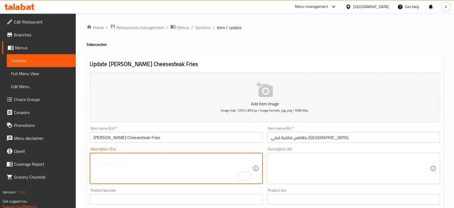
paste textarea "Fresh, golden olive oil-cooked fries, topped with juicy Philly cheesesteak, mel…"
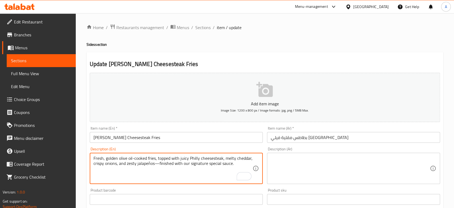
type textarea "Fresh, golden olive oil-cooked fries, topped with juicy Philly cheesesteak, mel…"
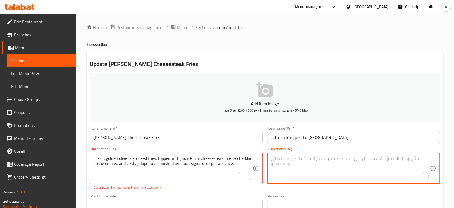
click at [317, 162] on textarea "To enrich screen reader interactions, please activate Accessibility in Grammarl…" at bounding box center [350, 168] width 159 height 26
paste textarea "بطاطس مقلية طازجة ذهبية اللون مطبوخة في زيت الزيتون، مغطاة بشرائح فيلي تشيزستيك…"
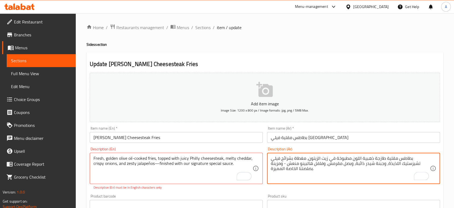
type textarea "بطاطس مقلية طازجة ذهبية اللون مطبوخة في زيت الزيتون، مغطاة بشرائح فيلي تشيزستيك…"
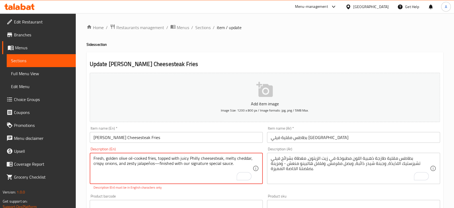
drag, startPoint x: 160, startPoint y: 165, endPoint x: 155, endPoint y: 164, distance: 4.6
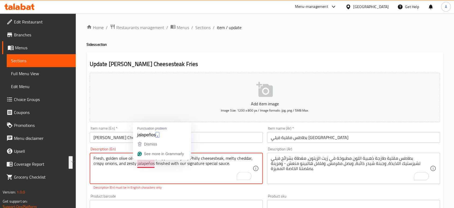
click at [149, 163] on textarea "Fresh, golden olive oil-cooked fries, topped with juicy Philly cheesesteak, mel…" at bounding box center [173, 168] width 159 height 26
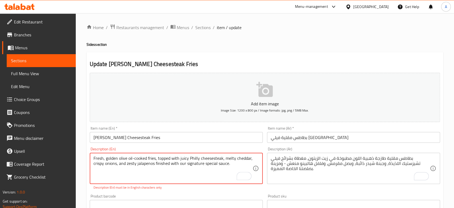
type textarea "Fresh, golden olive oil-cooked fries, topped with juicy Philly cheesesteak, mel…"
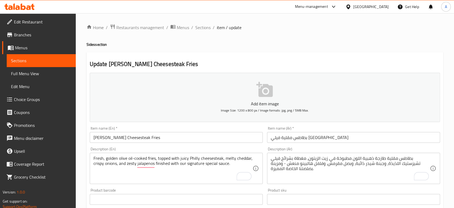
click at [333, 136] on input "بطاطس مقلية فيلي [GEOGRAPHIC_DATA]" at bounding box center [353, 137] width 173 height 11
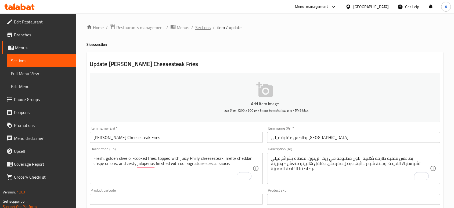
click at [198, 27] on span "Sections" at bounding box center [202, 27] width 15 height 6
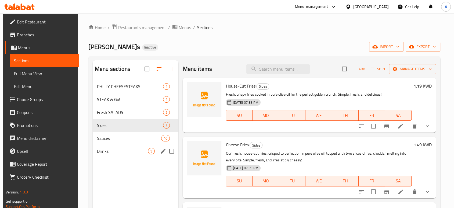
click at [93, 152] on div "Drinks 9" at bounding box center [136, 150] width 86 height 13
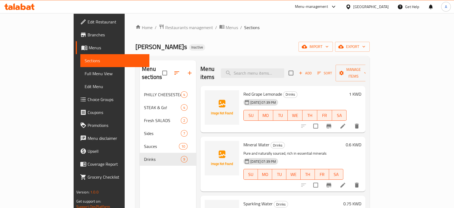
click at [346, 123] on icon at bounding box center [343, 126] width 6 height 6
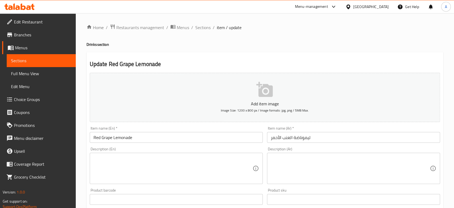
click at [151, 160] on textarea at bounding box center [173, 168] width 159 height 26
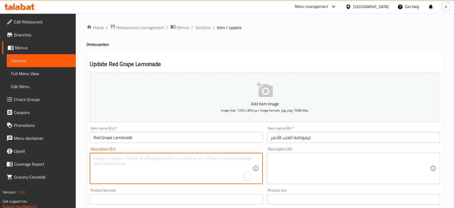
paste textarea "A refreshing blend of tangy lemonade and sweet red grapes — fruity, zesty, and …"
drag, startPoint x: 207, startPoint y: 160, endPoint x: 202, endPoint y: 159, distance: 4.9
click at [202, 159] on textarea "A refreshing blend of tangy lemonade and sweet red grapes — fruity, zesty, and …" at bounding box center [173, 168] width 159 height 26
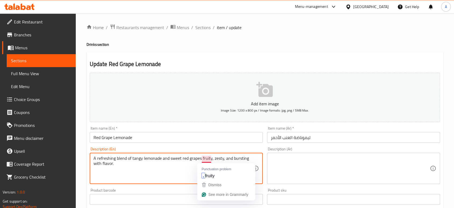
type textarea "A refreshing blend of tangy lemonade and sweet red grapes fruity, zesty, and bu…"
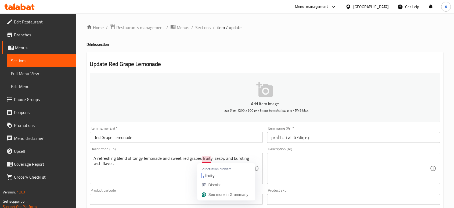
click at [202, 154] on div "A refreshing blend of tangy lemonade and sweet red grapes fruity, zesty, and bu…" at bounding box center [176, 167] width 173 height 31
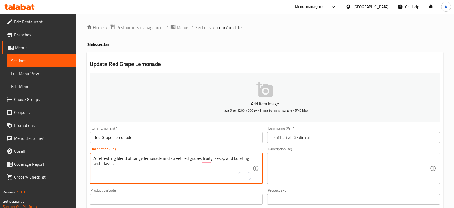
click at [201, 154] on div "A refreshing blend of tangy lemonade and sweet red grapes fruity, zesty, and bu…" at bounding box center [176, 167] width 173 height 31
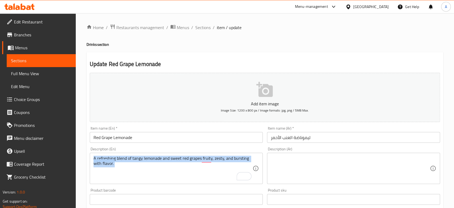
click at [201, 154] on div "A refreshing blend of tangy lemonade and sweet red grapes fruity, zesty, and bu…" at bounding box center [176, 167] width 173 height 31
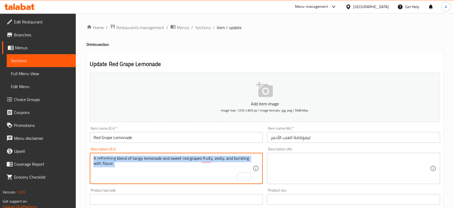
click at [201, 154] on div "A refreshing blend of tangy lemonade and sweet red grapes fruity, zesty, and bu…" at bounding box center [176, 167] width 173 height 31
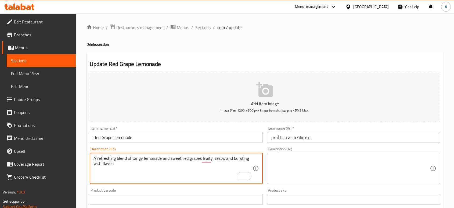
click at [182, 156] on textarea "A refreshing blend of tangy lemonade and sweet red grapes fruity, zesty, and bu…" at bounding box center [173, 168] width 159 height 26
click at [289, 161] on textarea at bounding box center [350, 168] width 159 height 26
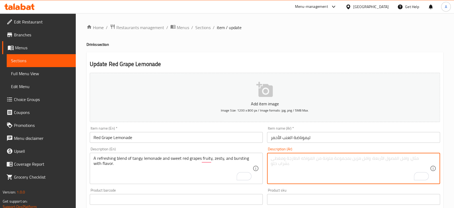
paste textarea "مزيج منعش من عصير الليمون الحامض والعنب الأحمر الحلو، فاكهي، منعش، ومليء بالنكه…"
click at [331, 135] on input "ليموناضة العنب الأحمر" at bounding box center [353, 137] width 173 height 11
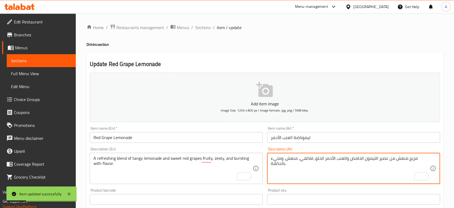
click at [358, 159] on textarea "مزيج منعش من عصير الليمون الحامض والعنب الأحمر الحلو، فاكهي، منعش، ومليء بالنكه…" at bounding box center [350, 168] width 159 height 26
type textarea "مزيج منعش من عصير الليمون المنعش والعنب الأحمر الحلو، فاكهي، منعش، ومليء بالنكه…"
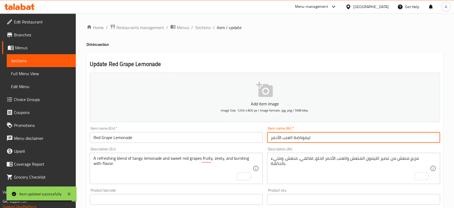
click at [321, 137] on input "ليموناضة العنب الأحمر" at bounding box center [353, 137] width 173 height 11
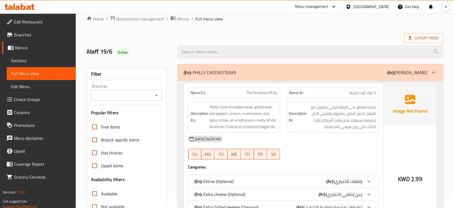
scroll to position [90, 0]
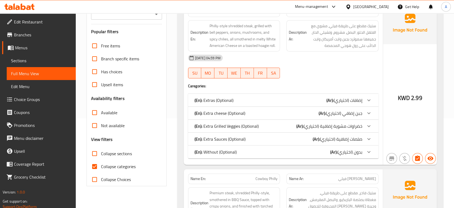
click at [125, 165] on span "Collapse categories" at bounding box center [118, 166] width 35 height 6
click at [101, 165] on input "Collapse categories" at bounding box center [94, 166] width 13 height 13
checkbox input "false"
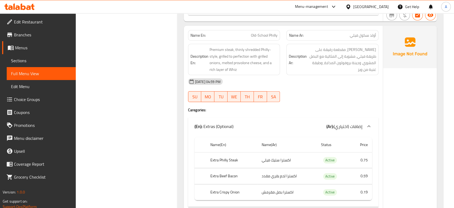
scroll to position [1613, 0]
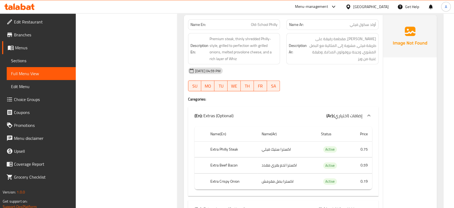
click at [307, 89] on div "[DATE] 04:59 PM SU MO TU WE TH FR SA" at bounding box center [283, 79] width 197 height 30
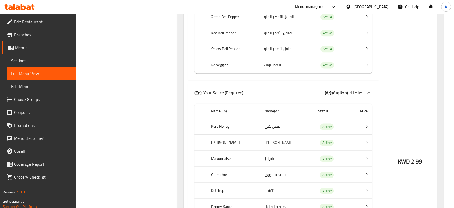
scroll to position [2794, 0]
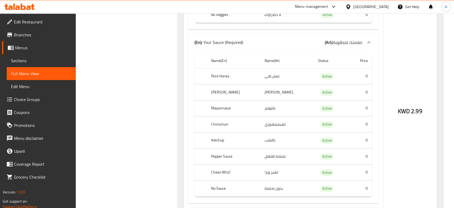
click at [300, 45] on div "(En): Your Sauce (Required) (Ar): صلصتك (مطلوبة)" at bounding box center [279, 42] width 168 height 6
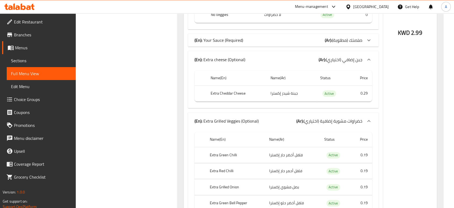
click at [300, 43] on div "(En): Your Sauce (Required) (Ar): صلصتك (مطلوبة)" at bounding box center [279, 40] width 168 height 6
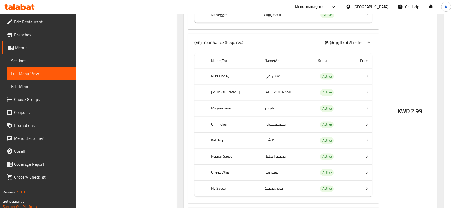
click at [410, 88] on div "KWD 2.99" at bounding box center [410, 96] width 54 height 1042
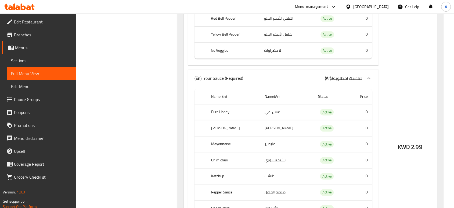
scroll to position [2788, 0]
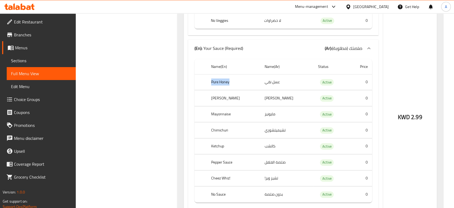
drag, startPoint x: 231, startPoint y: 95, endPoint x: 213, endPoint y: 96, distance: 17.5
click at [213, 90] on th "Pure Honey" at bounding box center [234, 82] width 54 height 16
copy th "Pure Honey"
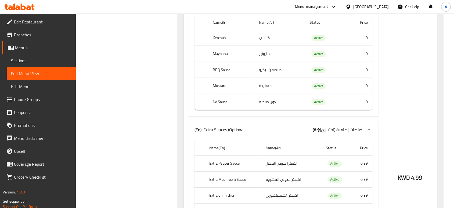
scroll to position [3595, 0]
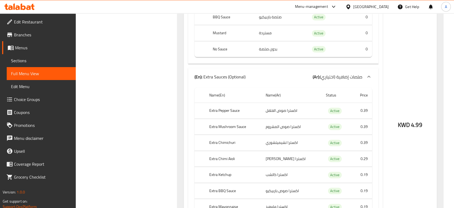
click at [423, 92] on div "KWD 4.99" at bounding box center [410, 110] width 54 height 518
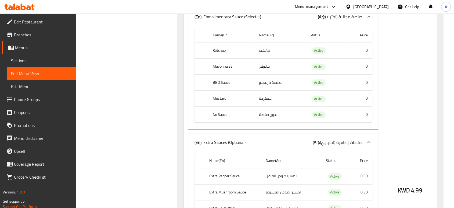
scroll to position [3535, 0]
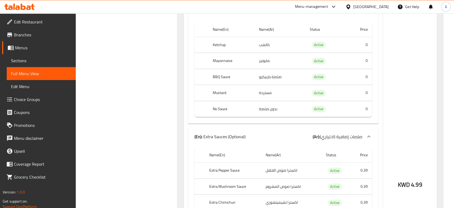
click at [240, 14] on p "(En): Complimentary Sauce (Select 1)" at bounding box center [228, 11] width 67 height 6
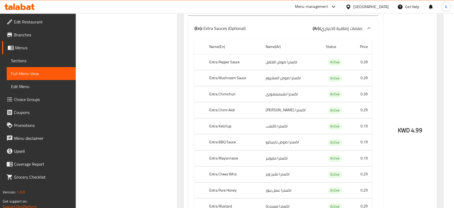
click at [242, 12] on p "(En): Complimentary Sauce (Select 1)" at bounding box center [228, 9] width 67 height 6
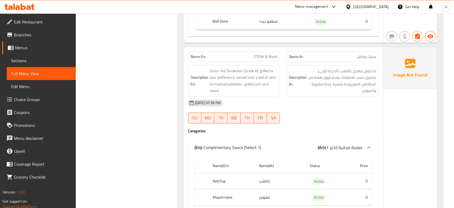
scroll to position [3923, 0]
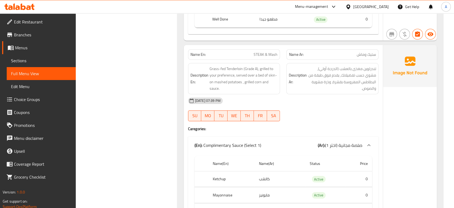
click at [248, 107] on div "16-09-2025 07:39 PM" at bounding box center [283, 100] width 197 height 13
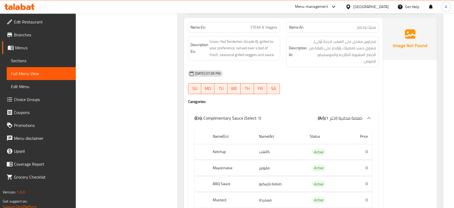
scroll to position [4431, 0]
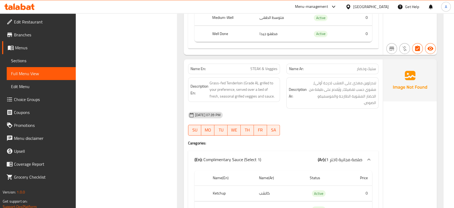
click at [281, 121] on div "[DATE] 07:39 PM" at bounding box center [283, 114] width 197 height 13
click at [306, 99] on strong "Description Ar:" at bounding box center [298, 92] width 18 height 13
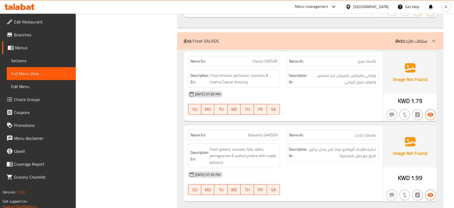
scroll to position [5566, 0]
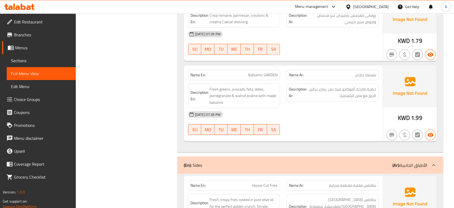
click at [283, 41] on div "16-09-2025 07:39 PM" at bounding box center [283, 34] width 197 height 13
click at [320, 41] on div "16-09-2025 07:39 PM" at bounding box center [283, 34] width 197 height 13
click at [302, 111] on div "Description Ar: خضرة طازجة، أفوكادو، فيتا، تمر، رمان، برالين الجوز مع مابل البل…" at bounding box center [332, 95] width 99 height 31
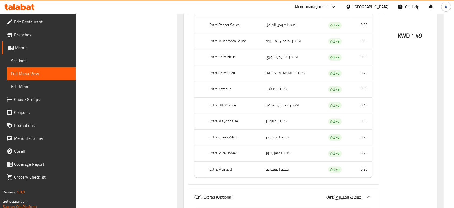
scroll to position [6122, 0]
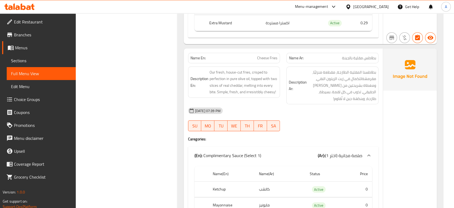
click at [274, 61] on span "Cheese Fries" at bounding box center [267, 58] width 20 height 6
copy span "Cheese Fries"
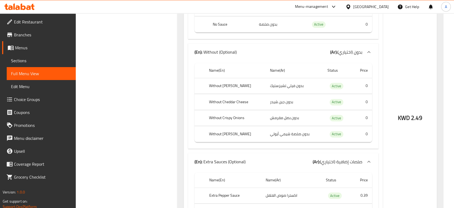
scroll to position [6858, 0]
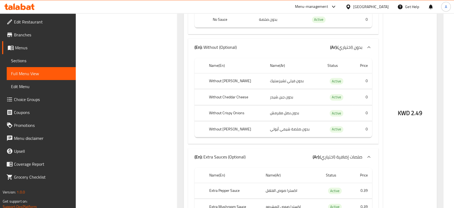
click at [400, 57] on div "KWD 2.49" at bounding box center [410, 98] width 54 height 514
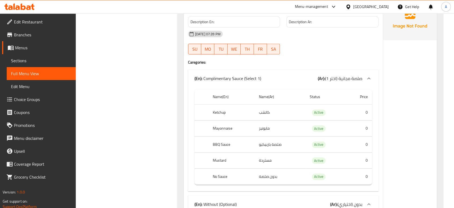
scroll to position [6679, 0]
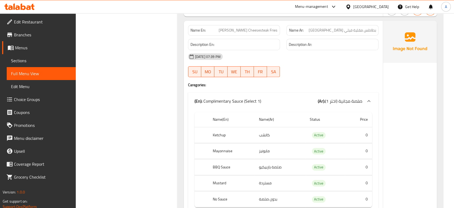
click at [253, 33] on span "Philly's Cheesesteak Fries" at bounding box center [248, 30] width 59 height 6
copy span "Philly's Cheesesteak Fries"
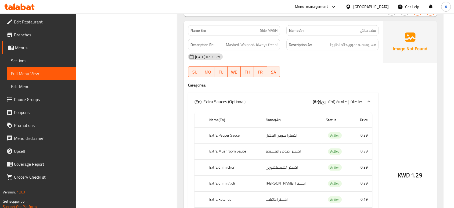
scroll to position [7187, 0]
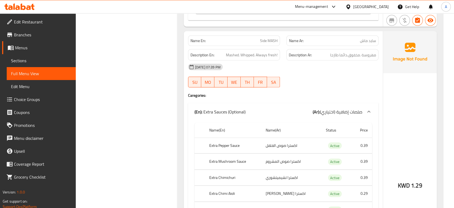
click at [331, 73] on div "16-09-2025 07:39 PM" at bounding box center [283, 66] width 197 height 13
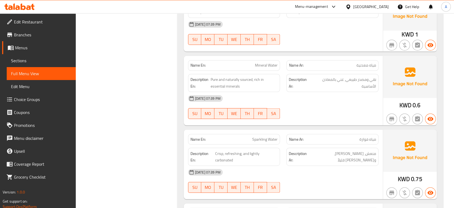
scroll to position [9128, 0]
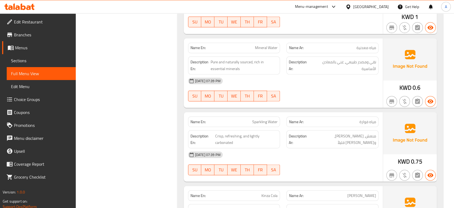
click at [338, 30] on div at bounding box center [332, 27] width 99 height 6
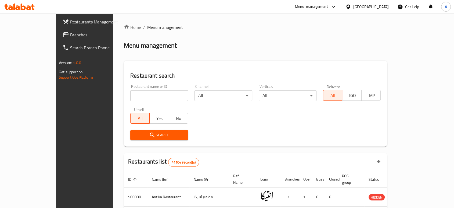
click at [70, 34] on span "Branches" at bounding box center [99, 34] width 58 height 6
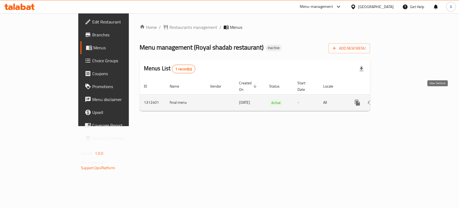
click at [398, 100] on icon "enhanced table" at bounding box center [396, 102] width 5 height 5
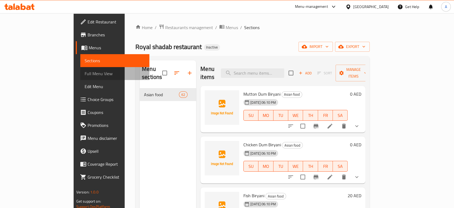
click at [85, 70] on span "Full Menu View" at bounding box center [115, 73] width 60 height 6
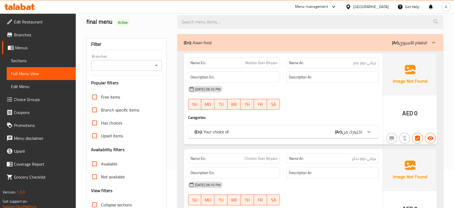
scroll to position [60, 0]
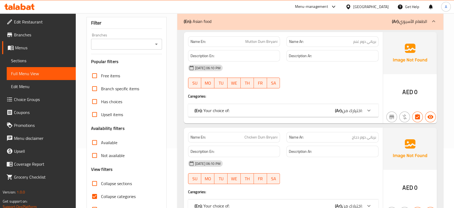
click at [113, 191] on label "Collapse categories" at bounding box center [112, 196] width 48 height 13
click at [101, 191] on input "Collapse categories" at bounding box center [94, 196] width 13 height 13
checkbox input "false"
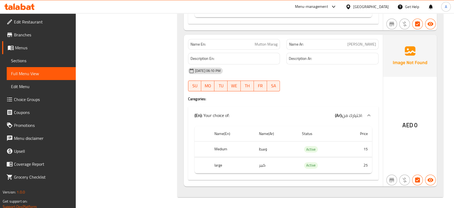
scroll to position [8337, 0]
click at [311, 149] on span "Active" at bounding box center [311, 149] width 14 height 6
copy span "Active"
drag, startPoint x: 206, startPoint y: 45, endPoint x: 184, endPoint y: 45, distance: 22.3
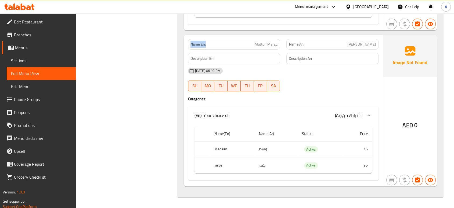
click at [185, 45] on div "Name En: Mutton Marag" at bounding box center [234, 44] width 99 height 17
copy strong "Name En:"
click at [308, 149] on span "Active" at bounding box center [311, 149] width 14 height 6
copy span "Active"
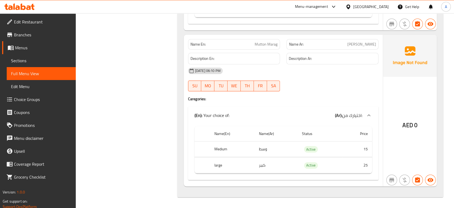
click at [36, 22] on span "Edit Restaurant" at bounding box center [43, 22] width 58 height 6
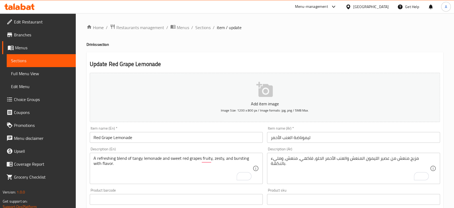
click at [290, 46] on h4 "Drinks section" at bounding box center [265, 44] width 357 height 5
click at [54, 75] on span "Full Menu View" at bounding box center [41, 73] width 60 height 6
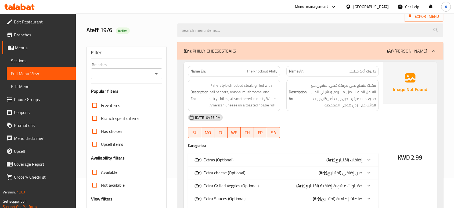
scroll to position [90, 0]
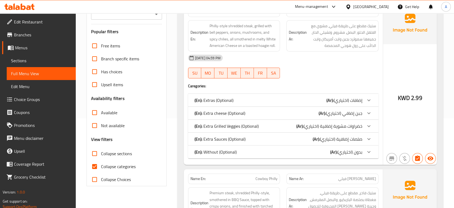
click at [103, 166] on span "Collapse categories" at bounding box center [118, 166] width 35 height 6
click at [101, 166] on input "Collapse categories" at bounding box center [94, 166] width 13 height 13
checkbox input "false"
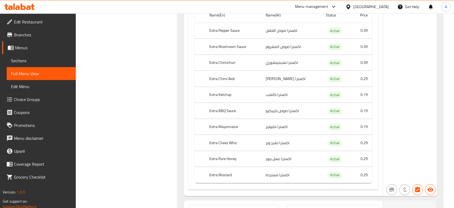
scroll to position [5913, 0]
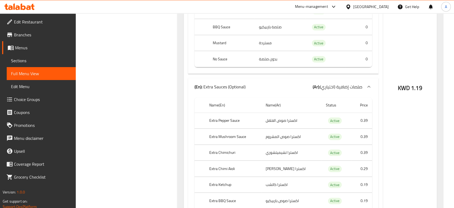
drag, startPoint x: 41, startPoint y: 204, endPoint x: 0, endPoint y: 222, distance: 45.0
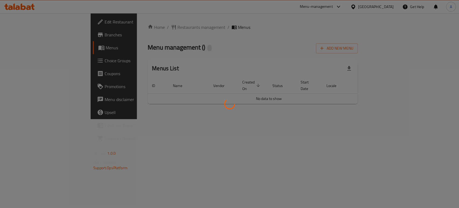
click at [246, 162] on div at bounding box center [229, 104] width 459 height 208
click at [44, 33] on div at bounding box center [229, 104] width 459 height 208
click at [41, 24] on div at bounding box center [229, 104] width 459 height 208
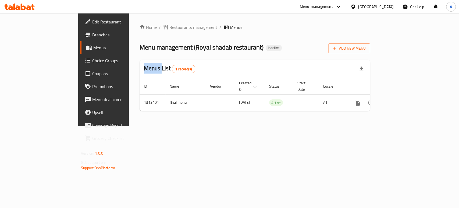
click at [78, 23] on div "Edit Restaurant Branches Menus Choice Groups Coupons Promotions Menu disclaimer…" at bounding box center [229, 69] width 302 height 113
click at [92, 23] on span "Edit Restaurant" at bounding box center [121, 22] width 58 height 6
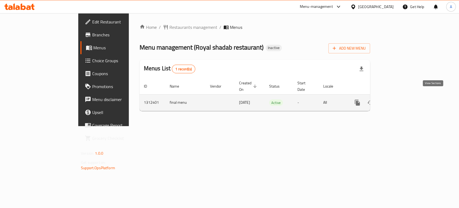
click at [399, 99] on icon "enhanced table" at bounding box center [396, 102] width 6 height 6
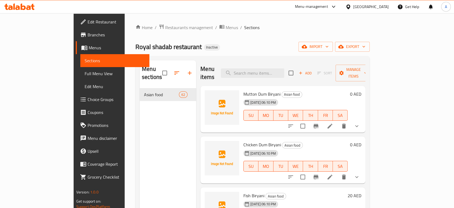
click at [333, 123] on icon at bounding box center [330, 126] width 6 height 6
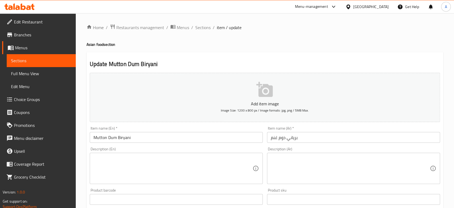
drag, startPoint x: 278, startPoint y: 136, endPoint x: 280, endPoint y: 138, distance: 3.6
click at [279, 136] on input "برياني دوم غنم" at bounding box center [353, 137] width 173 height 11
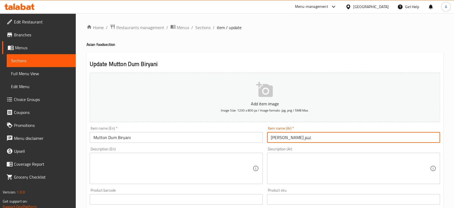
click at [286, 137] on input "[PERSON_NAME] غنم" at bounding box center [353, 137] width 173 height 11
type input "برياني دوم لحم غنم"
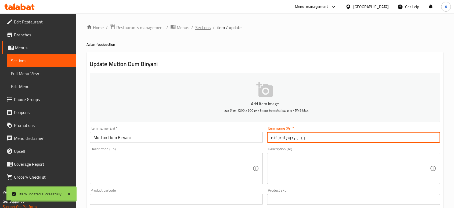
click at [198, 25] on span "Sections" at bounding box center [202, 27] width 15 height 6
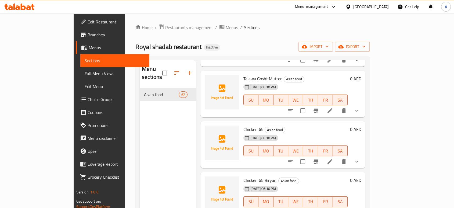
scroll to position [209, 0]
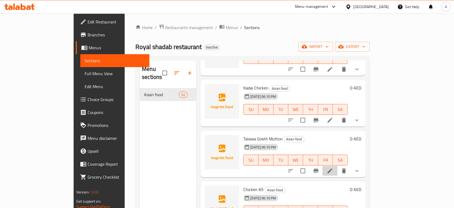
click at [333, 168] on icon at bounding box center [330, 170] width 5 height 5
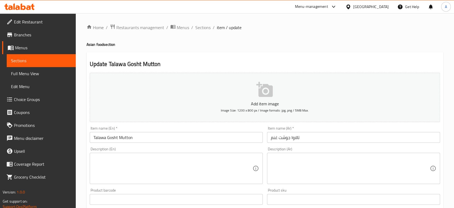
click at [278, 136] on input "تالاوا جوشت غنم" at bounding box center [353, 137] width 173 height 11
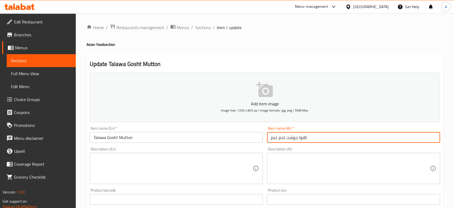
type input "تالاوا جوشت لحم غنم"
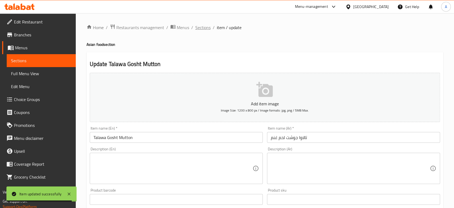
click at [203, 27] on span "Sections" at bounding box center [202, 27] width 15 height 6
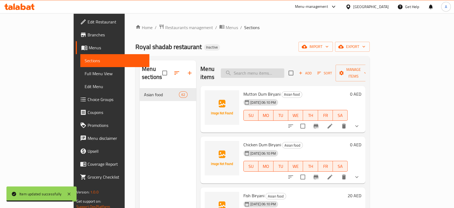
click at [278, 66] on div "Menu items Add Sort Manage items" at bounding box center [283, 73] width 165 height 26
click at [276, 69] on input "search" at bounding box center [252, 72] width 63 height 9
paste input "[PERSON_NAME]"
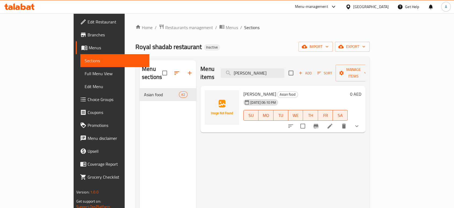
type input "[PERSON_NAME]"
click at [333, 123] on icon at bounding box center [330, 126] width 6 height 6
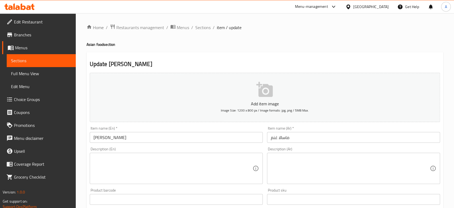
click at [277, 140] on input "ماسالا غنم" at bounding box center [353, 137] width 173 height 11
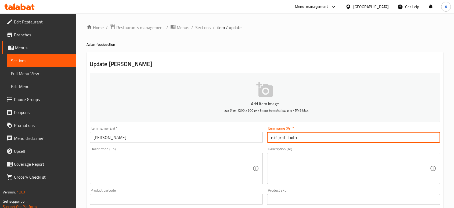
type input "ماسالا لحم غنم"
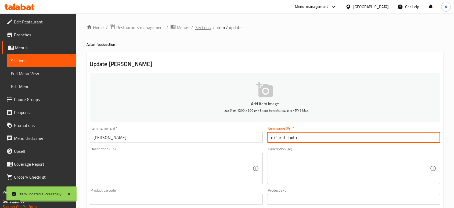
click at [203, 25] on span "Sections" at bounding box center [202, 27] width 15 height 6
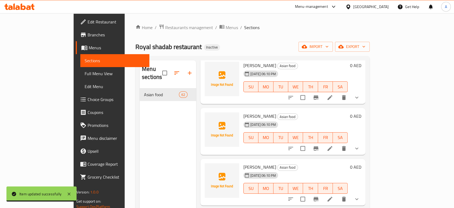
scroll to position [1165, 0]
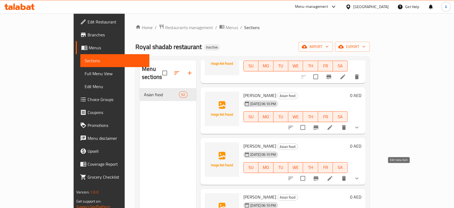
click at [333, 176] on icon at bounding box center [330, 178] width 5 height 5
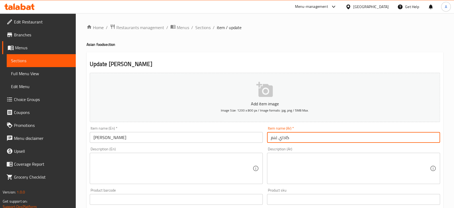
click at [279, 139] on input "كاداي غنم" at bounding box center [353, 137] width 173 height 11
type input "كاداي لحم غنم"
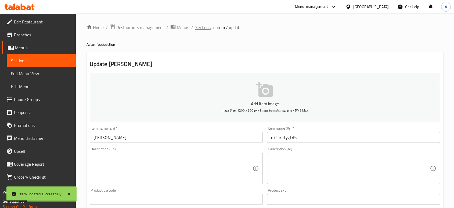
click at [202, 24] on span "Sections" at bounding box center [202, 27] width 15 height 6
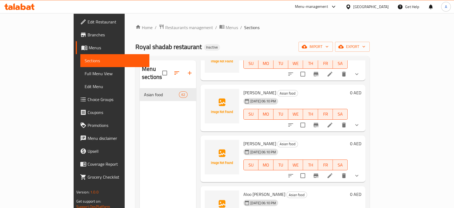
scroll to position [1225, 0]
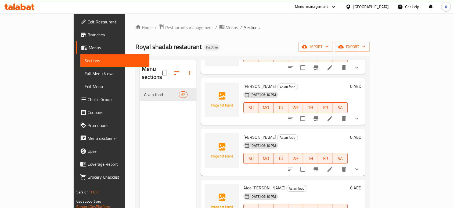
click at [333, 166] on icon at bounding box center [330, 169] width 6 height 6
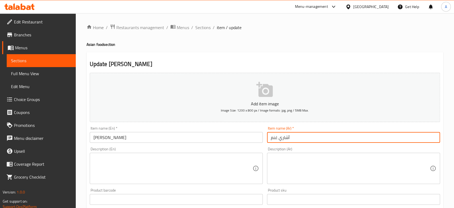
click at [280, 139] on input "أشاري غنم" at bounding box center [353, 137] width 173 height 11
type input "أشاري لحم غنم"
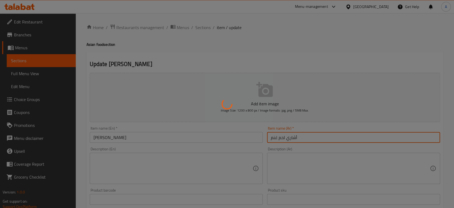
click at [205, 26] on div at bounding box center [227, 104] width 454 height 208
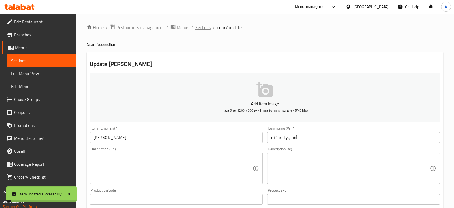
click at [205, 26] on span "Sections" at bounding box center [202, 27] width 15 height 6
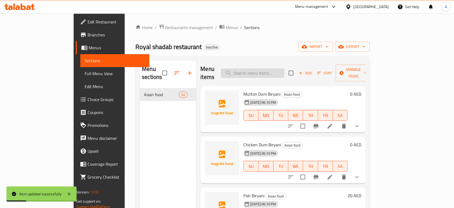
click at [284, 68] on input "search" at bounding box center [252, 72] width 63 height 9
paste input "Aloo [PERSON_NAME]"
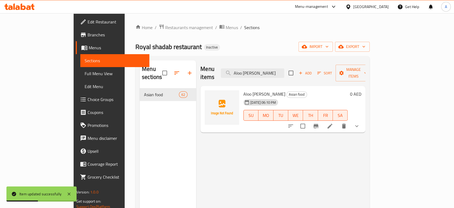
type input "Aloo [PERSON_NAME]"
click at [338, 121] on li at bounding box center [330, 126] width 15 height 10
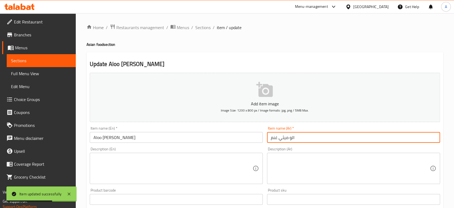
click at [280, 140] on input "الو ميثي غنم" at bounding box center [353, 137] width 173 height 11
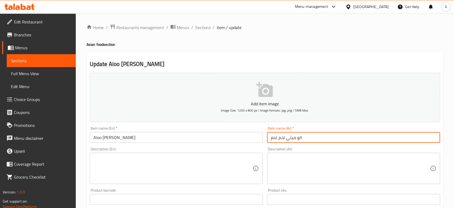
drag, startPoint x: 300, startPoint y: 138, endPoint x: 302, endPoint y: 145, distance: 7.3
click at [301, 139] on input "الو ميثي لحم غنم" at bounding box center [353, 137] width 173 height 11
click at [301, 140] on input "الو ميثي لحم غنم" at bounding box center [353, 137] width 173 height 11
type input "لو ميثي لحم غنم"
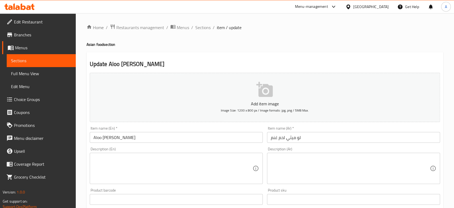
drag, startPoint x: 162, startPoint y: 66, endPoint x: 193, endPoint y: 26, distance: 50.7
click at [193, 26] on ol "Home / Restaurants management / Menus / Sections / item / update" at bounding box center [265, 27] width 357 height 7
click at [199, 28] on span "Sections" at bounding box center [202, 27] width 15 height 6
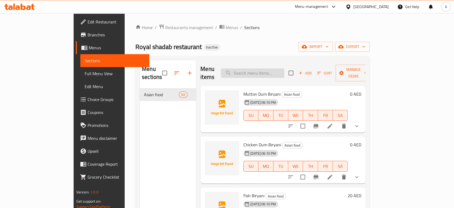
click at [272, 68] on input "search" at bounding box center [252, 72] width 63 height 9
paste input "Mutton Do Pyaza"
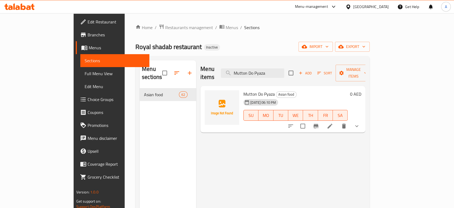
type input "Mutton Do Pyaza"
click at [333, 123] on icon at bounding box center [330, 126] width 6 height 6
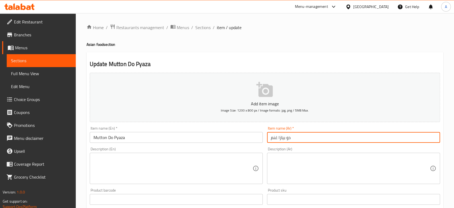
click at [278, 137] on input "دو بيازا غنم" at bounding box center [353, 137] width 173 height 11
type input "دو بيازا لحم غنم"
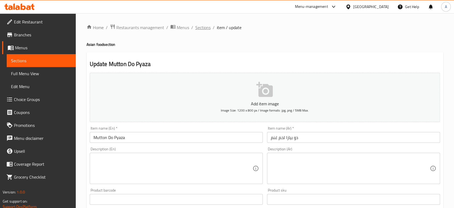
click at [206, 28] on span "Sections" at bounding box center [202, 27] width 15 height 6
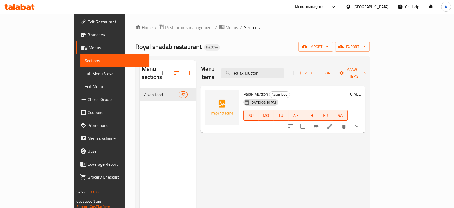
type input "Palak Mutton"
click at [333, 123] on icon at bounding box center [330, 126] width 6 height 6
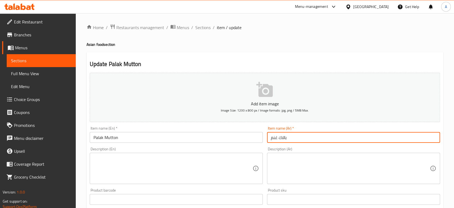
drag, startPoint x: 278, startPoint y: 138, endPoint x: 279, endPoint y: 141, distance: 3.6
click at [278, 138] on input "بالاك غنم" at bounding box center [353, 137] width 173 height 11
type input "بالاك لحم غنم"
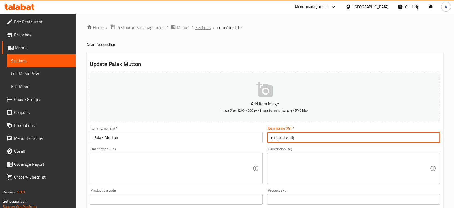
click at [205, 28] on span "Sections" at bounding box center [202, 27] width 15 height 6
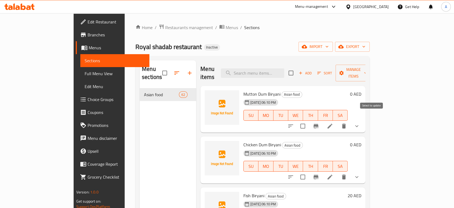
click at [309, 120] on input "checkbox" at bounding box center [302, 125] width 11 height 11
checkbox input "true"
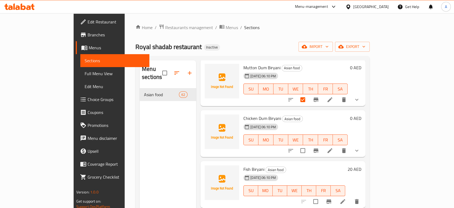
scroll to position [60, 0]
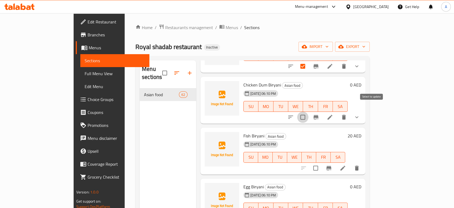
click at [309, 111] on input "checkbox" at bounding box center [302, 116] width 11 height 11
checkbox input "true"
click at [322, 162] on input "checkbox" at bounding box center [315, 167] width 11 height 11
checkbox input "true"
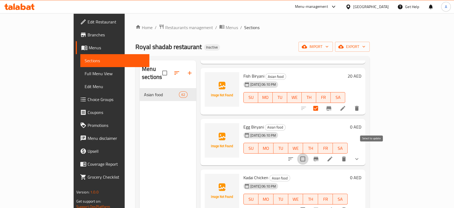
click at [309, 153] on input "checkbox" at bounding box center [302, 158] width 11 height 11
checkbox input "true"
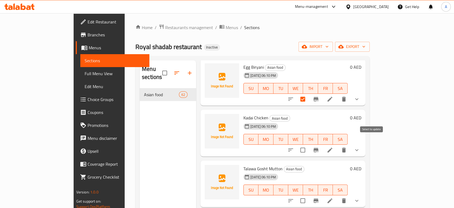
click at [309, 144] on input "checkbox" at bounding box center [302, 149] width 11 height 11
checkbox input "true"
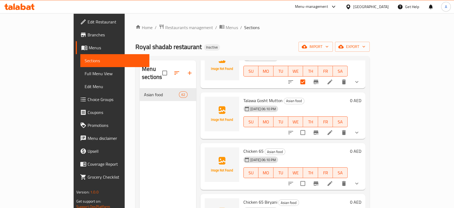
scroll to position [269, 0]
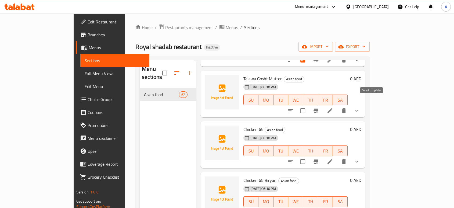
click at [309, 105] on input "checkbox" at bounding box center [302, 110] width 11 height 11
checkbox input "true"
click at [309, 156] on input "checkbox" at bounding box center [302, 161] width 11 height 11
checkbox input "true"
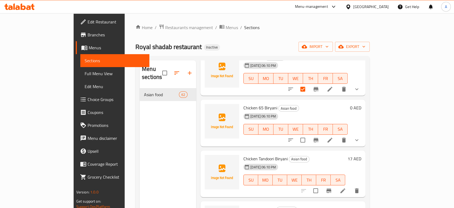
scroll to position [358, 0]
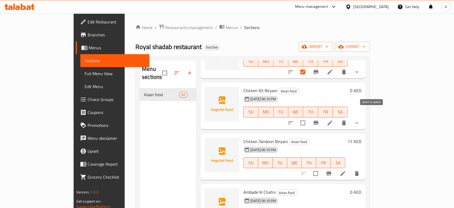
click at [309, 117] on input "checkbox" at bounding box center [302, 122] width 11 height 11
checkbox input "true"
click at [322, 167] on input "checkbox" at bounding box center [315, 172] width 11 height 11
checkbox input "true"
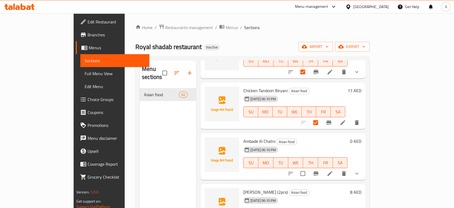
scroll to position [418, 0]
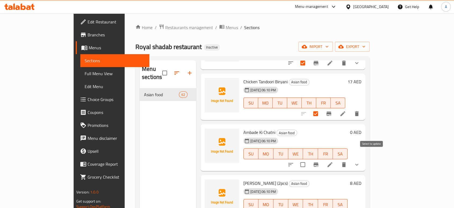
click at [309, 159] on input "checkbox" at bounding box center [302, 164] width 11 height 11
checkbox input "true"
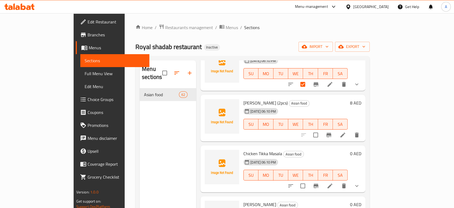
scroll to position [508, 0]
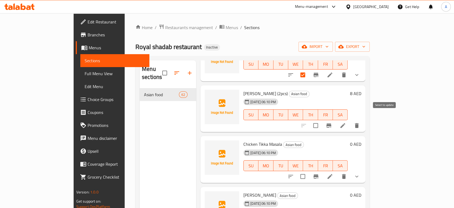
click at [322, 120] on input "checkbox" at bounding box center [315, 125] width 11 height 11
checkbox input "true"
click at [309, 170] on input "checkbox" at bounding box center [302, 175] width 11 height 11
checkbox input "true"
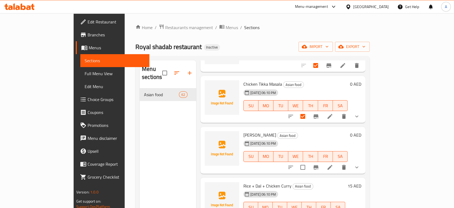
scroll to position [627, 0]
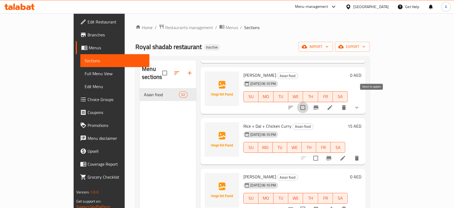
click at [309, 102] on input "checkbox" at bounding box center [302, 107] width 11 height 11
checkbox input "true"
click at [322, 152] on input "checkbox" at bounding box center [315, 157] width 11 height 11
checkbox input "true"
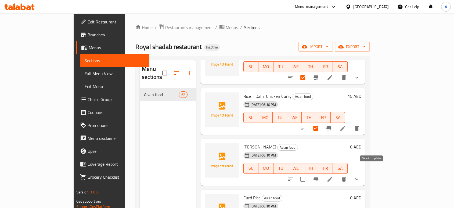
click at [309, 173] on input "checkbox" at bounding box center [302, 178] width 11 height 11
checkbox input "true"
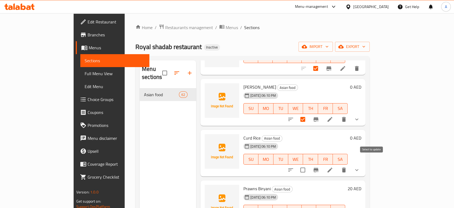
click at [309, 164] on input "checkbox" at bounding box center [302, 169] width 11 height 11
checkbox input "true"
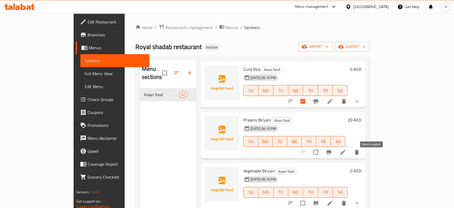
scroll to position [807, 0]
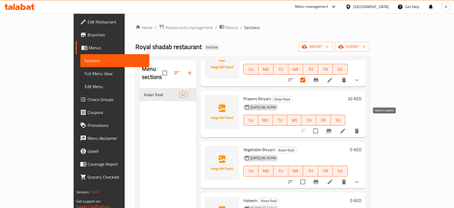
click at [322, 125] on input "checkbox" at bounding box center [315, 130] width 11 height 11
checkbox input "true"
click at [309, 176] on input "checkbox" at bounding box center [302, 181] width 11 height 11
checkbox input "true"
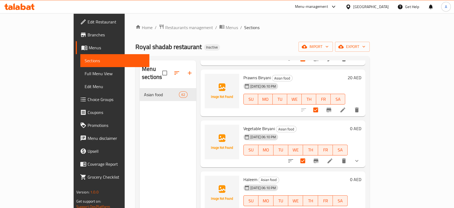
scroll to position [866, 0]
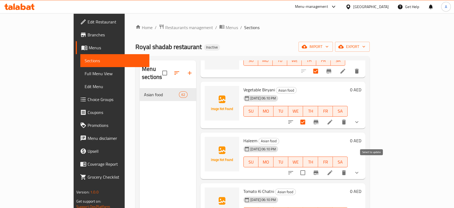
click at [309, 167] on input "checkbox" at bounding box center [302, 172] width 11 height 11
checkbox input "true"
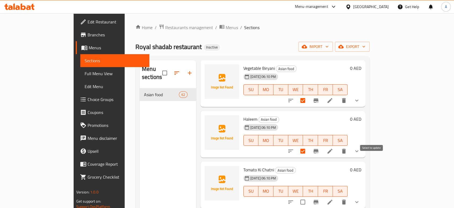
scroll to position [926, 0]
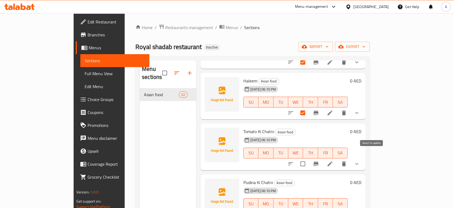
click at [309, 158] on input "checkbox" at bounding box center [302, 163] width 11 height 11
checkbox input "true"
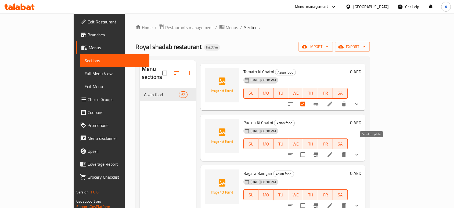
click at [309, 149] on input "checkbox" at bounding box center [302, 154] width 11 height 11
checkbox input "true"
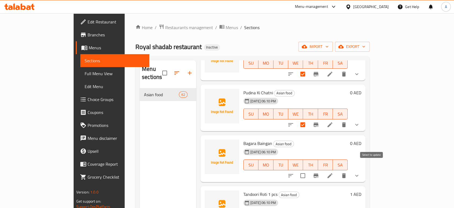
click at [309, 170] on input "checkbox" at bounding box center [302, 175] width 11 height 11
checkbox input "true"
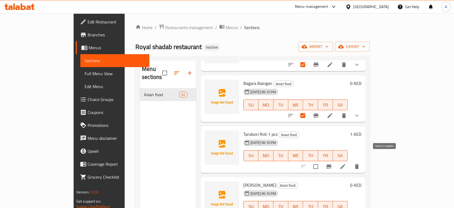
click at [322, 161] on input "checkbox" at bounding box center [315, 166] width 11 height 11
checkbox input "true"
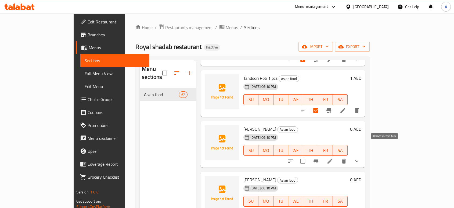
scroll to position [1135, 0]
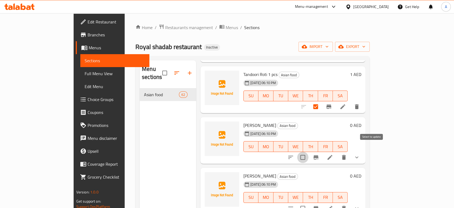
click at [309, 151] on input "checkbox" at bounding box center [302, 156] width 11 height 11
checkbox input "true"
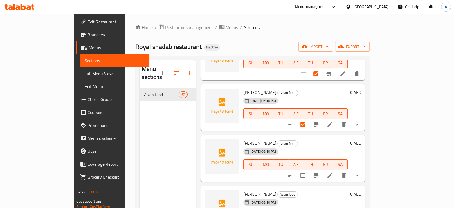
scroll to position [1195, 0]
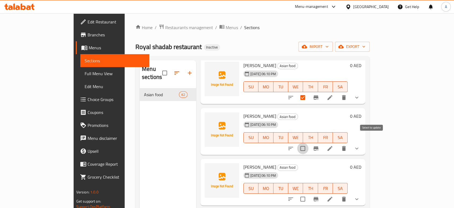
click at [309, 142] on input "checkbox" at bounding box center [302, 147] width 11 height 11
checkbox input "true"
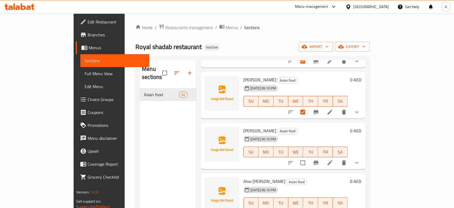
scroll to position [1254, 0]
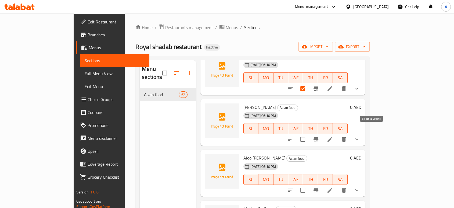
click at [309, 133] on input "checkbox" at bounding box center [302, 138] width 11 height 11
checkbox input "true"
drag, startPoint x: 373, startPoint y: 180, endPoint x: 366, endPoint y: 155, distance: 25.0
click at [309, 184] on input "checkbox" at bounding box center [302, 189] width 11 height 11
checkbox input "true"
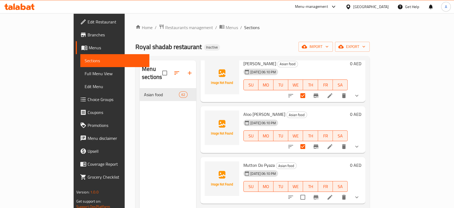
scroll to position [1344, 0]
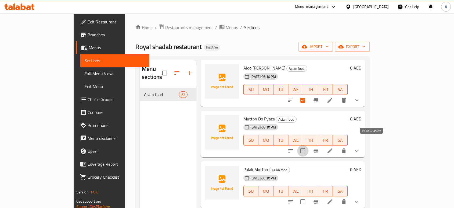
click at [309, 145] on input "checkbox" at bounding box center [302, 150] width 11 height 11
checkbox input "true"
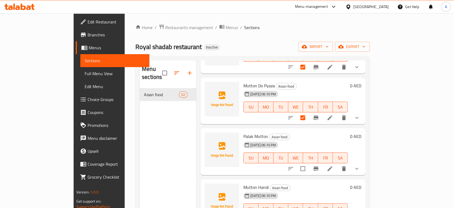
scroll to position [1404, 0]
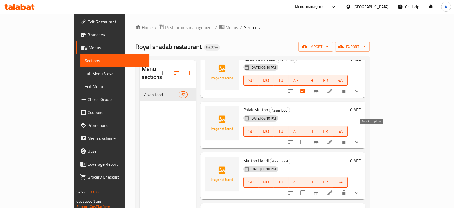
click at [309, 137] on input "checkbox" at bounding box center [302, 141] width 11 height 11
checkbox input "true"
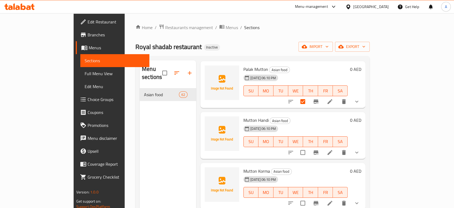
scroll to position [1464, 0]
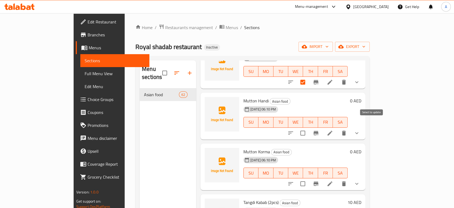
click at [309, 127] on input "checkbox" at bounding box center [302, 132] width 11 height 11
checkbox input "true"
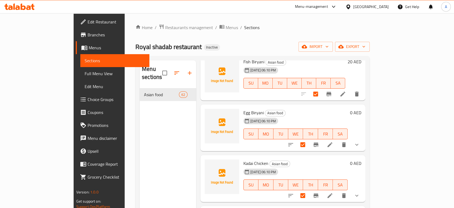
scroll to position [0, 0]
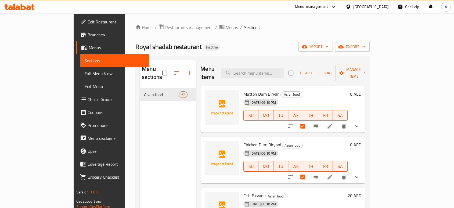
click at [372, 65] on div "Add Sort Manage items" at bounding box center [330, 73] width 83 height 17
click at [368, 67] on span "Manage items" at bounding box center [353, 72] width 27 height 13
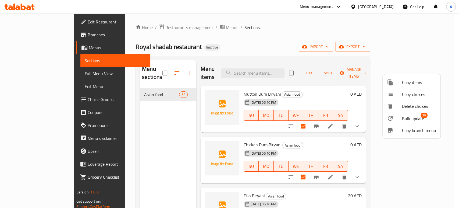
click at [345, 90] on div at bounding box center [229, 104] width 459 height 208
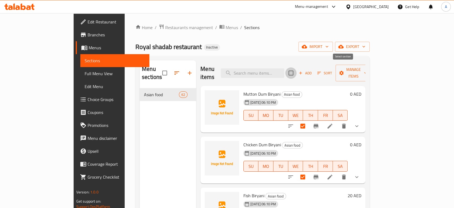
click at [297, 69] on input "checkbox" at bounding box center [291, 72] width 11 height 11
checkbox input "true"
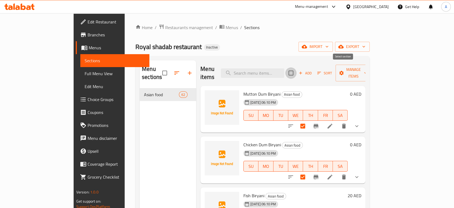
checkbox input "true"
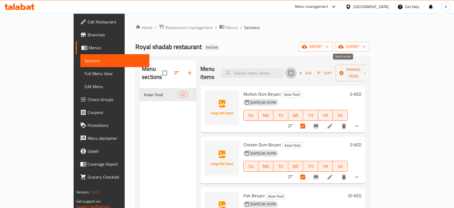
checkbox input "true"
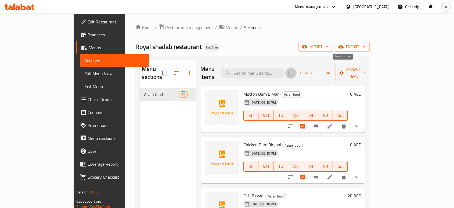
checkbox input "true"
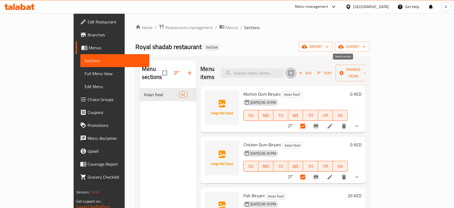
checkbox input "true"
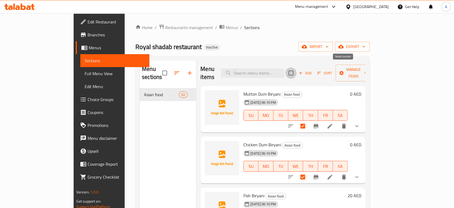
checkbox input "true"
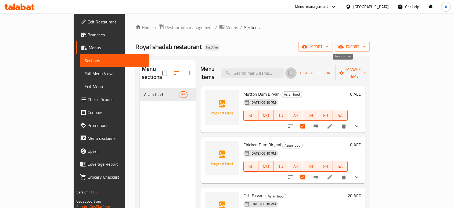
checkbox input "true"
click at [297, 69] on input "checkbox" at bounding box center [291, 72] width 11 height 11
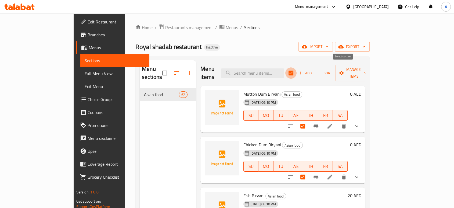
checkbox input "false"
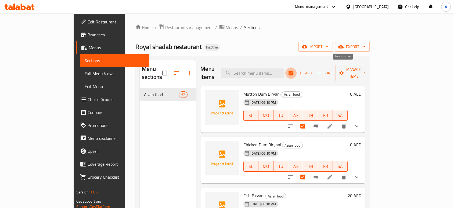
checkbox input "false"
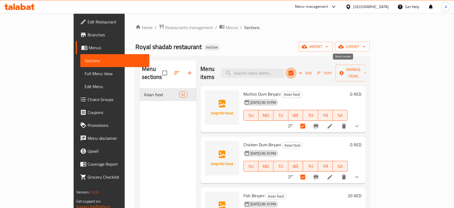
checkbox input "false"
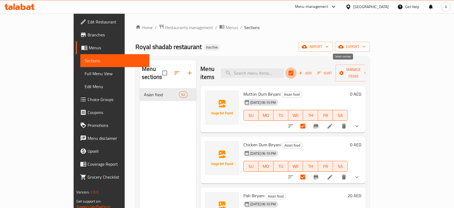
checkbox input "false"
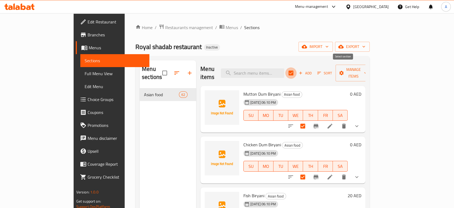
checkbox input "false"
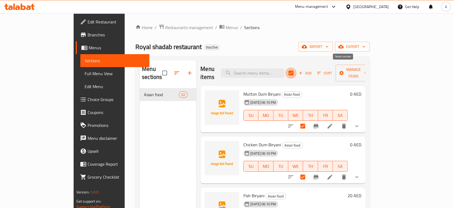
checkbox input "false"
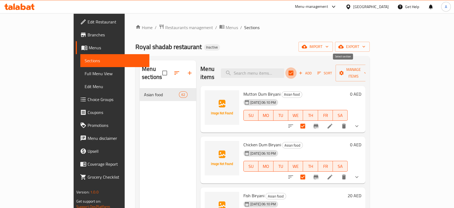
checkbox input "false"
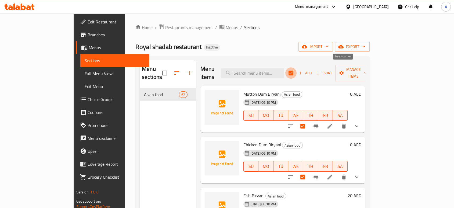
checkbox input "false"
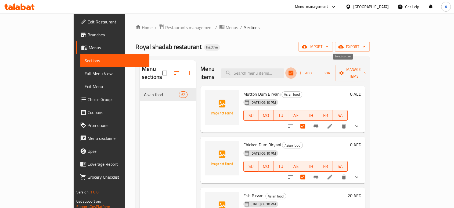
checkbox input "false"
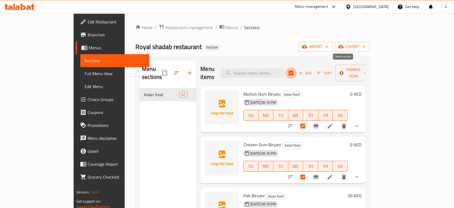
checkbox input "false"
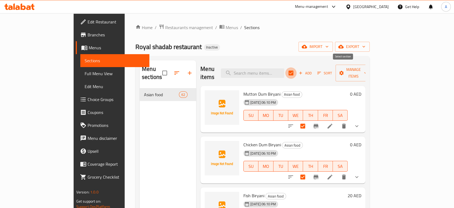
checkbox input "false"
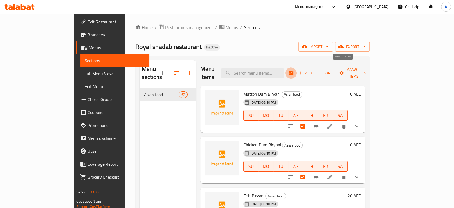
checkbox input "false"
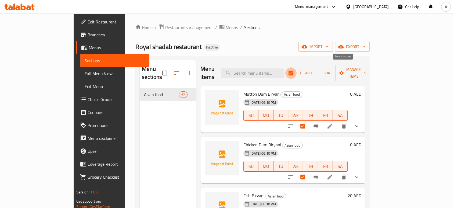
checkbox input "false"
click at [284, 68] on input "search" at bounding box center [252, 72] width 63 height 9
paste input "Palak Mutton"
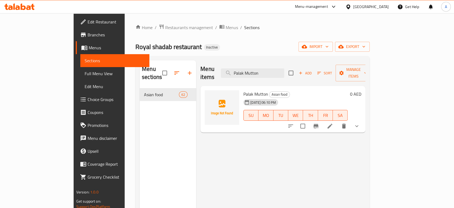
type input "Palak Mutton"
click at [333, 123] on icon at bounding box center [330, 126] width 6 height 6
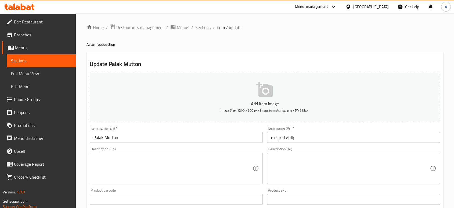
click at [204, 32] on div "Home / Restaurants management / Menus / Sections / item / update Asian food sec…" at bounding box center [265, 210] width 357 height 373
click at [202, 30] on span "Sections" at bounding box center [202, 27] width 15 height 6
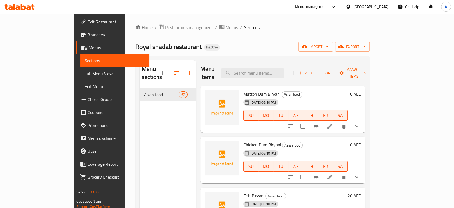
click at [85, 70] on span "Full Menu View" at bounding box center [115, 73] width 60 height 6
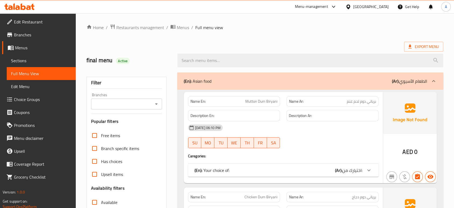
scroll to position [119, 0]
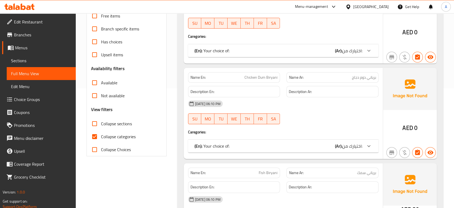
click at [115, 131] on label "Collapse categories" at bounding box center [112, 136] width 48 height 13
click at [101, 131] on input "Collapse categories" at bounding box center [94, 136] width 13 height 13
checkbox input "false"
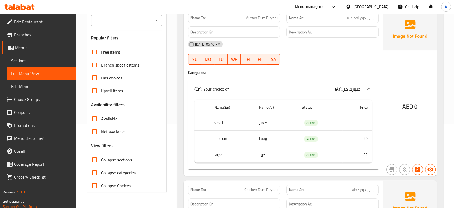
scroll to position [0, 0]
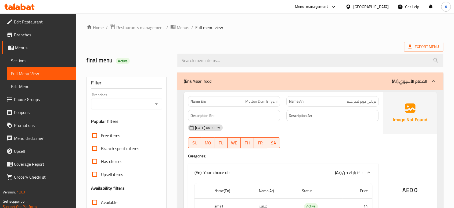
click at [253, 102] on span "Mutton Dum Biryani" at bounding box center [261, 101] width 32 height 6
copy span "Mutton"
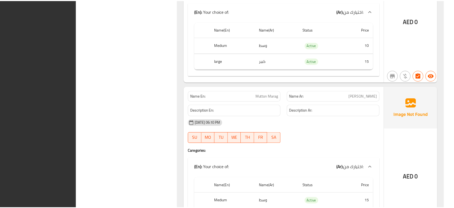
scroll to position [8337, 0]
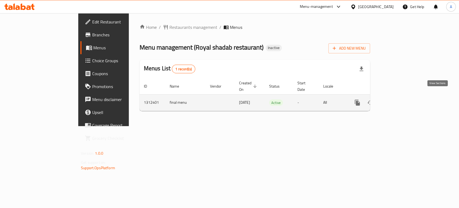
click at [399, 99] on icon "enhanced table" at bounding box center [396, 102] width 6 height 6
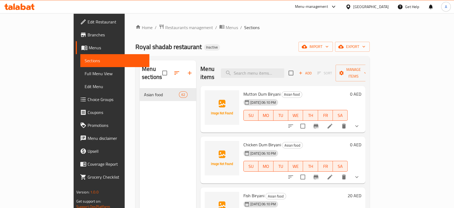
click at [85, 73] on span "Full Menu View" at bounding box center [115, 73] width 60 height 6
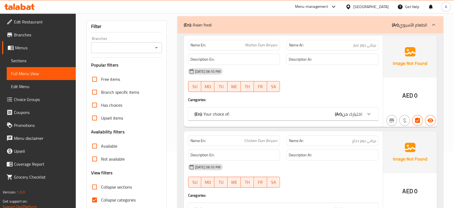
scroll to position [60, 0]
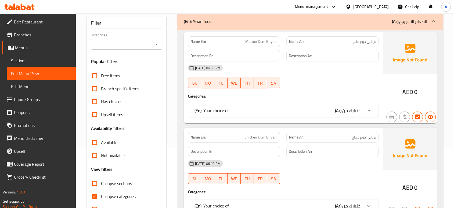
click at [103, 195] on span "Collapse categories" at bounding box center [118, 196] width 35 height 6
click at [101, 195] on input "Collapse categories" at bounding box center [94, 196] width 13 height 13
checkbox input "false"
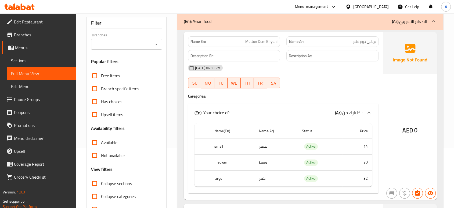
click at [273, 55] on h6 "Description En:" at bounding box center [234, 55] width 87 height 7
click at [419, 57] on img at bounding box center [410, 53] width 54 height 42
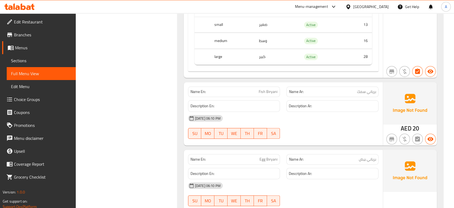
scroll to position [329, 0]
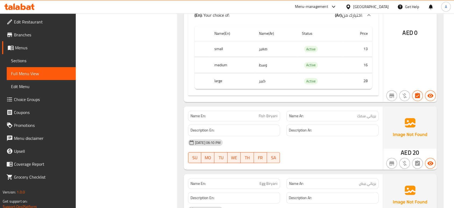
click at [269, 130] on h6 "Description En:" at bounding box center [234, 130] width 87 height 7
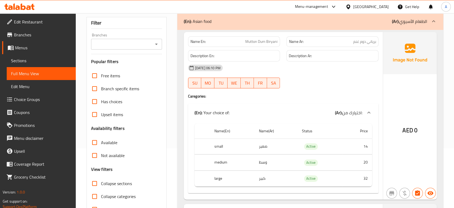
scroll to position [119, 0]
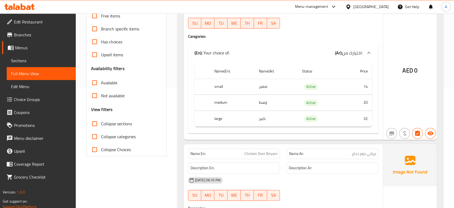
click at [213, 96] on th "medium" at bounding box center [232, 103] width 45 height 16
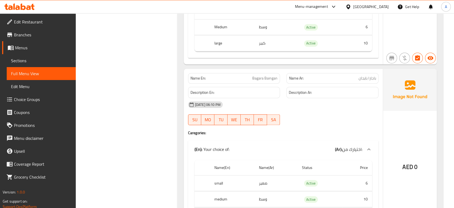
scroll to position [2897, 0]
click at [273, 81] on span "Bagara Baingan" at bounding box center [264, 78] width 25 height 6
copy span "Baingan"
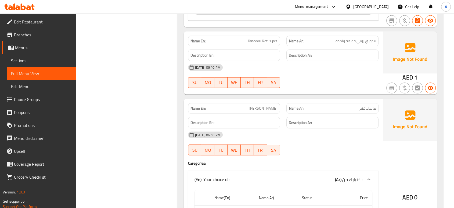
scroll to position [3107, 0]
click at [266, 110] on span "[PERSON_NAME]" at bounding box center [263, 108] width 29 height 6
copy span "[PERSON_NAME]"
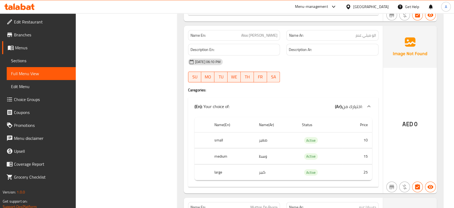
scroll to position [3704, 0]
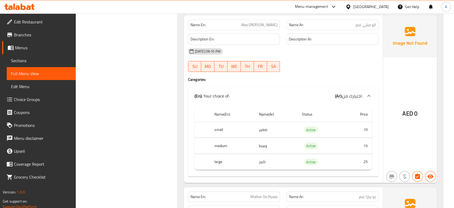
click at [275, 28] on span "Aloo [PERSON_NAME]" at bounding box center [259, 25] width 36 height 6
copy span "Aloo [PERSON_NAME]"
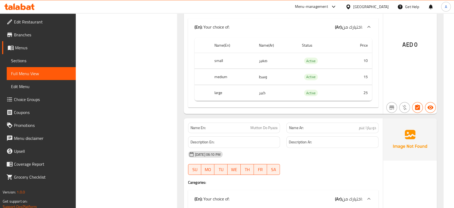
scroll to position [3794, 0]
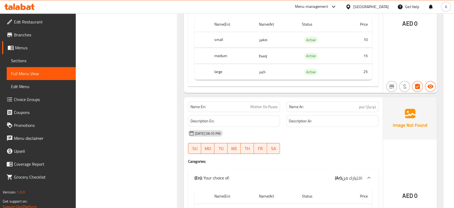
click at [268, 109] on span "Mutton Do Pyaza" at bounding box center [264, 107] width 27 height 6
copy span "Mutton Do Pyaza"
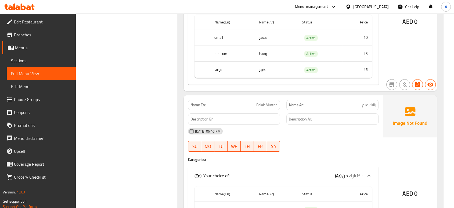
scroll to position [3973, 0]
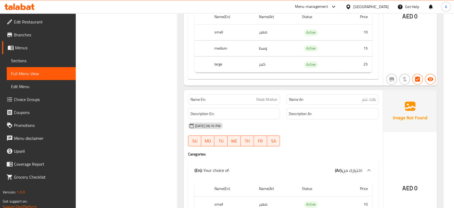
click at [266, 101] on span "Palak Mutton" at bounding box center [266, 100] width 21 height 6
copy span "Palak Mutton"
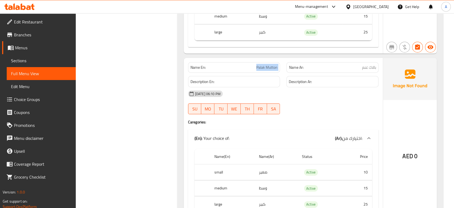
scroll to position [4003, 0]
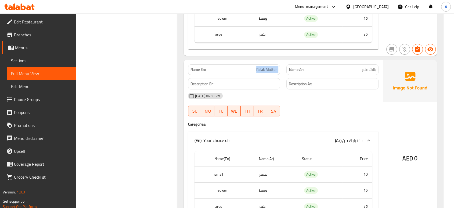
click at [270, 72] on span "Palak Mutton" at bounding box center [266, 70] width 21 height 6
